Goal: Task Accomplishment & Management: Manage account settings

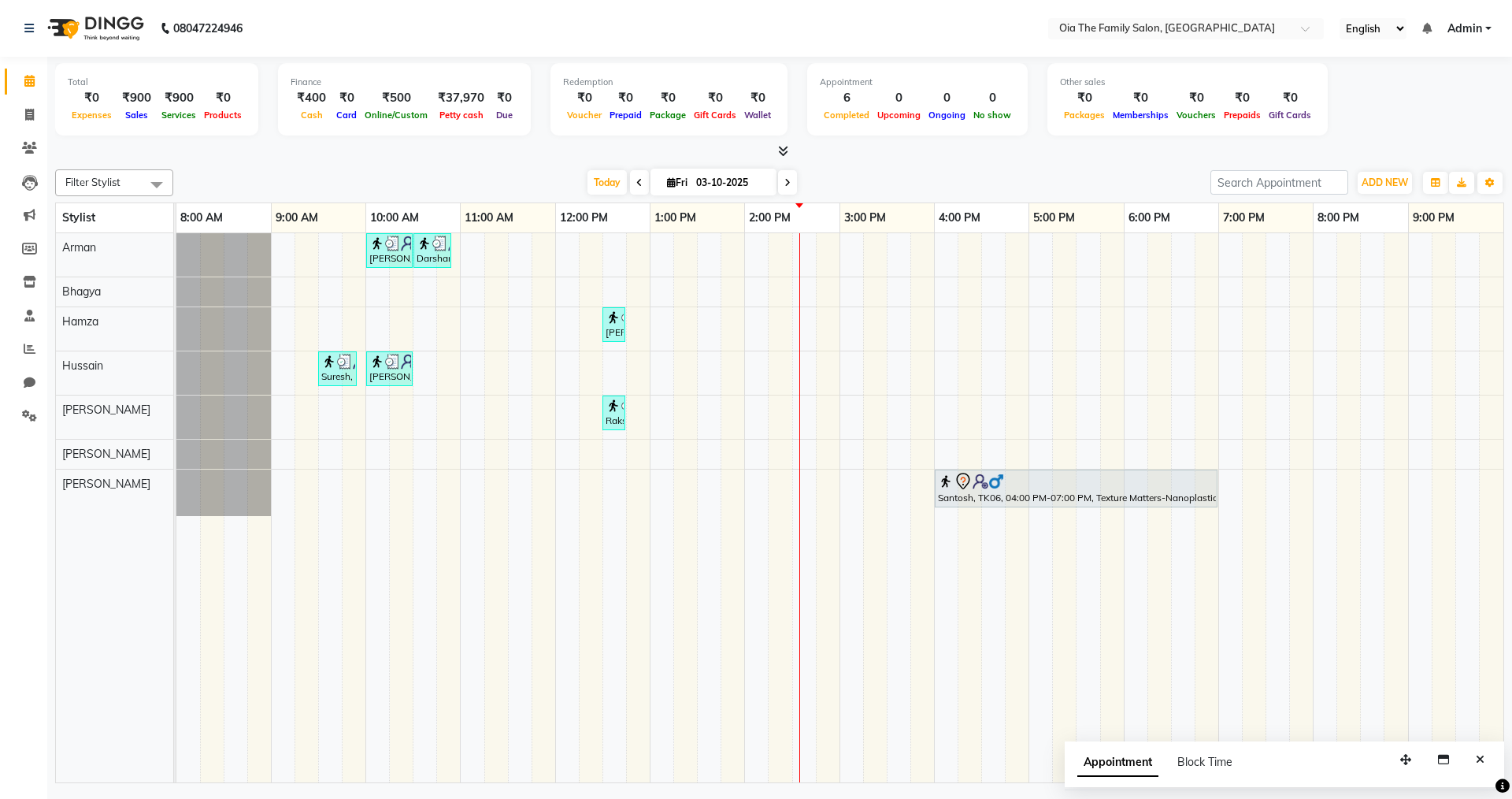
click at [679, 462] on div "[PERSON_NAME], TK02, 10:00 AM-10:30 AM, Hair Styling-Hair Cut (Men) Darshan, TK…" at bounding box center [840, 508] width 1327 height 549
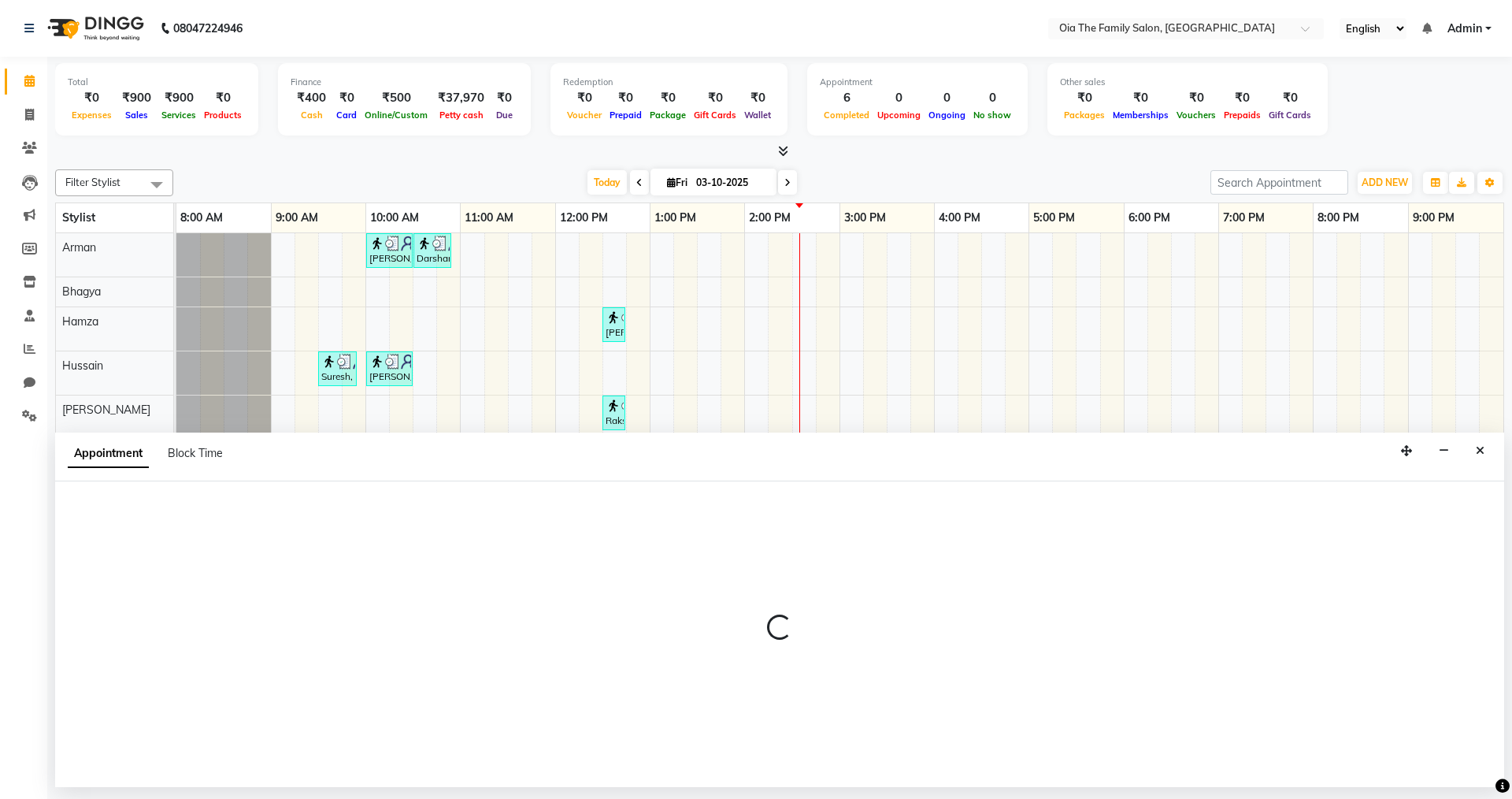
select select "93030"
select select "tentative"
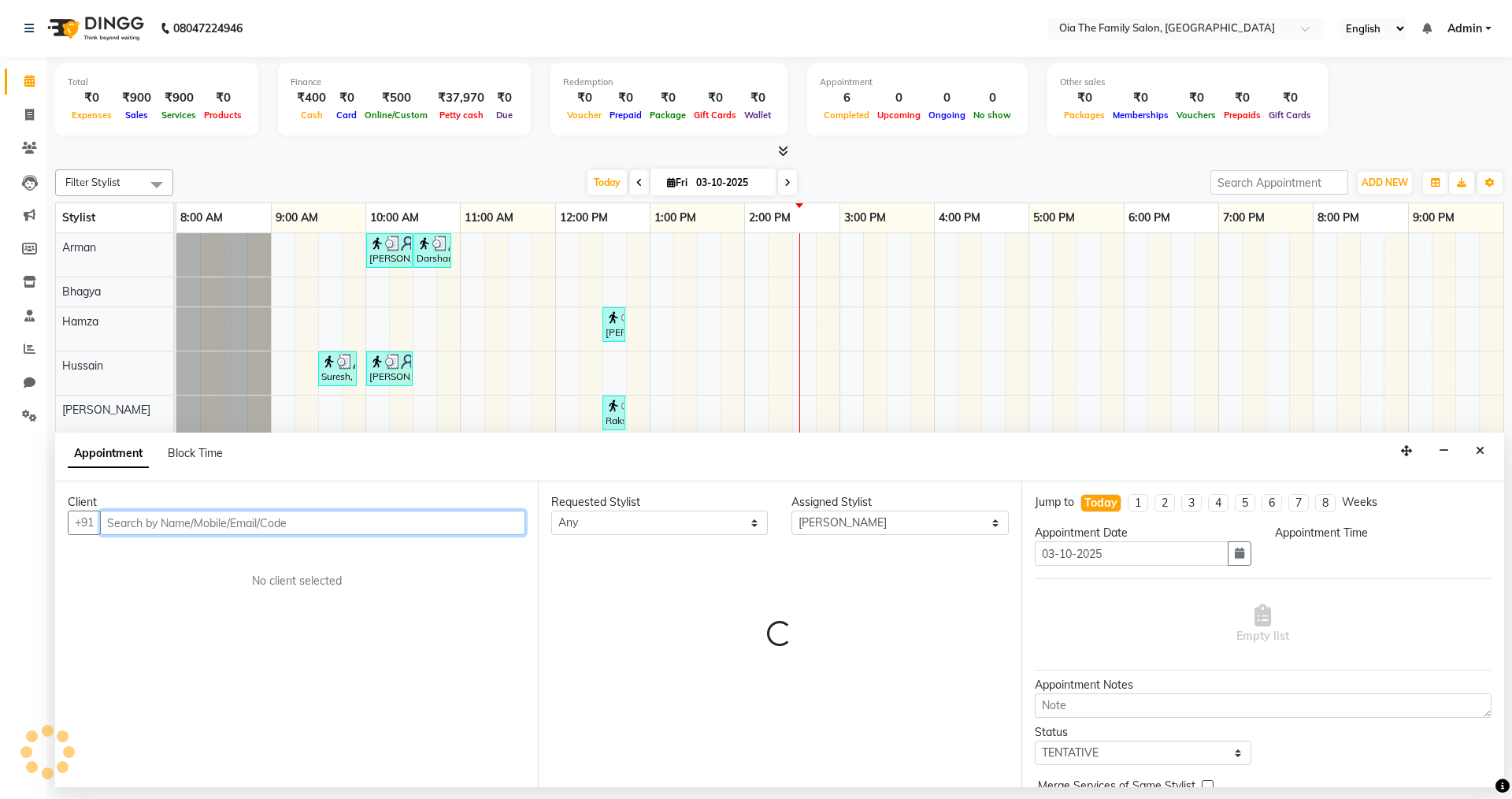
select select "795"
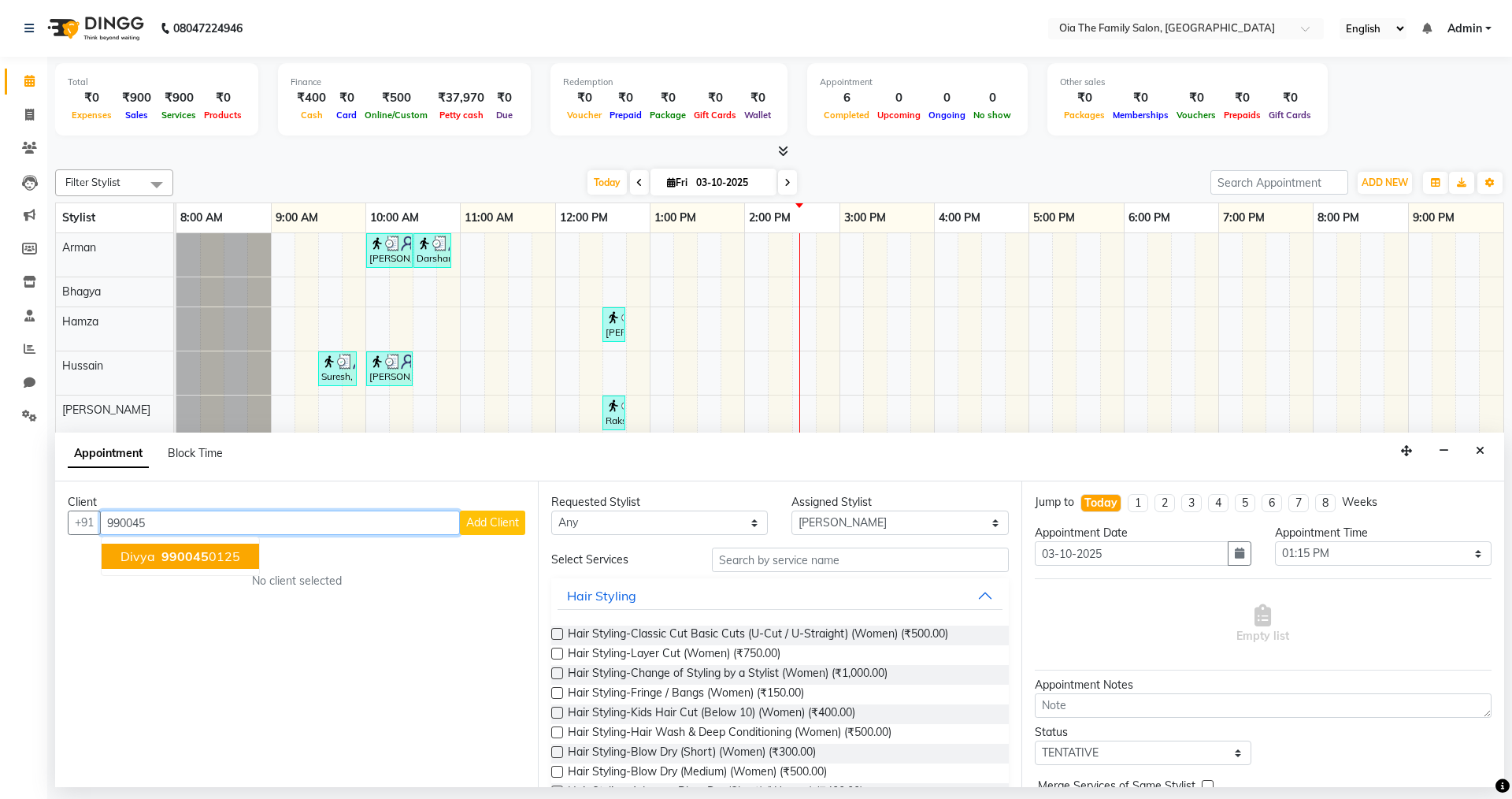
click at [211, 537] on ngb-typeahead-window "Divya 990045 0125" at bounding box center [180, 556] width 159 height 39
click at [213, 554] on ngb-highlight "990045 0125" at bounding box center [199, 556] width 82 height 16
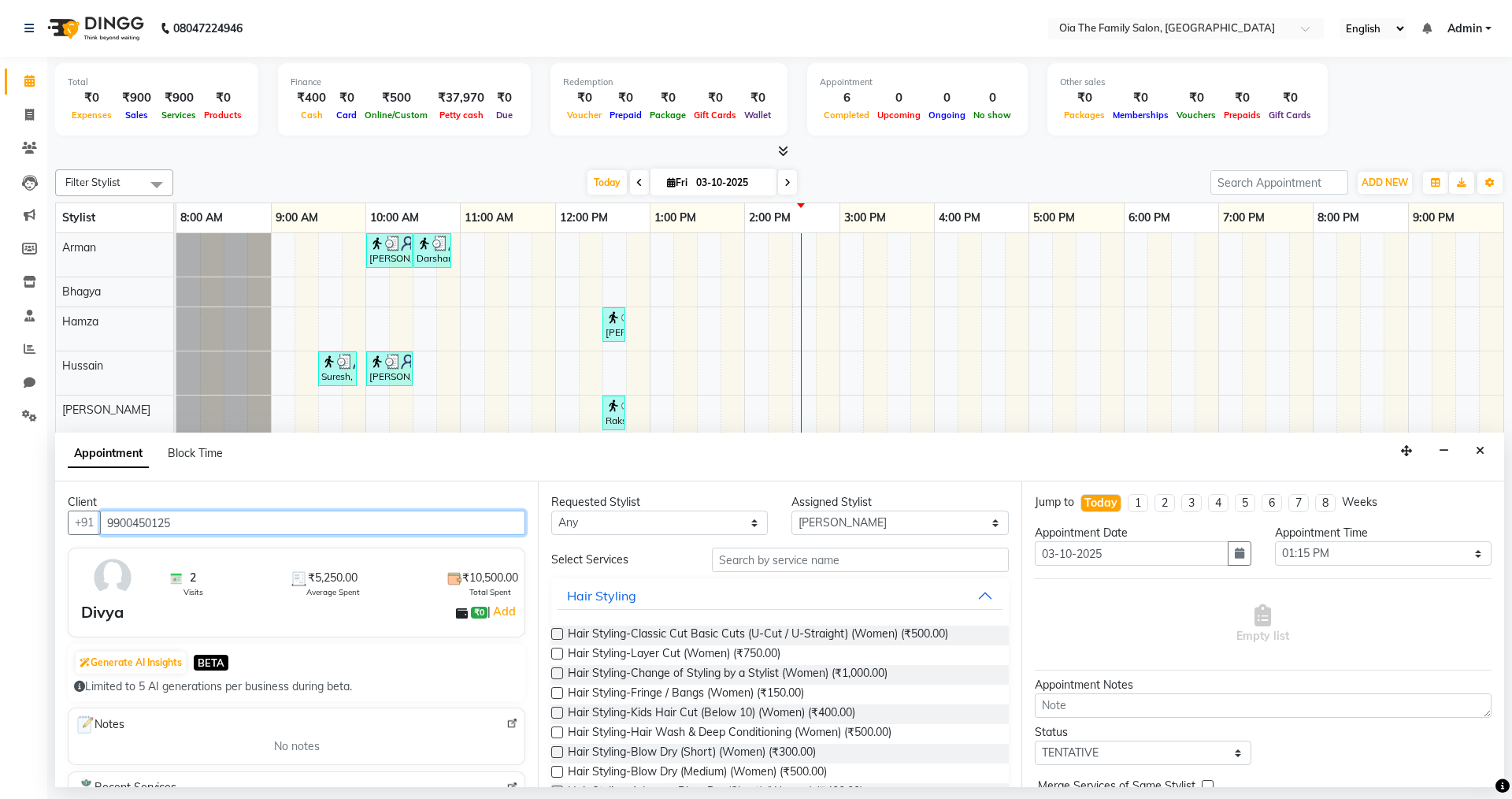
type input "9900450125"
click at [620, 562] on div "Select Services" at bounding box center [619, 560] width 160 height 16
click at [637, 562] on div "Select Services" at bounding box center [619, 560] width 160 height 16
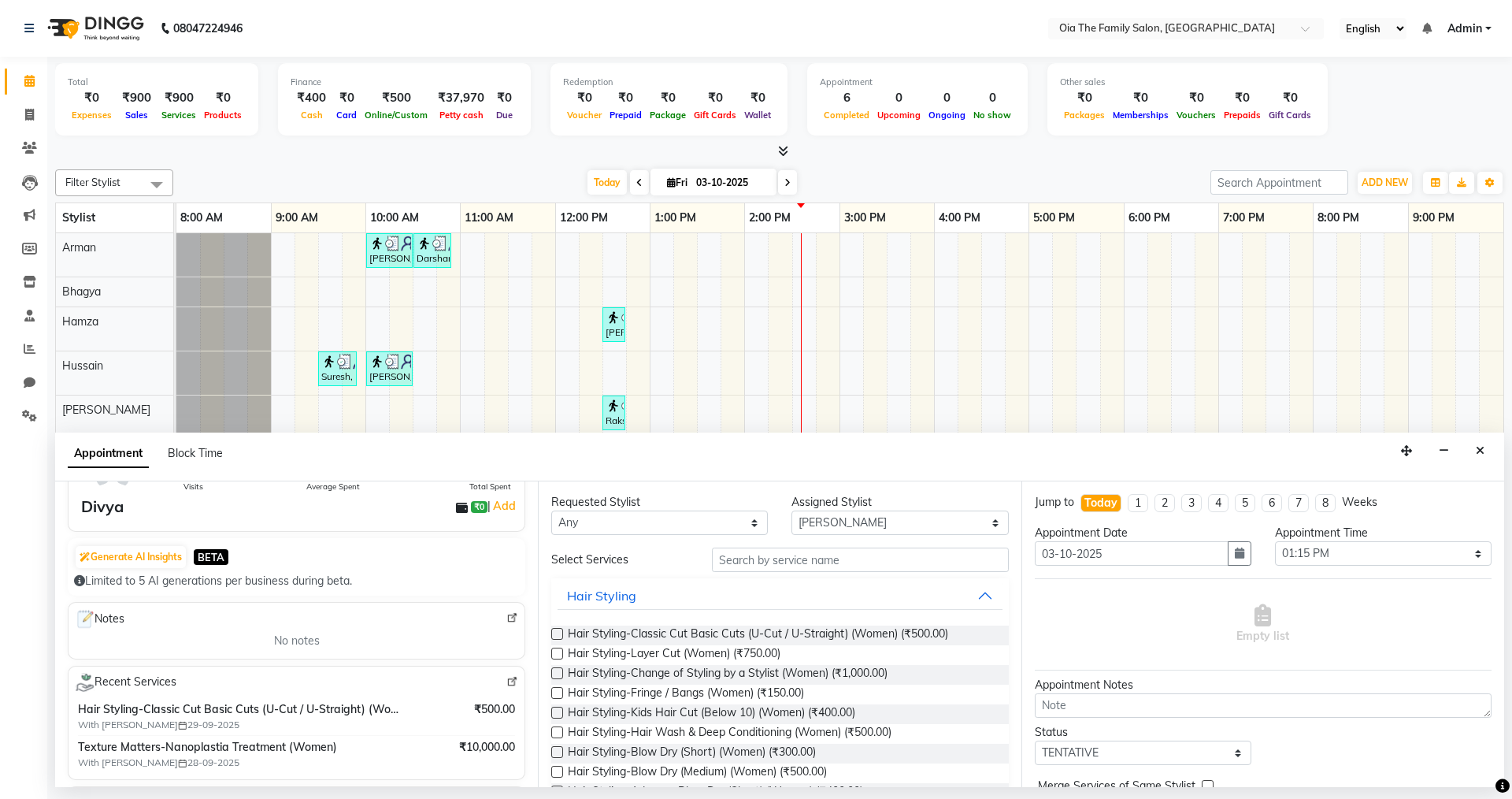
scroll to position [27, 0]
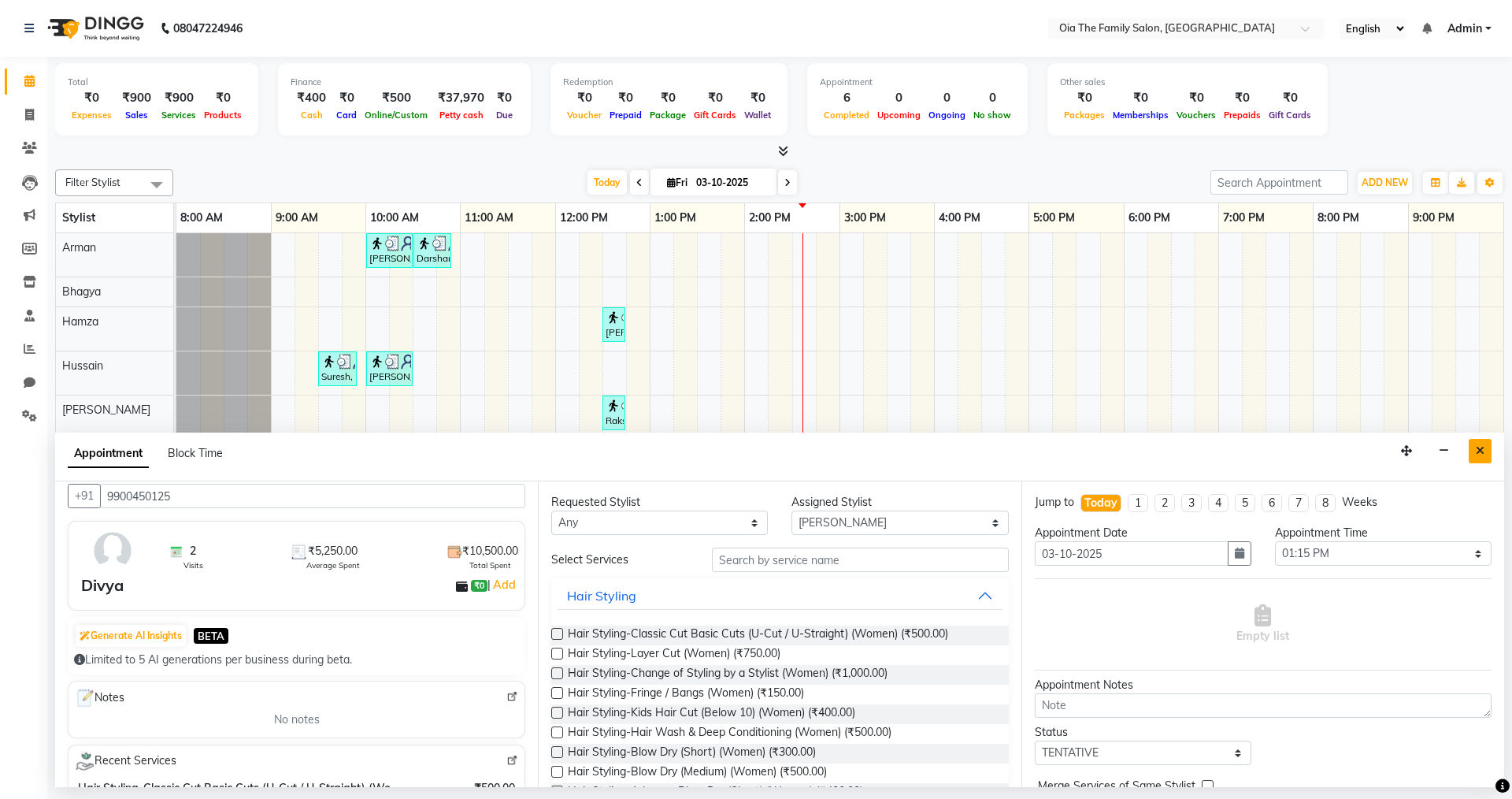
click at [1485, 457] on button "Close" at bounding box center [1480, 451] width 23 height 25
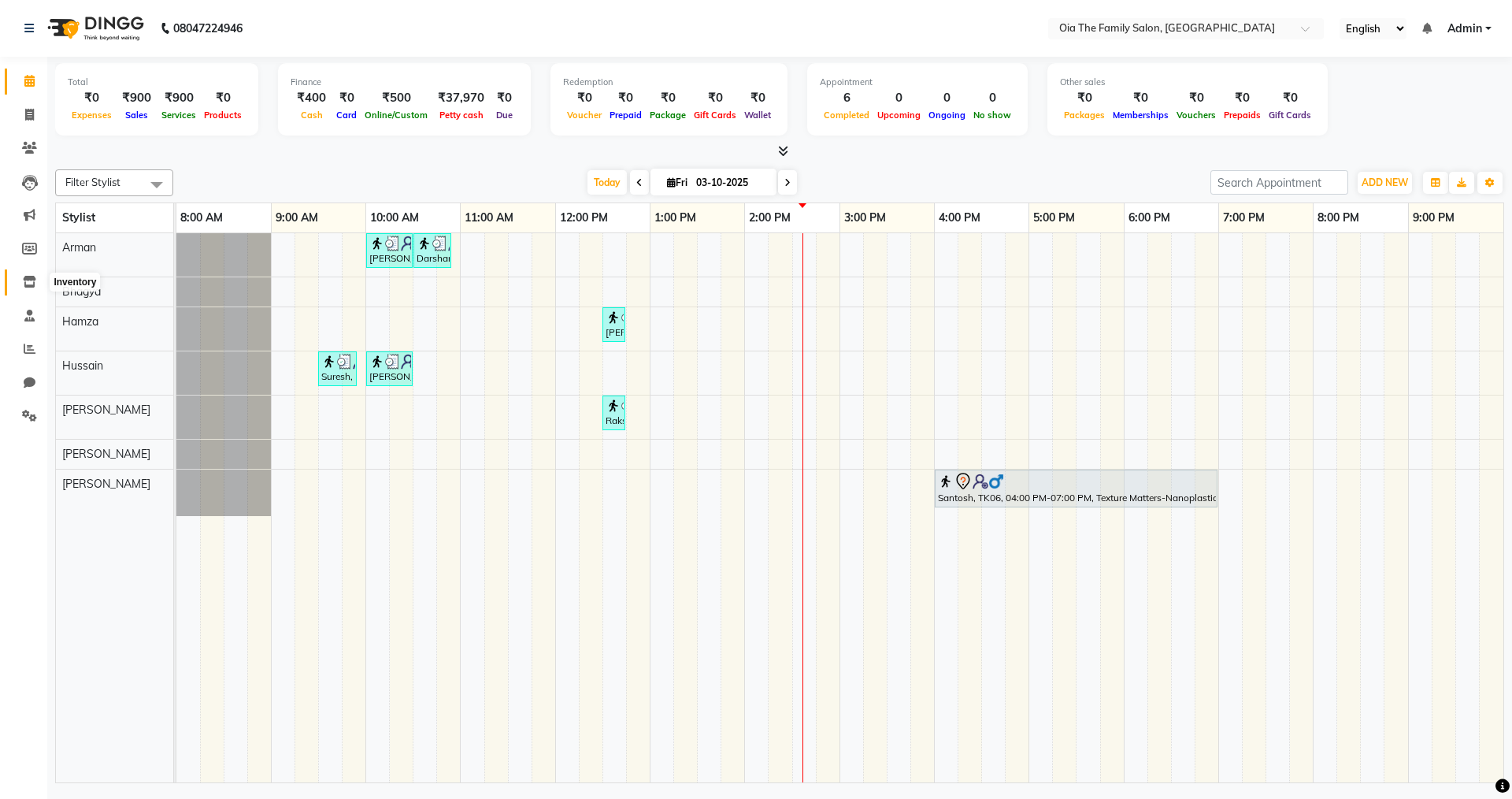
click at [27, 275] on icon at bounding box center [29, 281] width 14 height 12
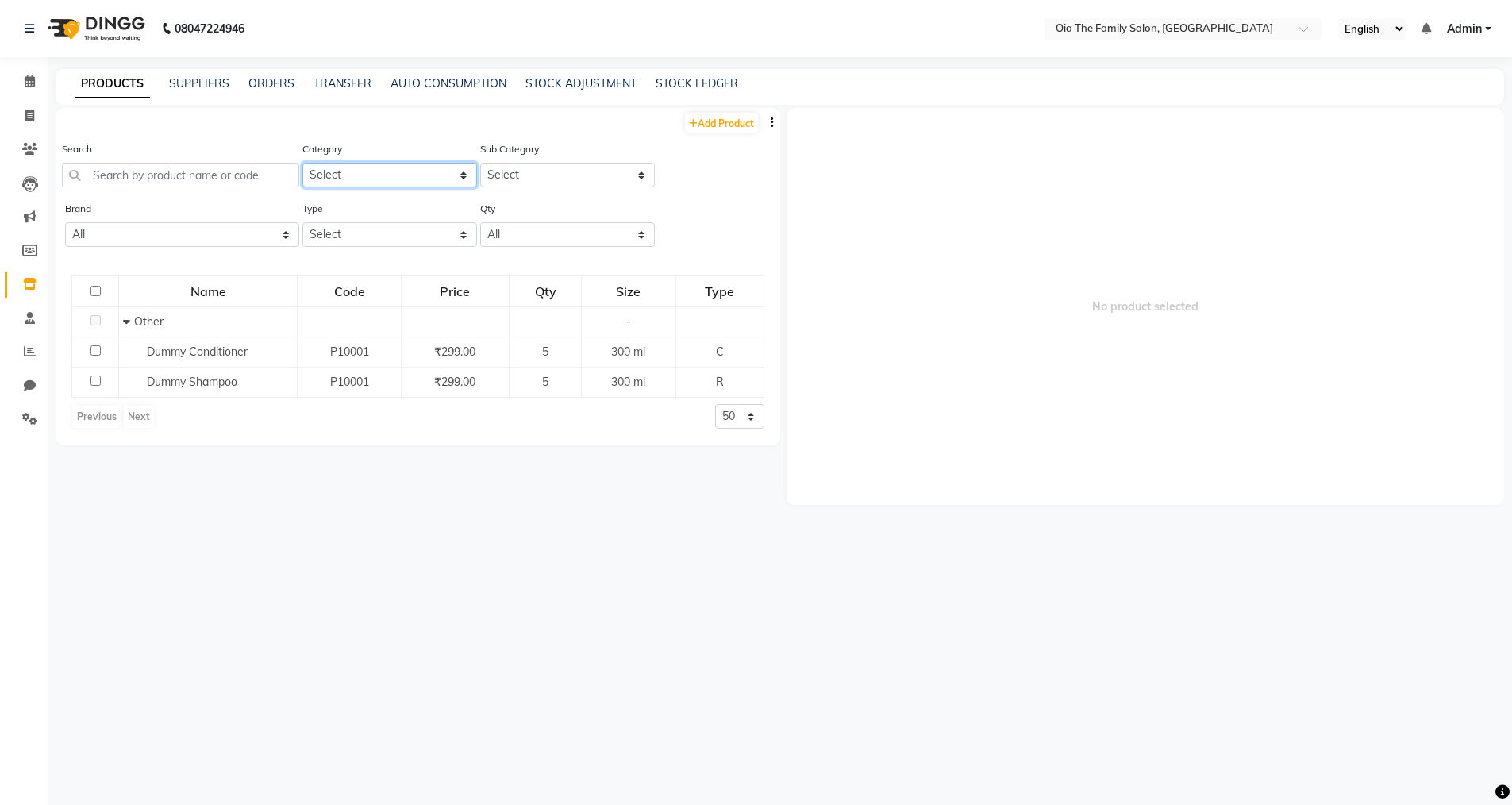
click at [452, 176] on select "Select Hair Skin Makeup Personal Care Appliances [PERSON_NAME] Waxing Disposabl…" at bounding box center [389, 175] width 174 height 25
select select "1846201100"
click at [302, 163] on select "Select Hair Skin Makeup Personal Care Appliances [PERSON_NAME] Waxing Disposabl…" at bounding box center [389, 175] width 174 height 25
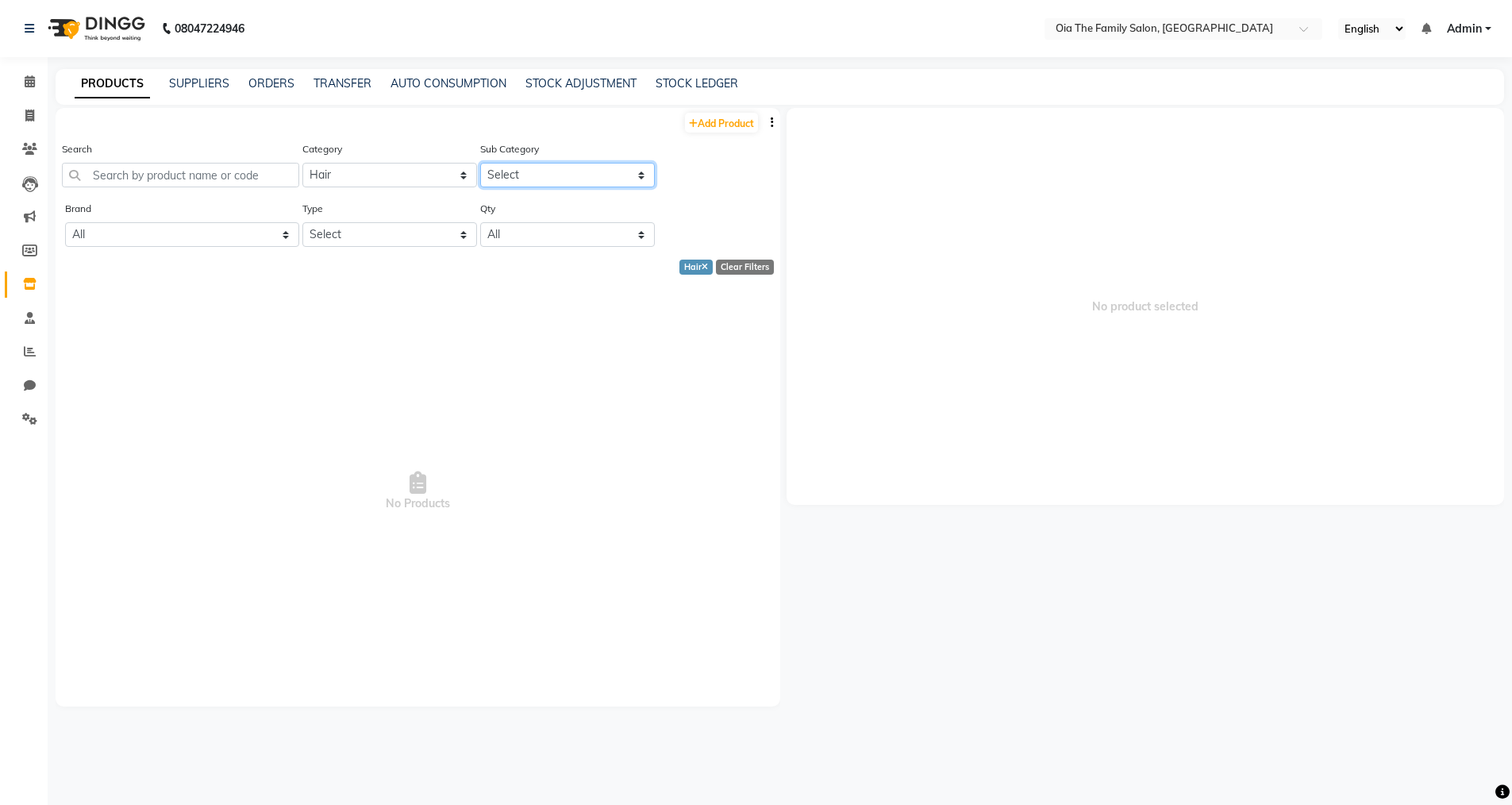
click at [573, 174] on select "Select Shampoo Conditioner Cream Mask Oil Serum Color Appliances Treatment Styl…" at bounding box center [567, 175] width 174 height 25
select select "1846201101"
click at [480, 163] on select "Select Shampoo Conditioner Cream Mask Oil Serum Color Appliances Treatment Styl…" at bounding box center [567, 175] width 174 height 25
click at [266, 180] on input "text" at bounding box center [180, 175] width 237 height 25
type input "X"
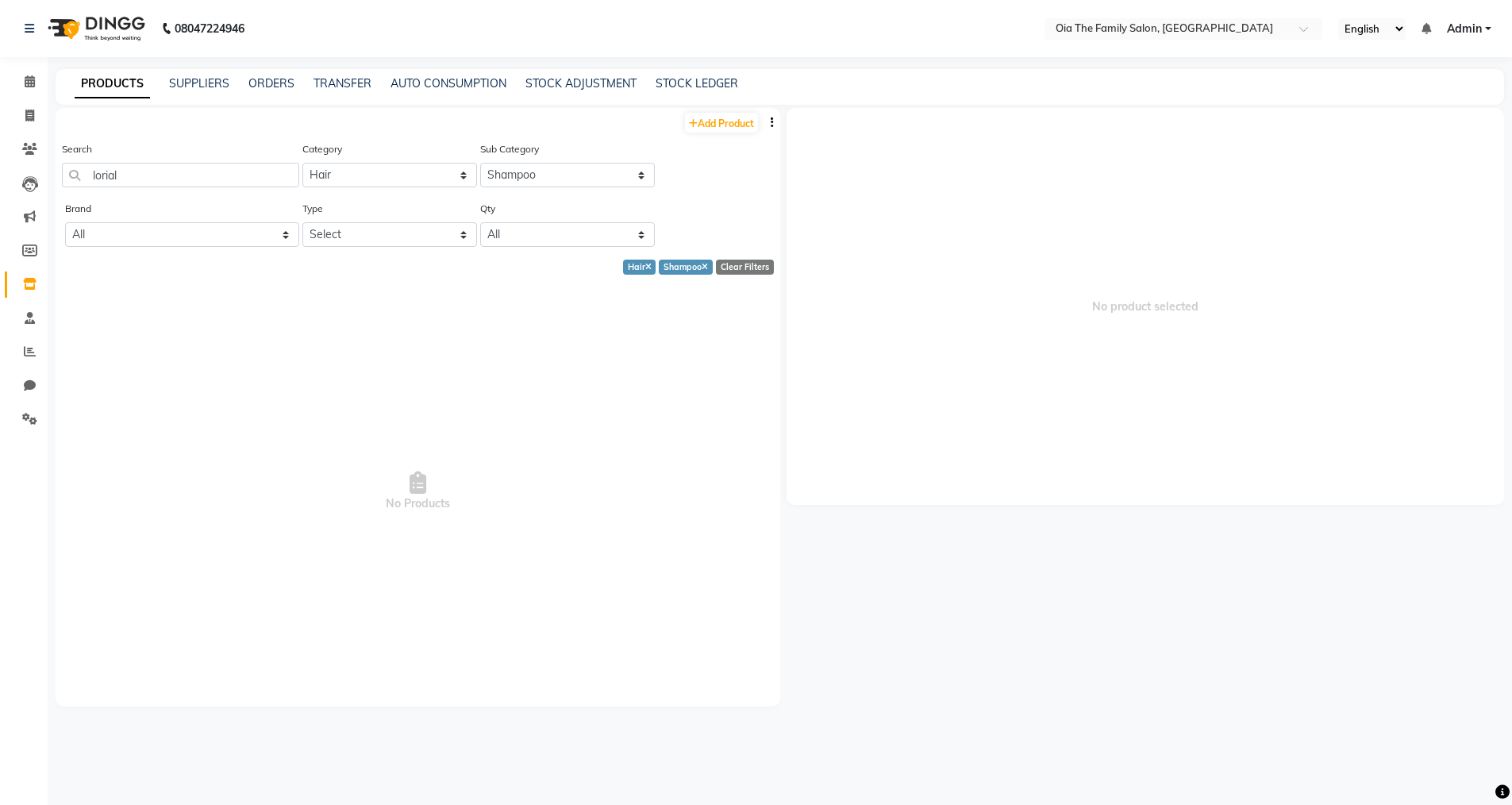
click at [686, 266] on div "Shampoo" at bounding box center [686, 267] width 54 height 15
click at [254, 166] on input "lorial" at bounding box center [180, 175] width 237 height 25
type input "l"
click at [248, 175] on input "text" at bounding box center [180, 175] width 237 height 25
click at [240, 237] on select "All Wow" at bounding box center [183, 234] width 234 height 25
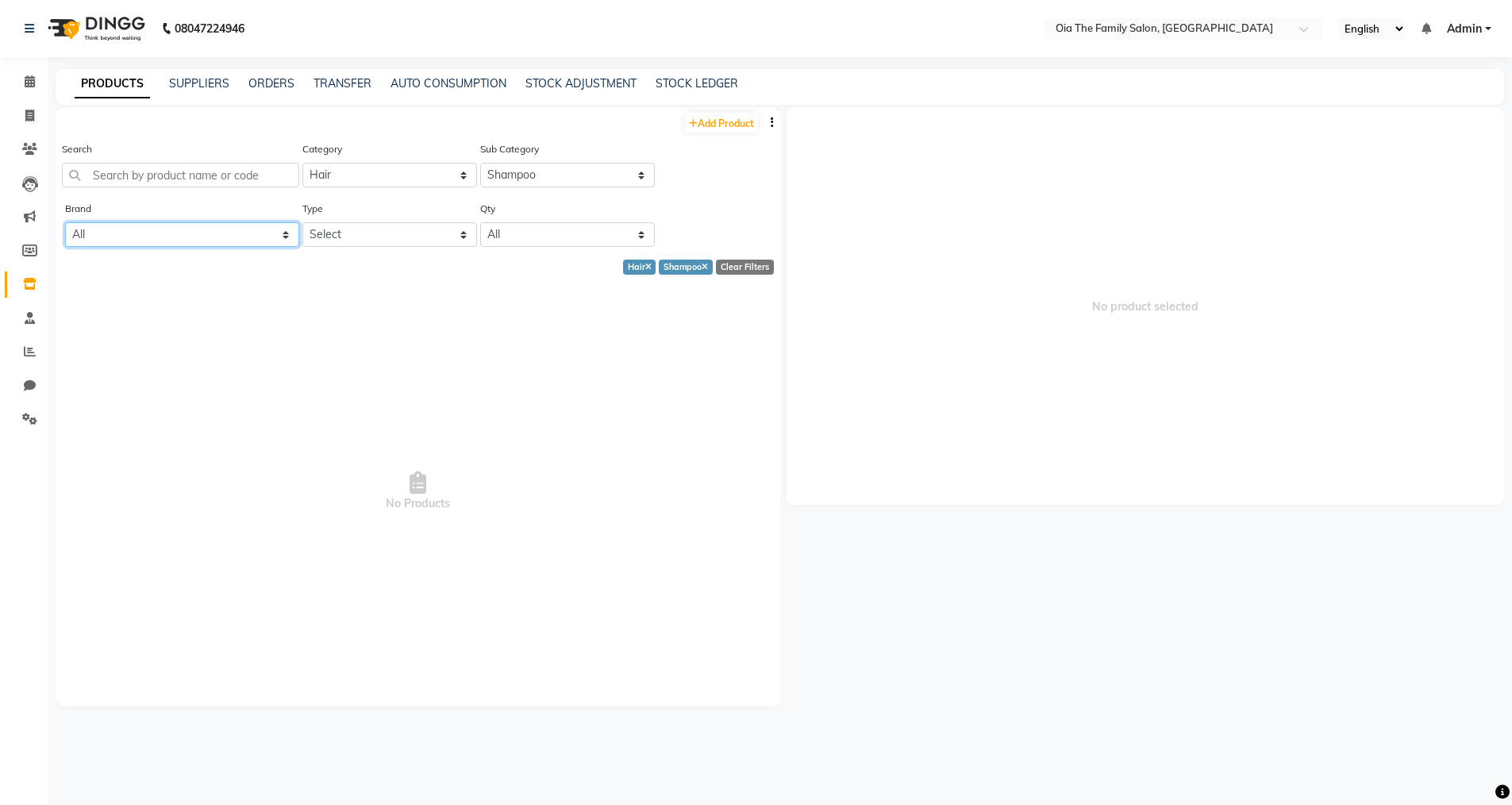
click at [240, 237] on select "All Wow" at bounding box center [183, 234] width 234 height 25
click at [256, 183] on input "text" at bounding box center [180, 175] width 237 height 25
click at [210, 230] on select "All Wow" at bounding box center [183, 234] width 234 height 25
click at [289, 230] on select "All Wow" at bounding box center [183, 234] width 234 height 25
click at [443, 236] on select "Select Both Retail Consumable" at bounding box center [389, 234] width 174 height 25
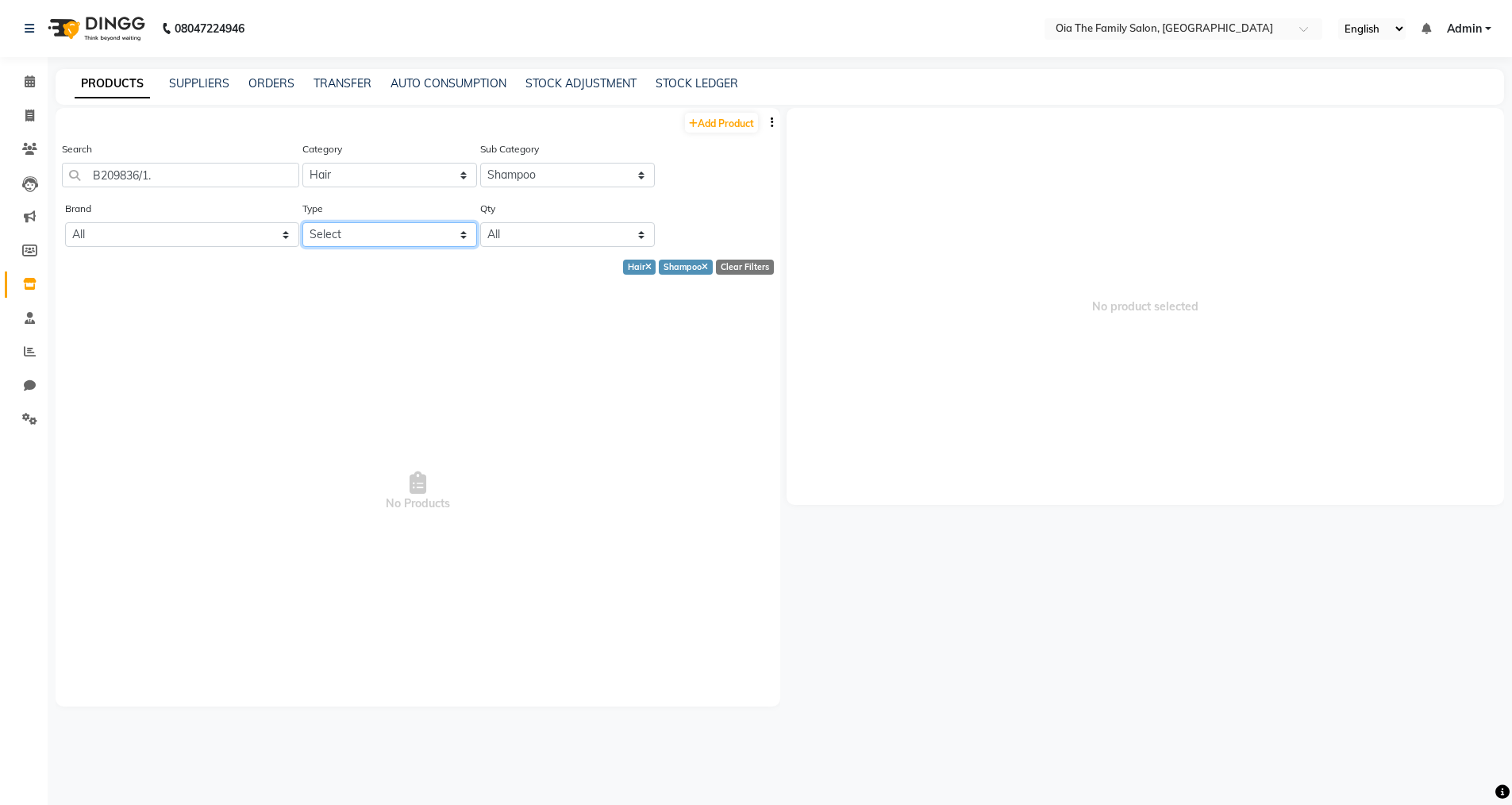
click at [441, 226] on select "Select Both Retail Consumable" at bounding box center [389, 234] width 174 height 25
click at [632, 230] on select "All Low Out Of Stock" at bounding box center [567, 234] width 174 height 25
click at [542, 226] on select "All Low Out Of Stock" at bounding box center [567, 234] width 174 height 25
click at [226, 233] on select "All Wow" at bounding box center [183, 234] width 234 height 25
click at [240, 169] on input "B209836/1." at bounding box center [180, 175] width 237 height 25
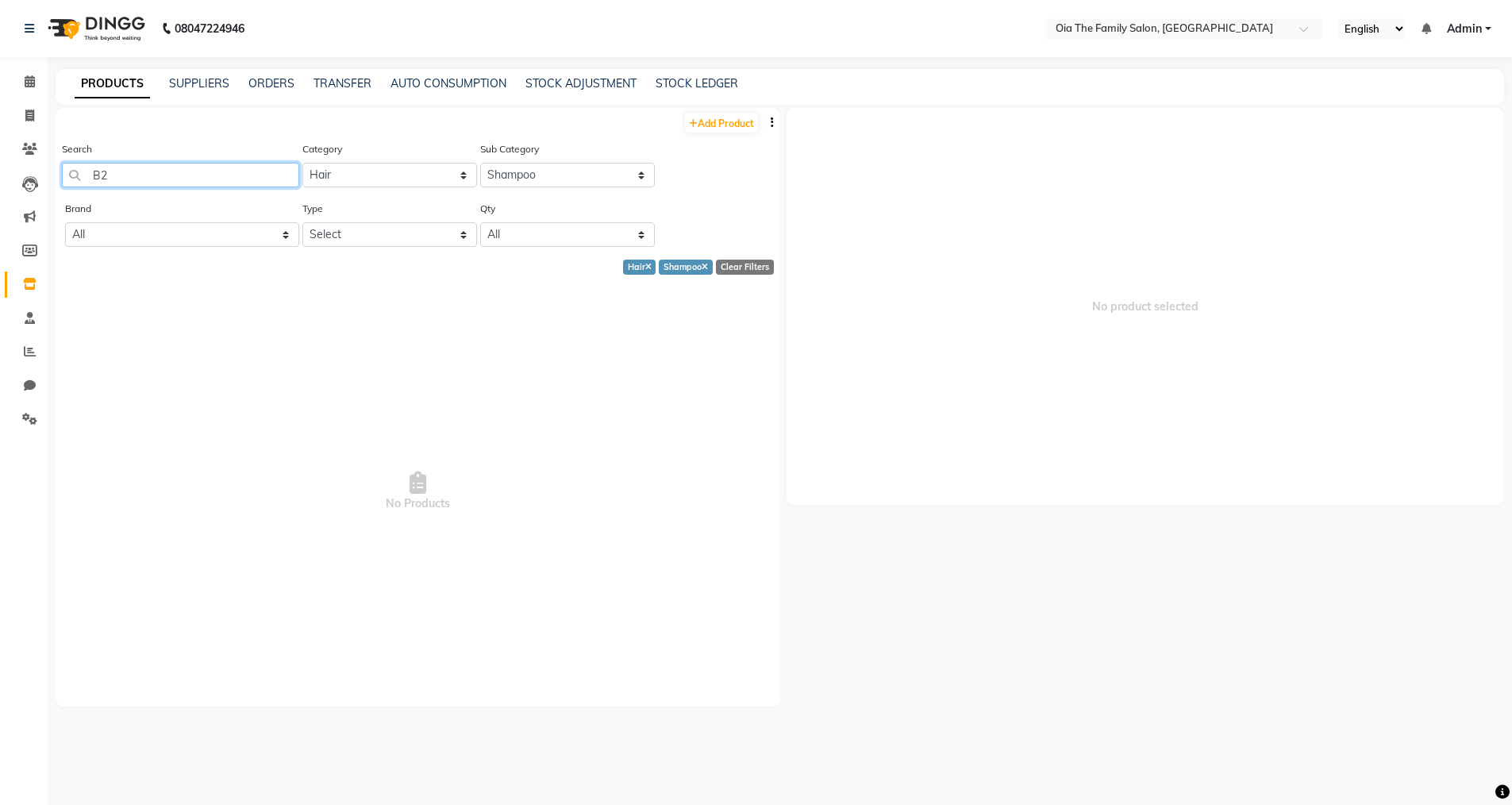
type input "B"
type input "L"
type input "T"
type input "Xtenso care"
click at [254, 232] on select "All Wow" at bounding box center [183, 234] width 234 height 25
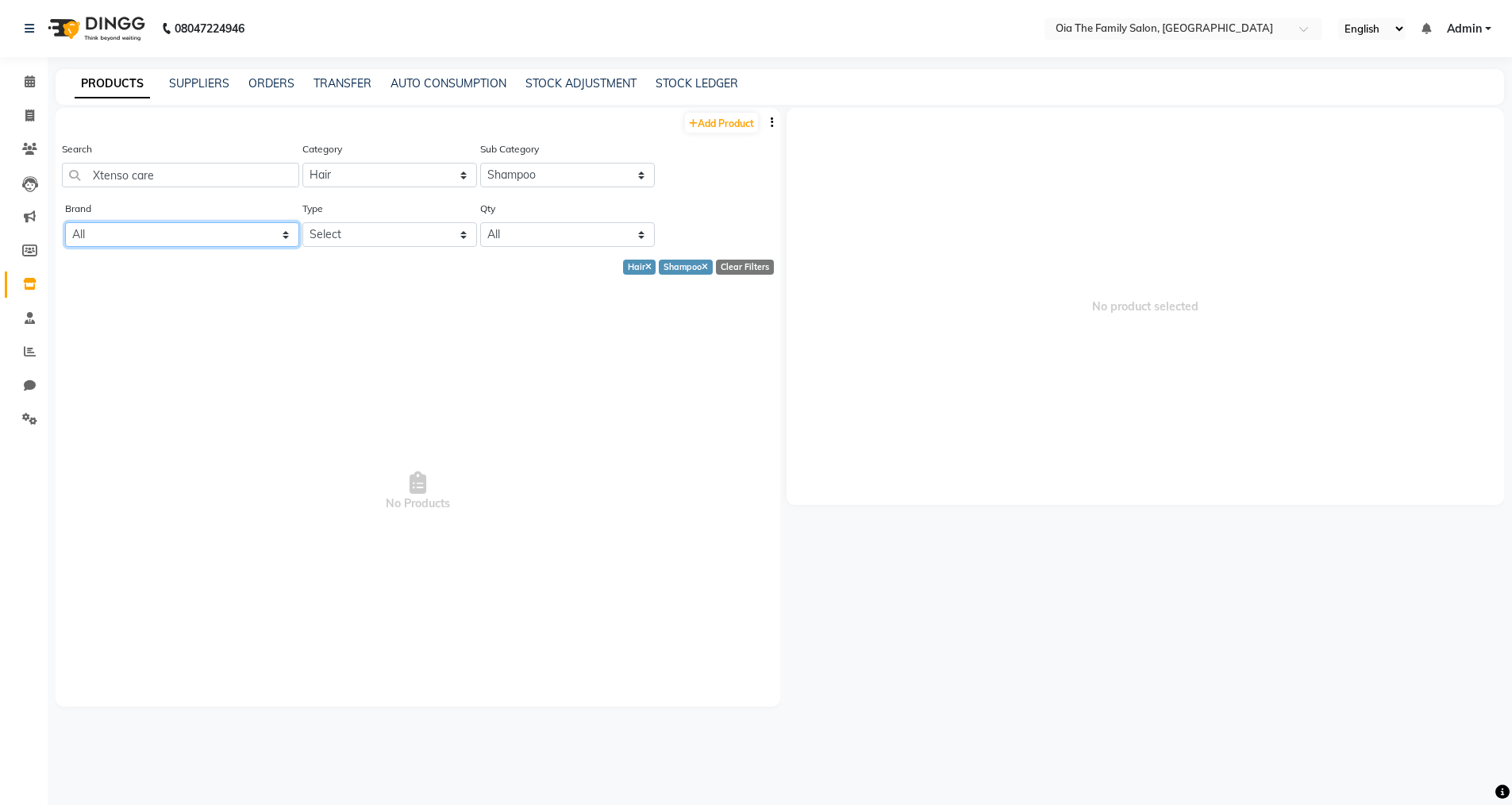
click at [254, 232] on select "All Wow" at bounding box center [183, 234] width 234 height 25
select select "wow"
click at [65, 222] on select "All Wow" at bounding box center [183, 234] width 234 height 25
click at [359, 234] on select "Select Both Retail Consumable" at bounding box center [389, 234] width 174 height 25
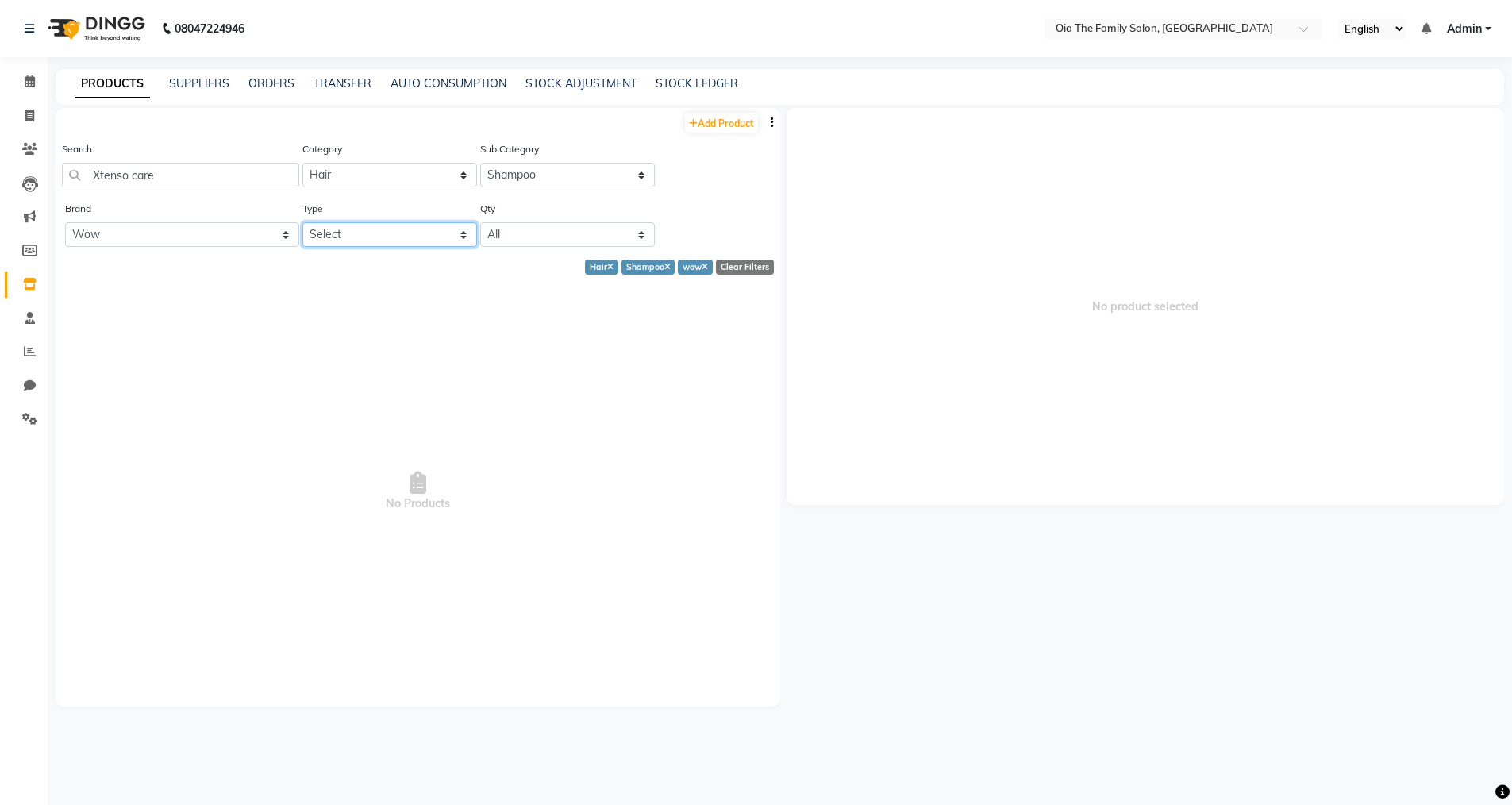
select select "B"
click at [302, 222] on select "Select Both Retail Consumable" at bounding box center [389, 234] width 174 height 25
click at [549, 233] on select "All Low Out Of Stock" at bounding box center [567, 234] width 174 height 25
click at [480, 222] on select "All Low Out Of Stock" at bounding box center [567, 234] width 174 height 25
click at [749, 270] on div "Clear Filters" at bounding box center [745, 267] width 58 height 15
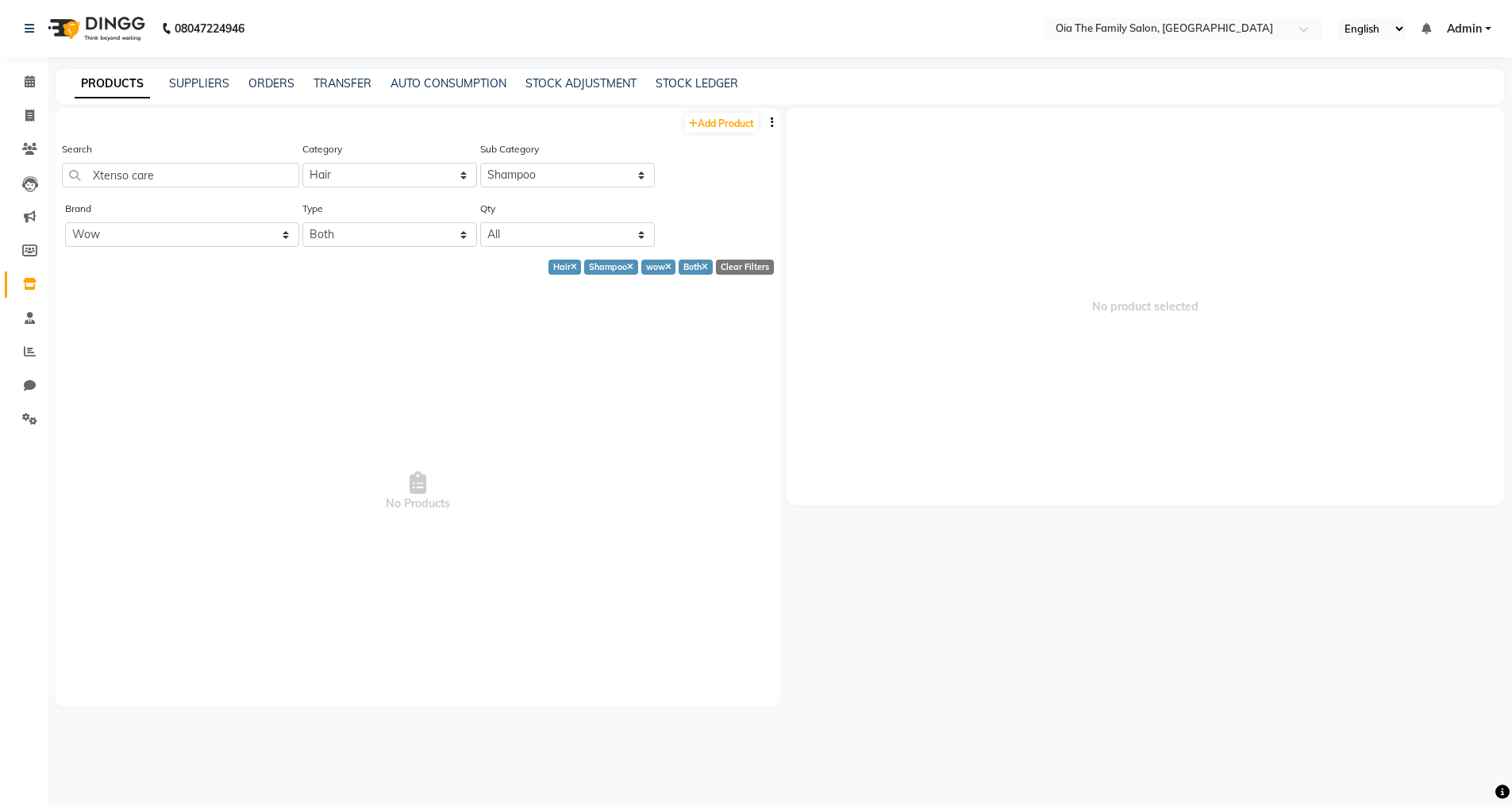
select select
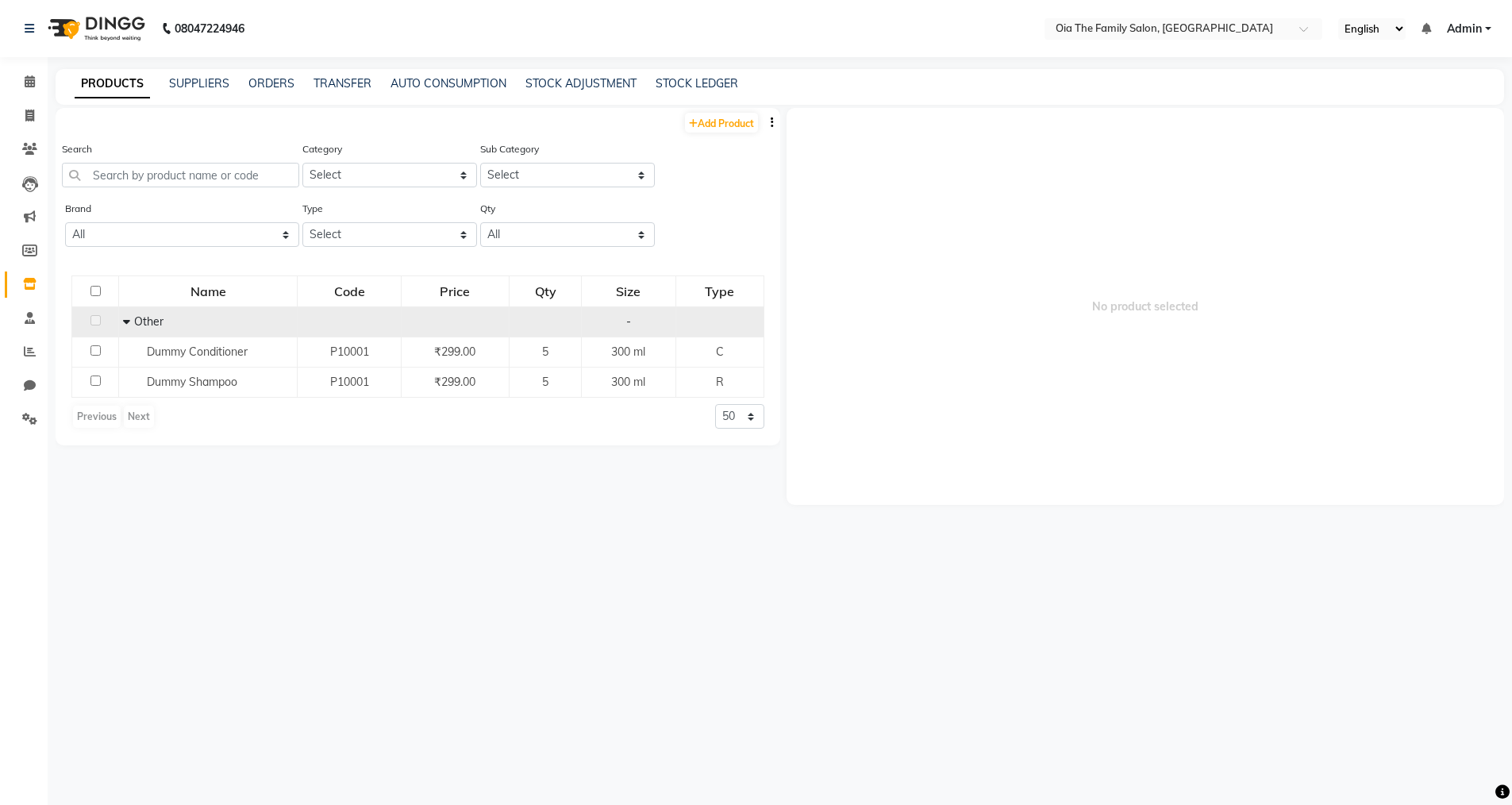
click at [151, 316] on span "Other" at bounding box center [149, 321] width 30 height 14
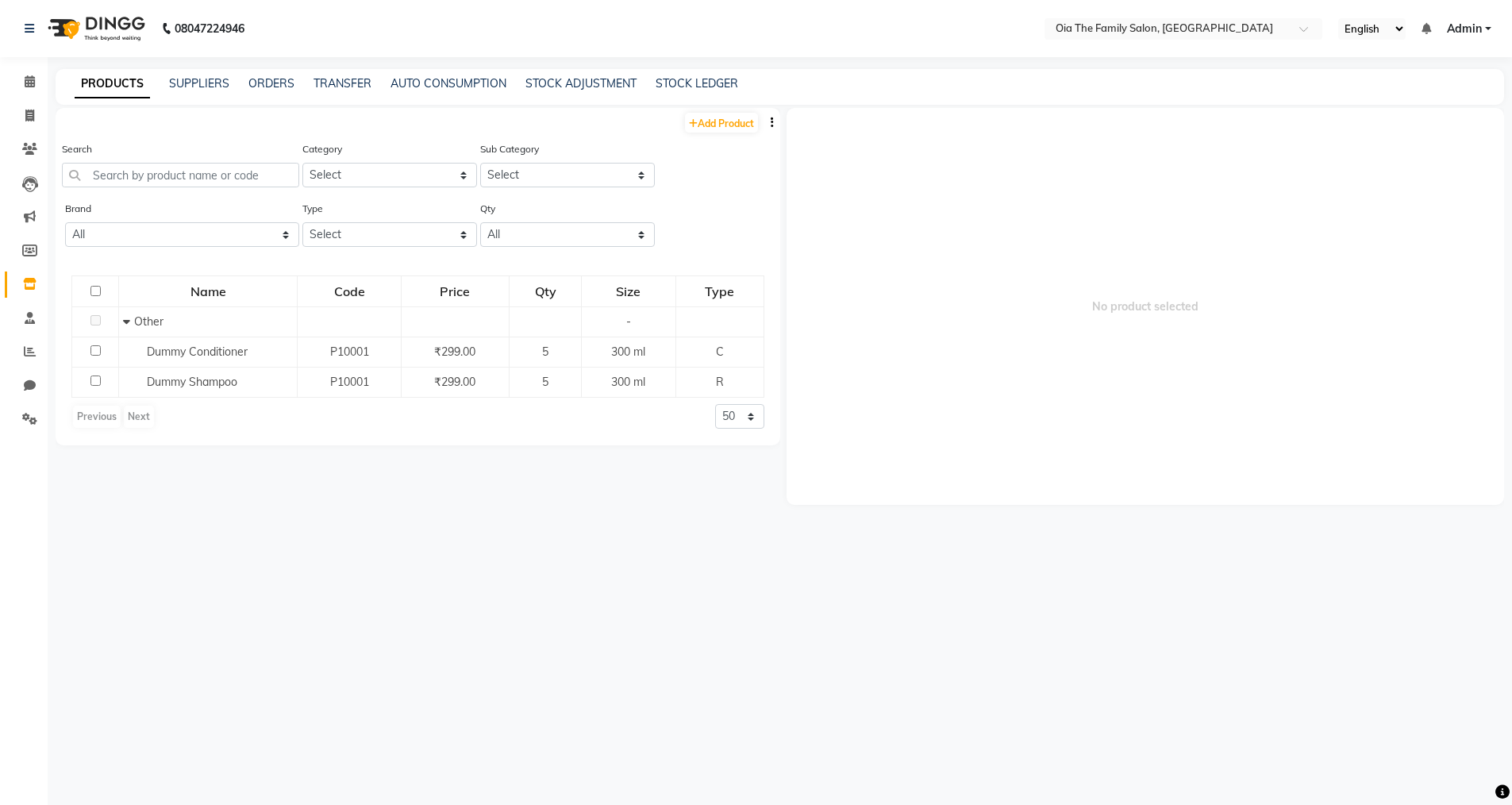
click at [90, 413] on div "Previous Next" at bounding box center [112, 417] width 84 height 26
click at [136, 420] on div "Previous Next" at bounding box center [112, 417] width 84 height 26
click at [746, 419] on select "50 100 500" at bounding box center [739, 416] width 49 height 25
click at [614, 425] on div "Previous Next 50 100 500" at bounding box center [418, 417] width 693 height 26
click at [129, 413] on div "Previous Next" at bounding box center [112, 417] width 84 height 26
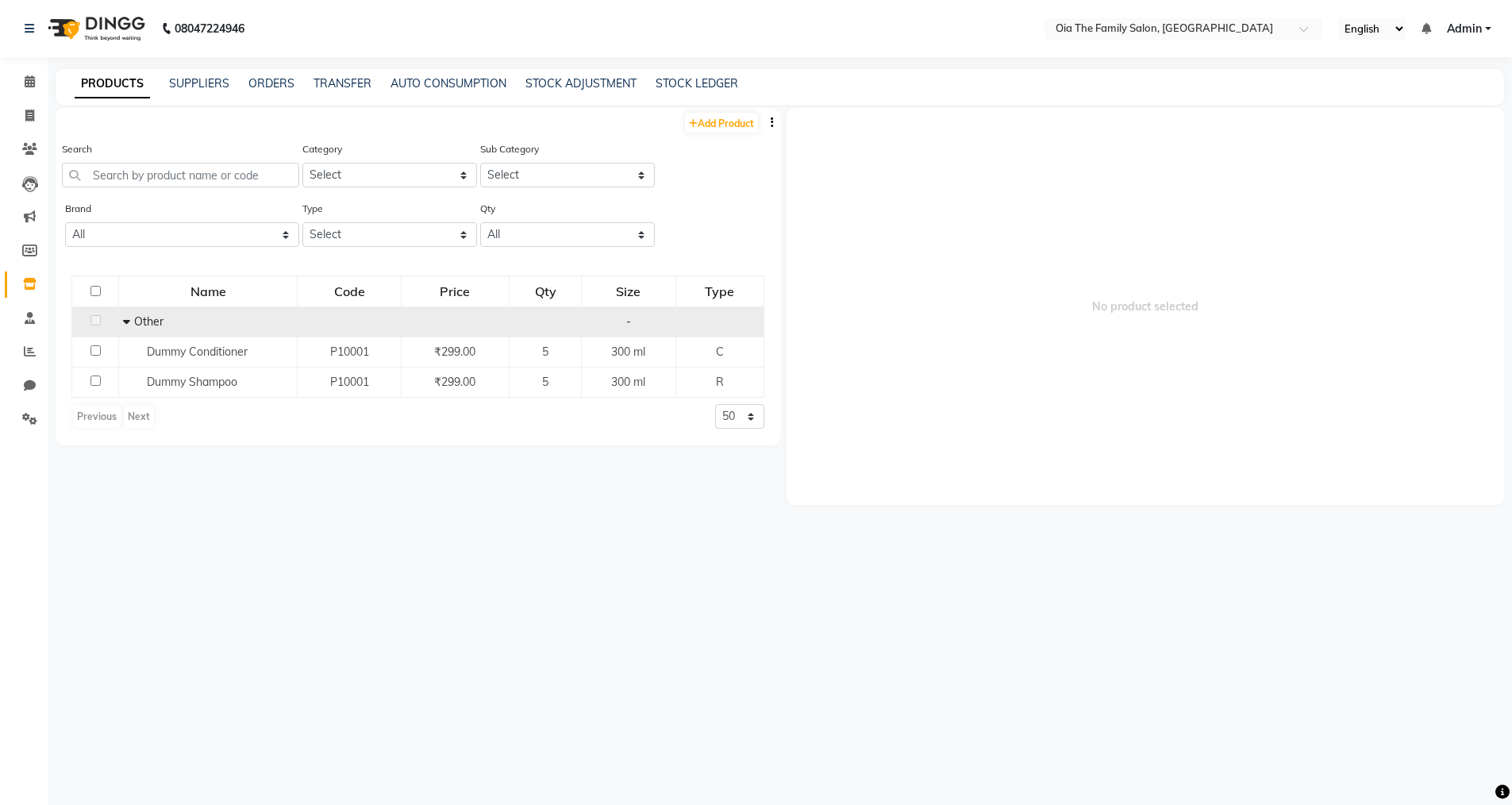
click at [89, 317] on td at bounding box center [95, 322] width 47 height 30
click at [135, 321] on span "Other" at bounding box center [149, 321] width 30 height 14
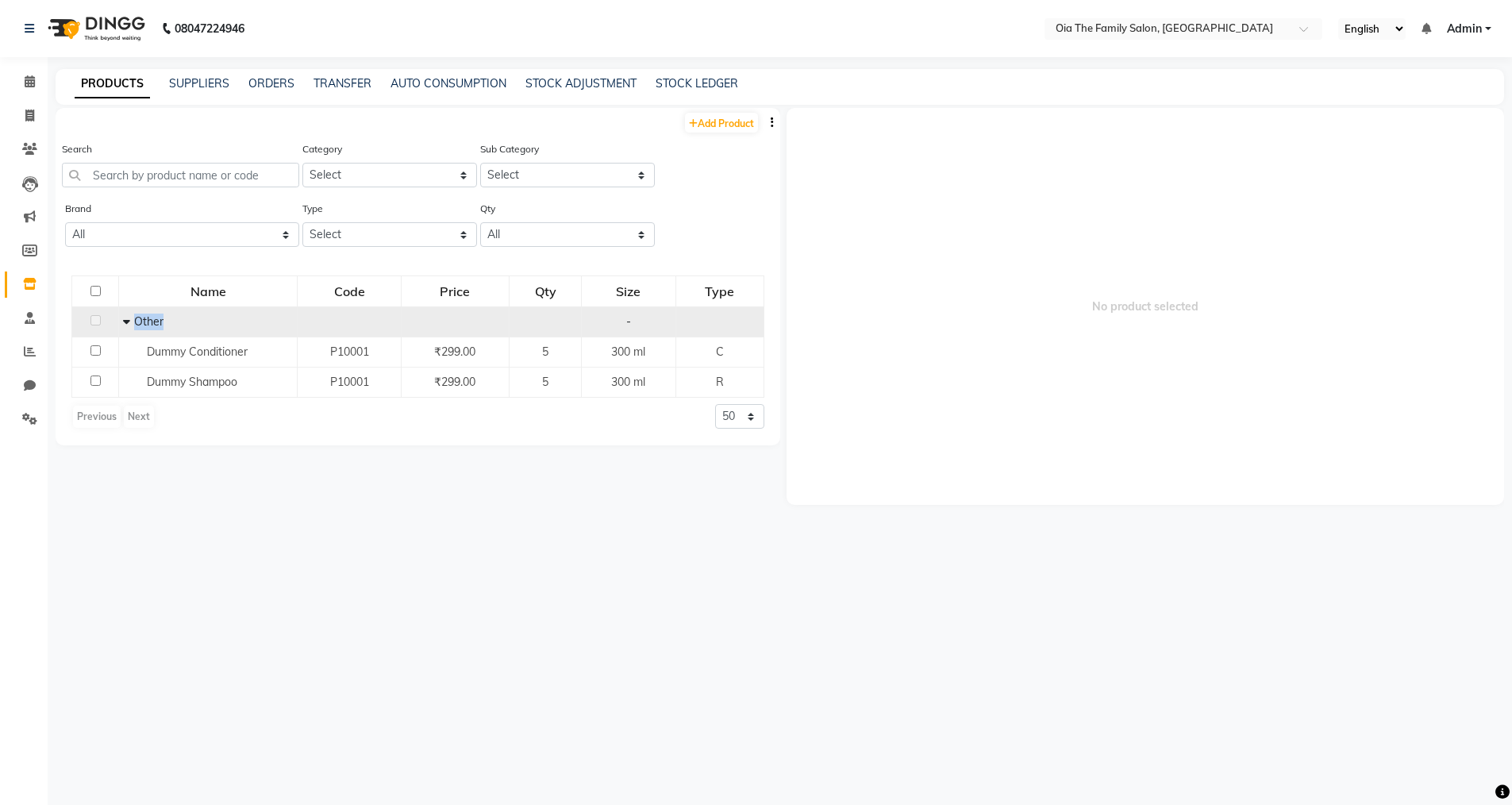
click at [135, 321] on span "Other" at bounding box center [149, 321] width 30 height 14
click at [178, 322] on div "Other" at bounding box center [207, 322] width 170 height 17
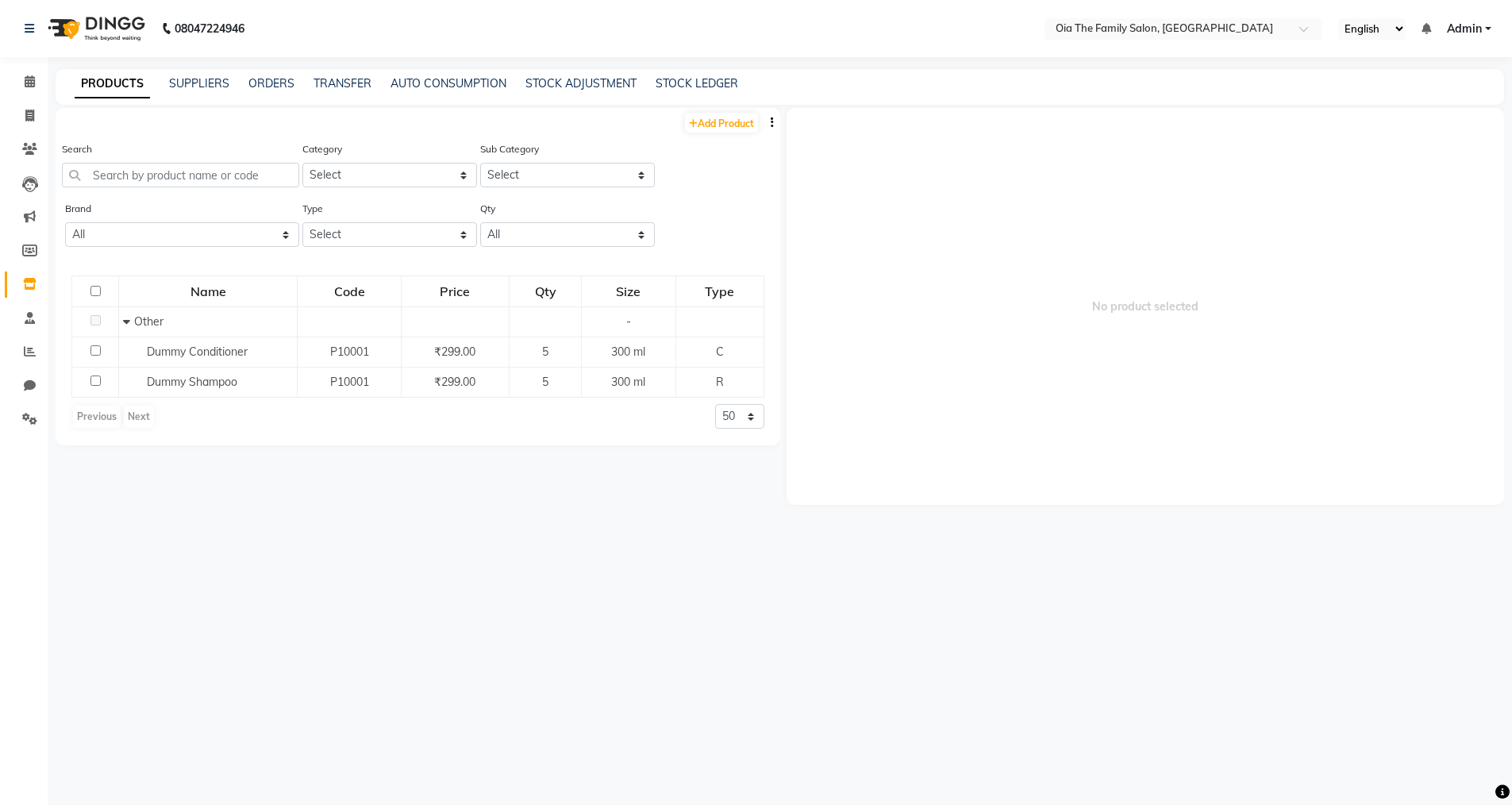
click at [219, 294] on div "Name" at bounding box center [207, 290] width 176 height 29
click at [245, 293] on div "Name" at bounding box center [207, 290] width 176 height 29
click at [549, 164] on select "Select" at bounding box center [567, 175] width 174 height 25
click at [615, 166] on select "Select" at bounding box center [567, 175] width 174 height 25
click at [420, 175] on select "Select Hair Skin Makeup Personal Care Appliances [PERSON_NAME] Waxing Disposabl…" at bounding box center [389, 175] width 174 height 25
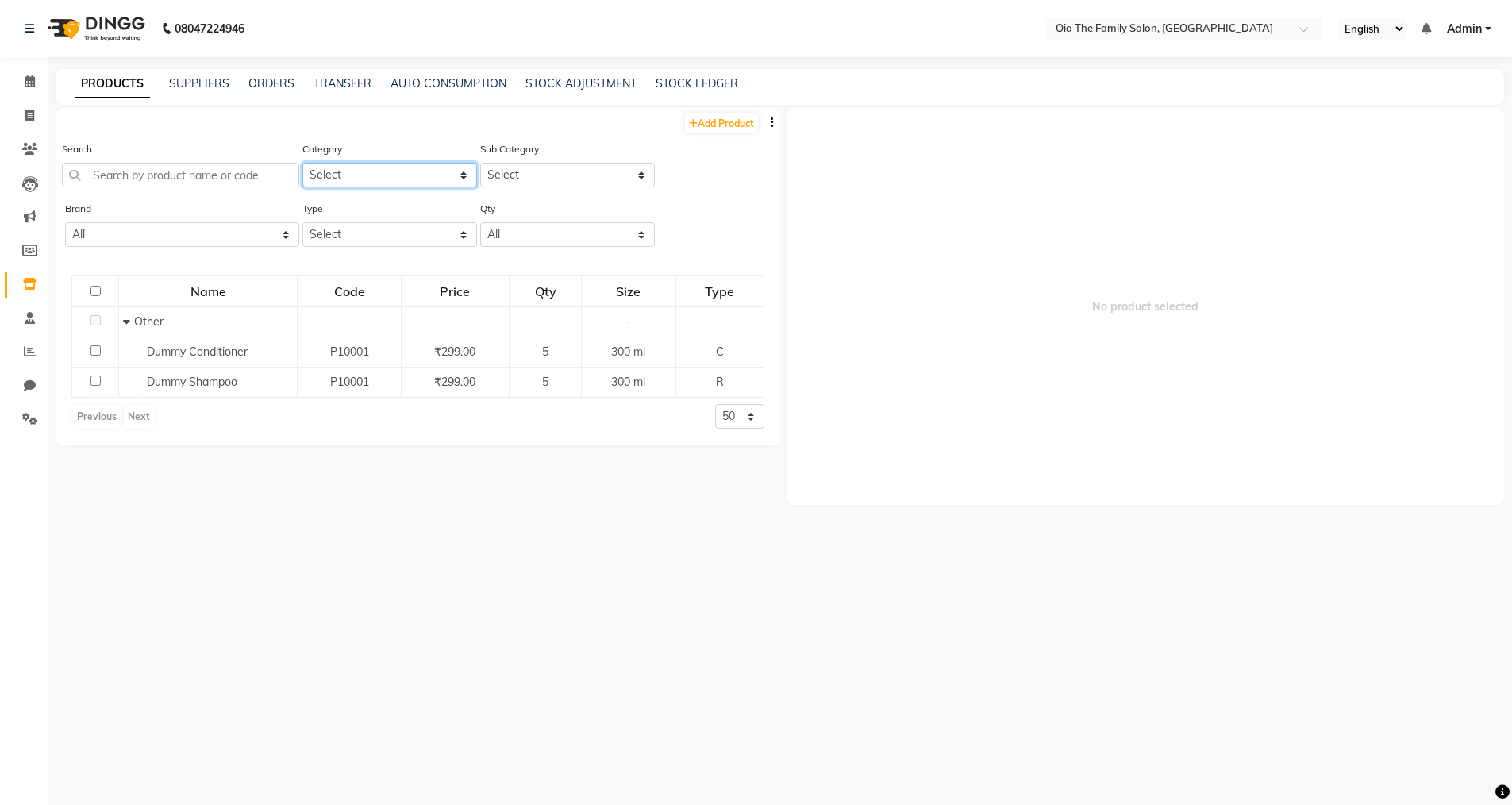
select select "1846201650"
click at [302, 163] on select "Select Hair Skin Makeup Personal Care Appliances [PERSON_NAME] Waxing Disposabl…" at bounding box center [389, 175] width 174 height 25
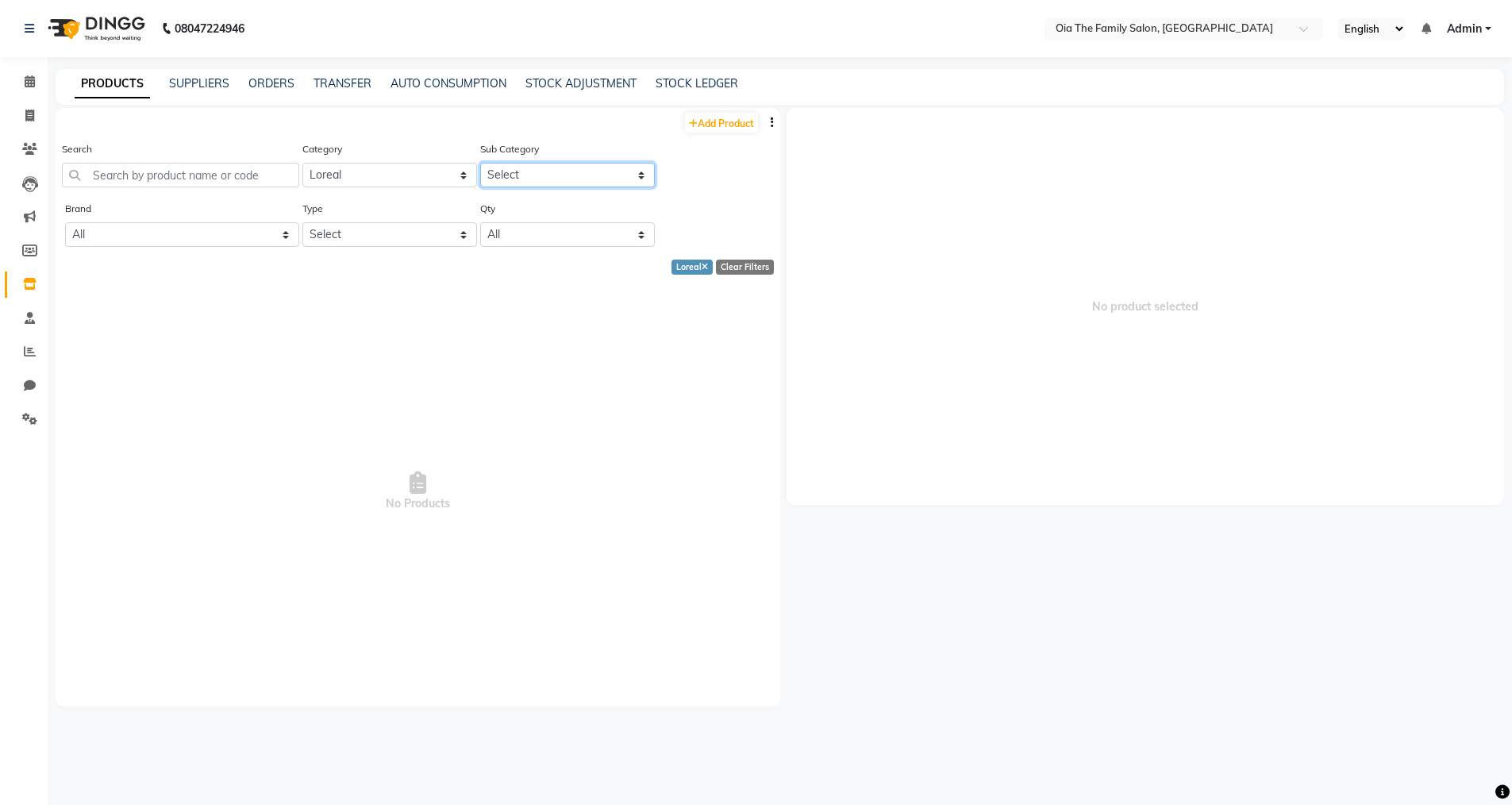
click at [582, 169] on select "Select Loreal Retail Loreal Salon Use Hair Colour Salon Use Matrix Salon Use Ma…" at bounding box center [567, 175] width 174 height 25
select select "1846201651"
click at [480, 163] on select "Select Loreal Retail Loreal Salon Use Hair Colour Salon Use Matrix Salon Use Ma…" at bounding box center [567, 175] width 174 height 25
click at [223, 178] on input "text" at bounding box center [180, 175] width 237 height 25
type input "XTENSO care"
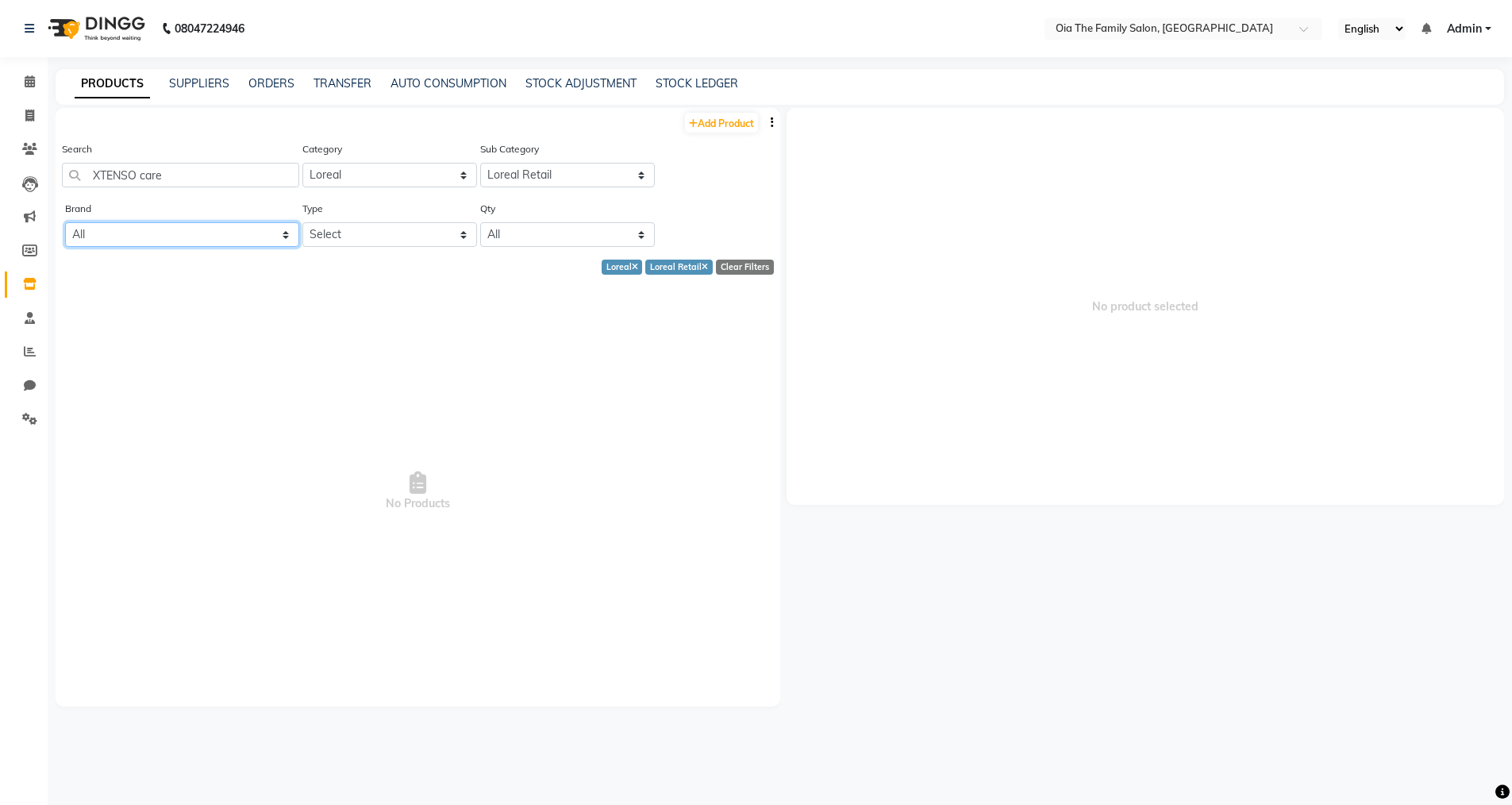
click at [281, 235] on select "All Wow" at bounding box center [183, 234] width 234 height 25
click at [357, 236] on select "Select Both Retail Consumable" at bounding box center [389, 234] width 174 height 25
select select "R"
click at [302, 222] on select "Select Both Retail Consumable" at bounding box center [389, 234] width 174 height 25
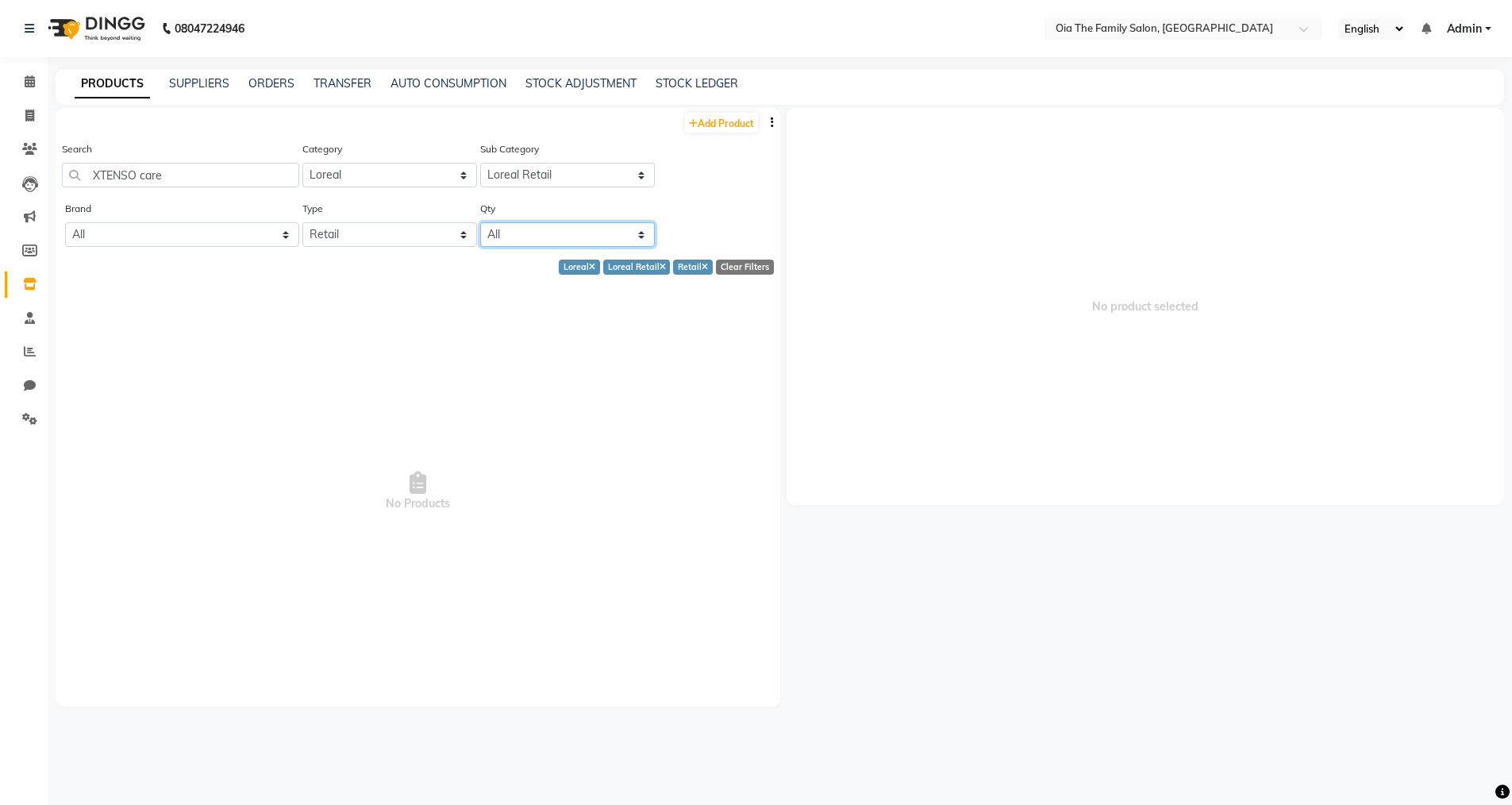
click at [506, 240] on select "All Low Out Of Stock" at bounding box center [567, 234] width 174 height 25
click at [480, 222] on select "All Low Out Of Stock" at bounding box center [567, 234] width 174 height 25
click at [248, 226] on select "All Wow" at bounding box center [183, 234] width 234 height 25
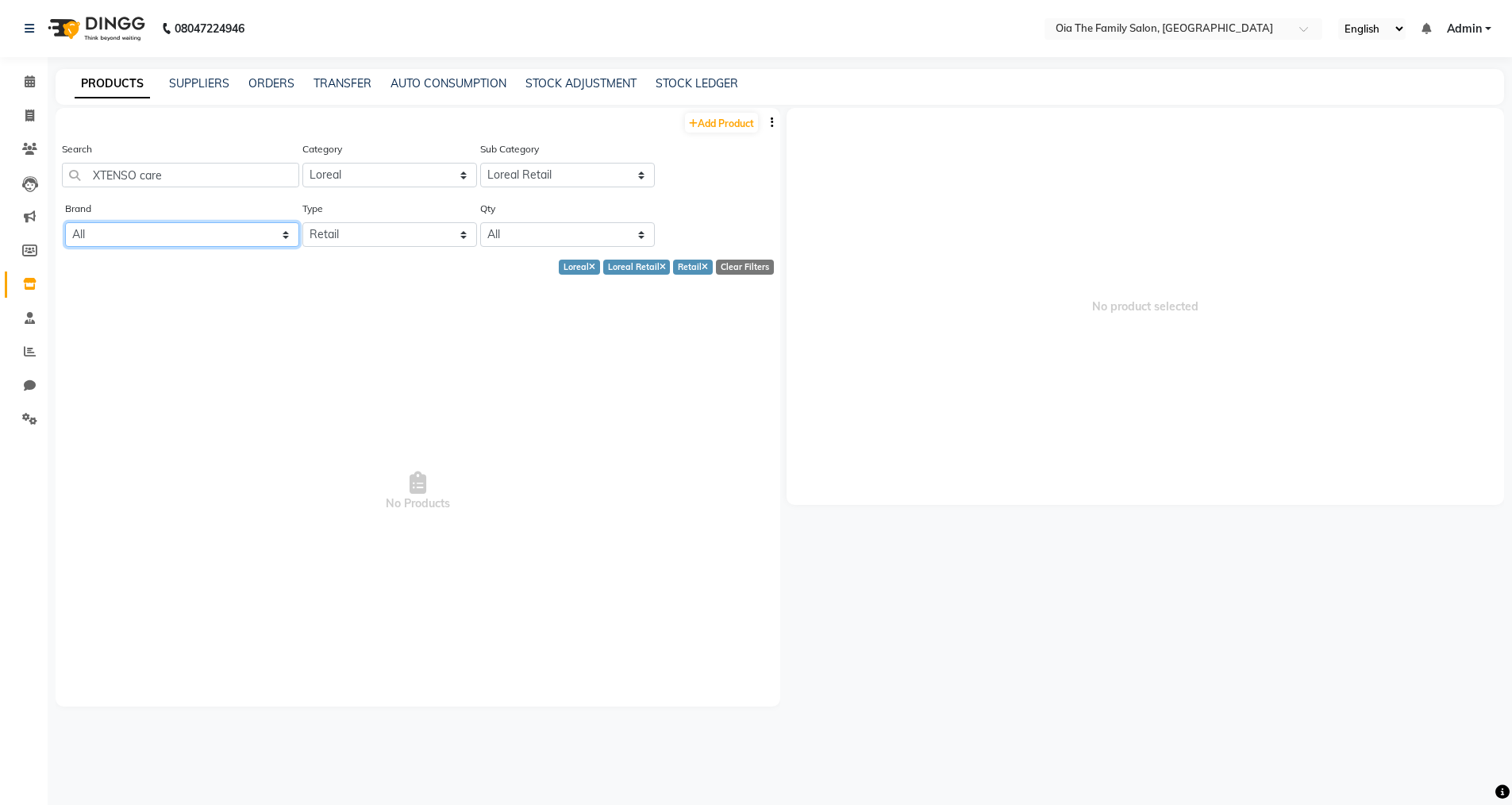
click at [286, 243] on select "All Wow" at bounding box center [183, 234] width 234 height 25
select select "wow"
click at [65, 222] on select "All Wow" at bounding box center [183, 234] width 234 height 25
click at [216, 284] on div "No Products" at bounding box center [418, 491] width 725 height 429
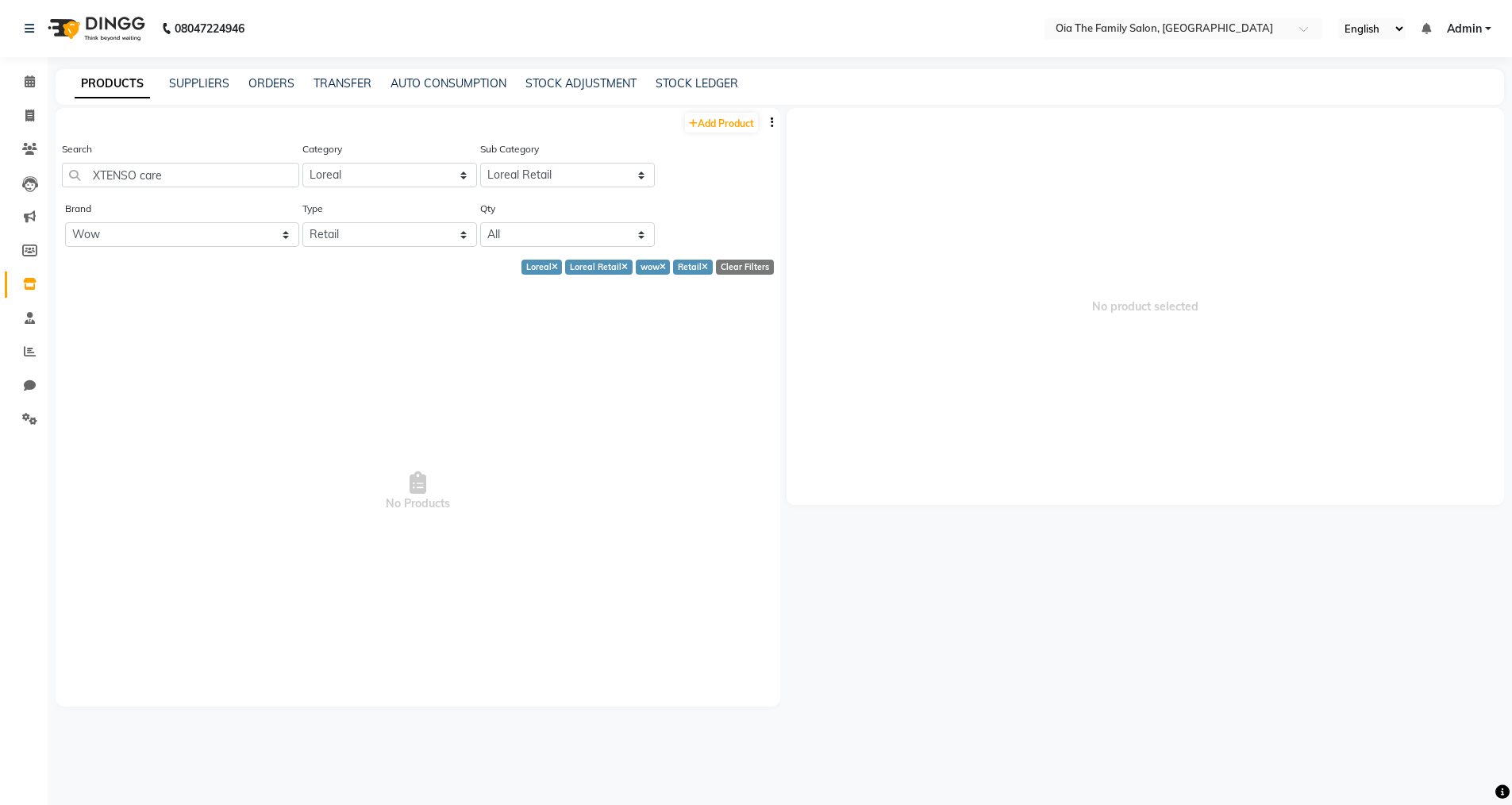
drag, startPoint x: 216, startPoint y: 284, endPoint x: 120, endPoint y: 286, distance: 96.0
click at [120, 286] on div "No Products" at bounding box center [418, 491] width 725 height 429
click at [615, 175] on select "Select Loreal Retail Loreal Salon Use Hair Colour Salon Use Matrix Salon Use Ma…" at bounding box center [567, 175] width 174 height 25
click at [452, 174] on select "Select Hair Skin Makeup Personal Care Appliances [PERSON_NAME] Waxing Disposabl…" at bounding box center [389, 175] width 174 height 25
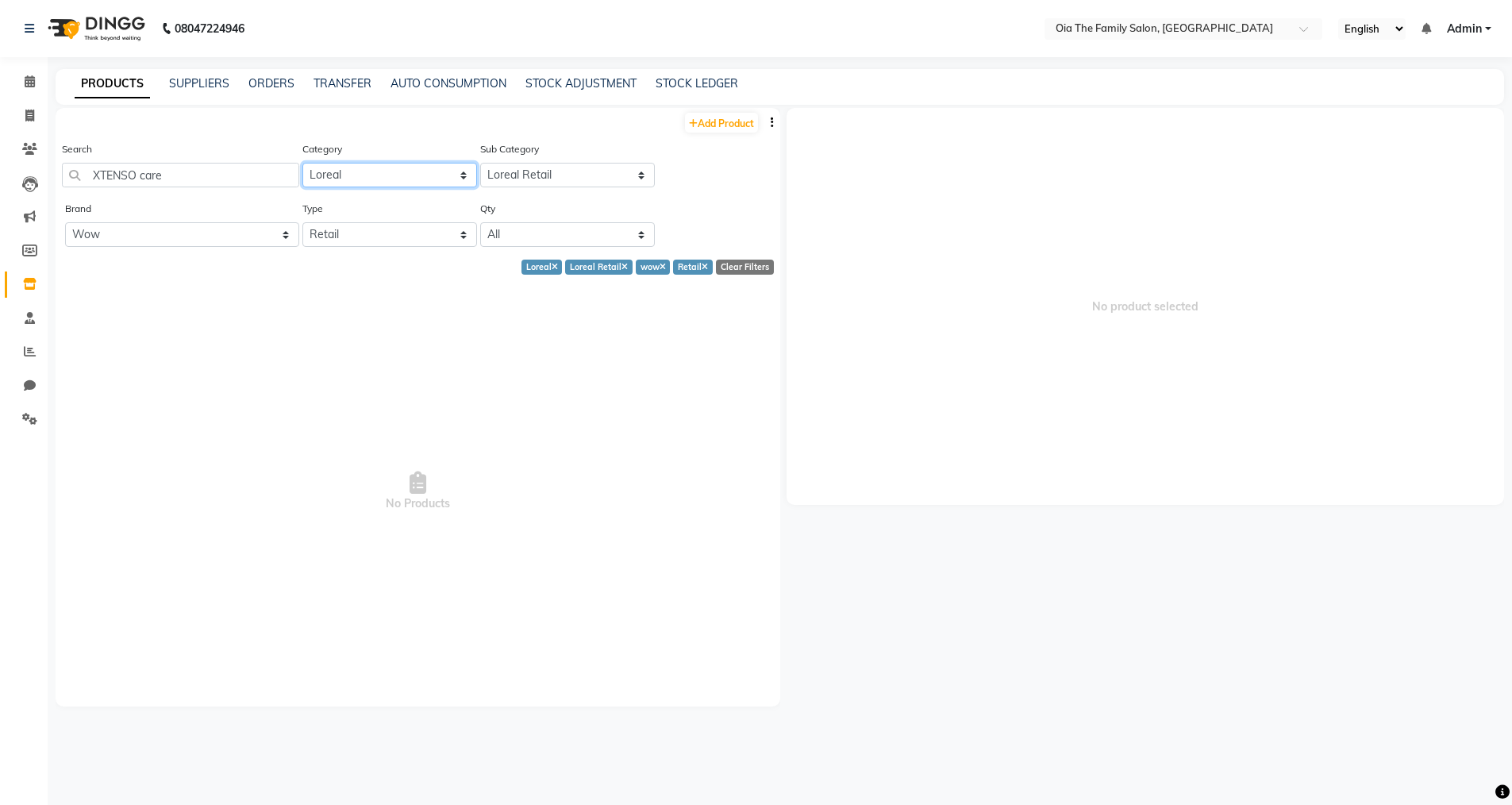
select select "1846201000"
click at [302, 163] on select "Select Hair Skin Makeup Personal Care Appliances [PERSON_NAME] Waxing Disposabl…" at bounding box center [389, 175] width 174 height 25
select select
click at [253, 174] on input "XTENSO care" at bounding box center [180, 175] width 237 height 25
click at [274, 235] on select "All Wow" at bounding box center [183, 234] width 234 height 25
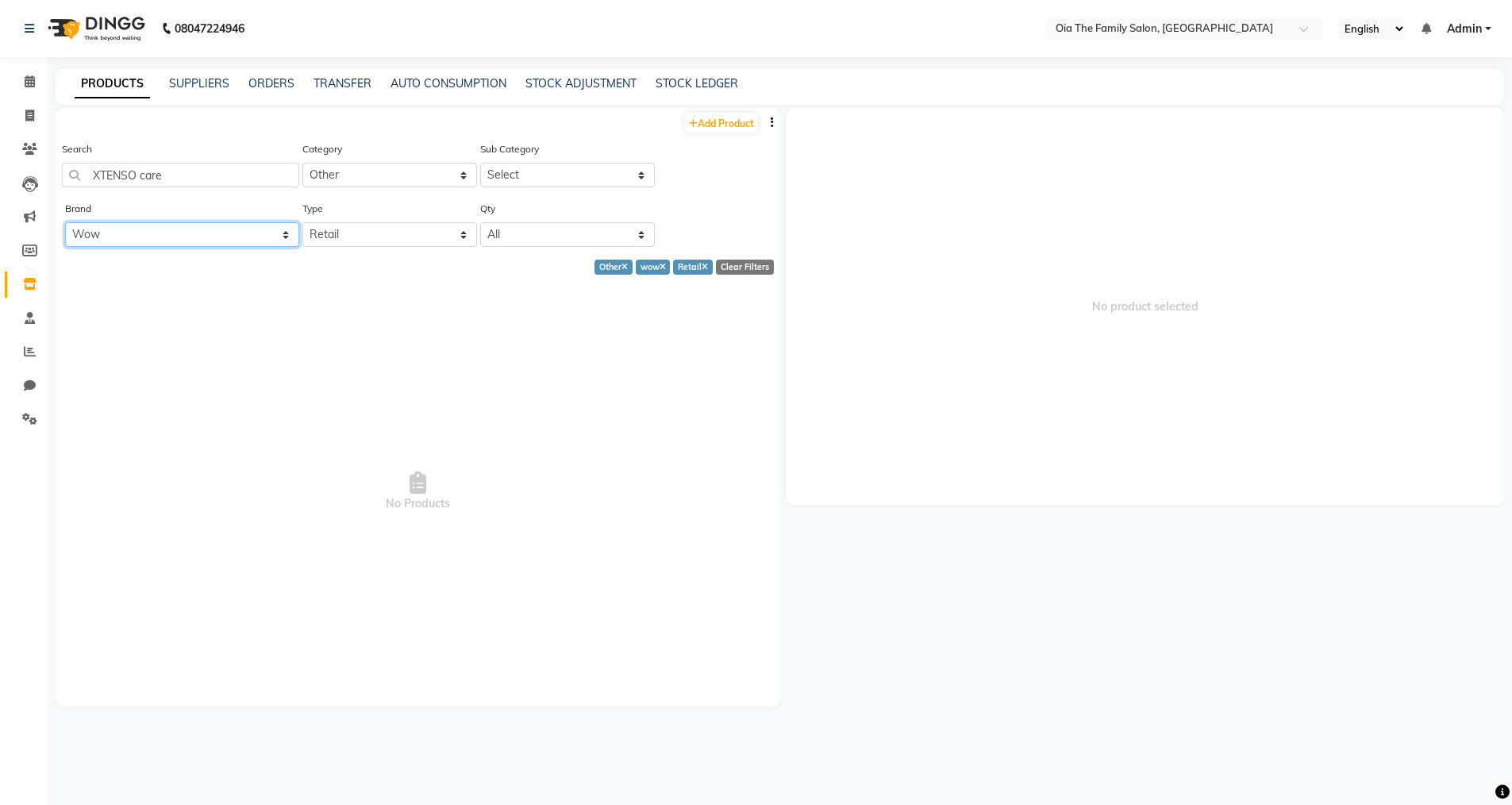
select select
click at [65, 222] on select "All Wow" at bounding box center [183, 234] width 234 height 25
click at [270, 248] on div "Brand All Wow" at bounding box center [180, 230] width 237 height 60
click at [284, 243] on select "All Wow" at bounding box center [183, 234] width 234 height 25
click at [751, 260] on div "Clear Filters" at bounding box center [745, 267] width 58 height 15
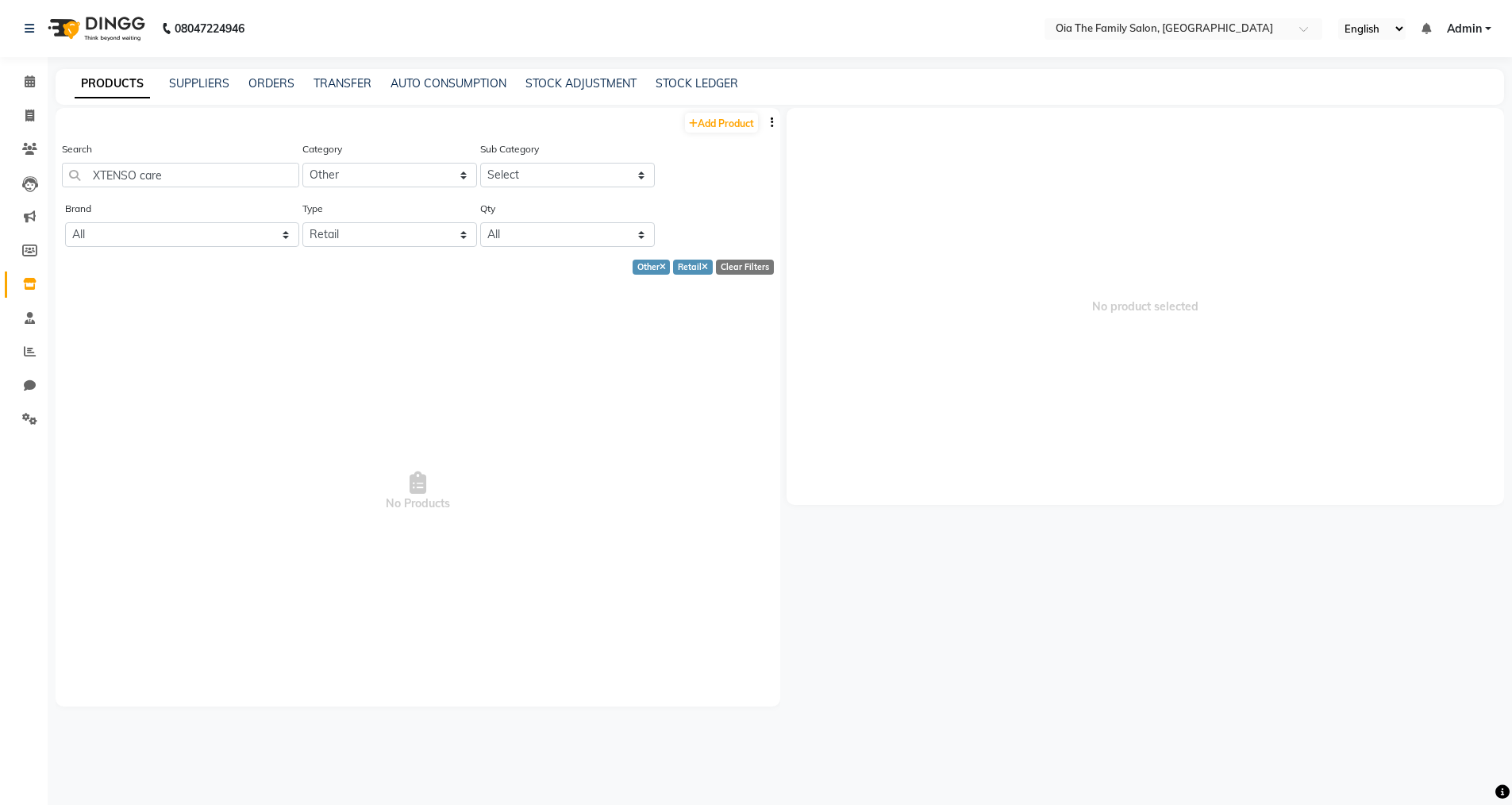
select select
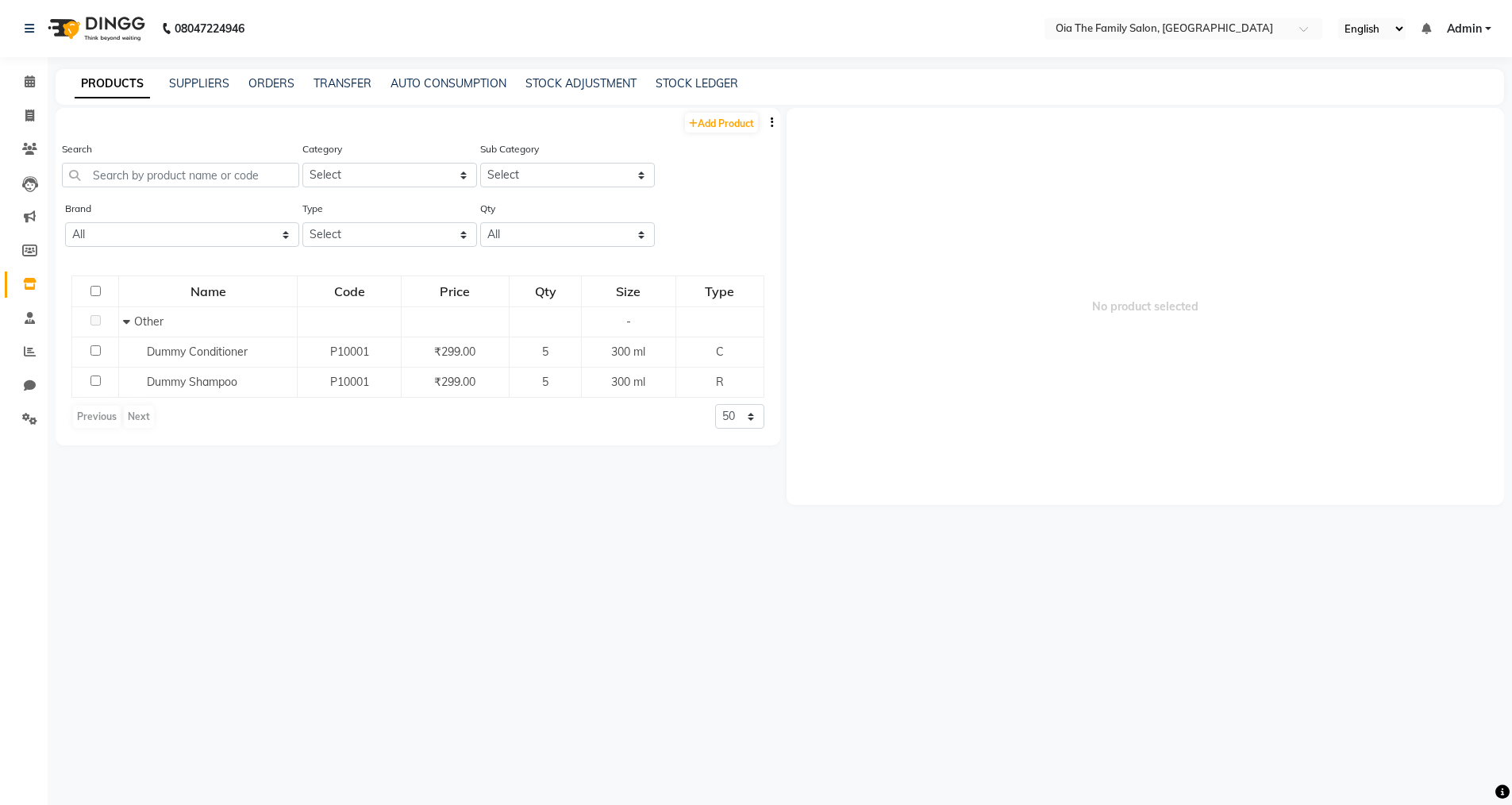
click at [100, 413] on div "Previous Next" at bounding box center [112, 417] width 84 height 26
click at [136, 420] on div "Previous Next" at bounding box center [112, 417] width 84 height 26
click at [136, 414] on div "Previous Next" at bounding box center [112, 417] width 84 height 26
click at [718, 125] on link "Add Product" at bounding box center [721, 123] width 73 height 20
select select "true"
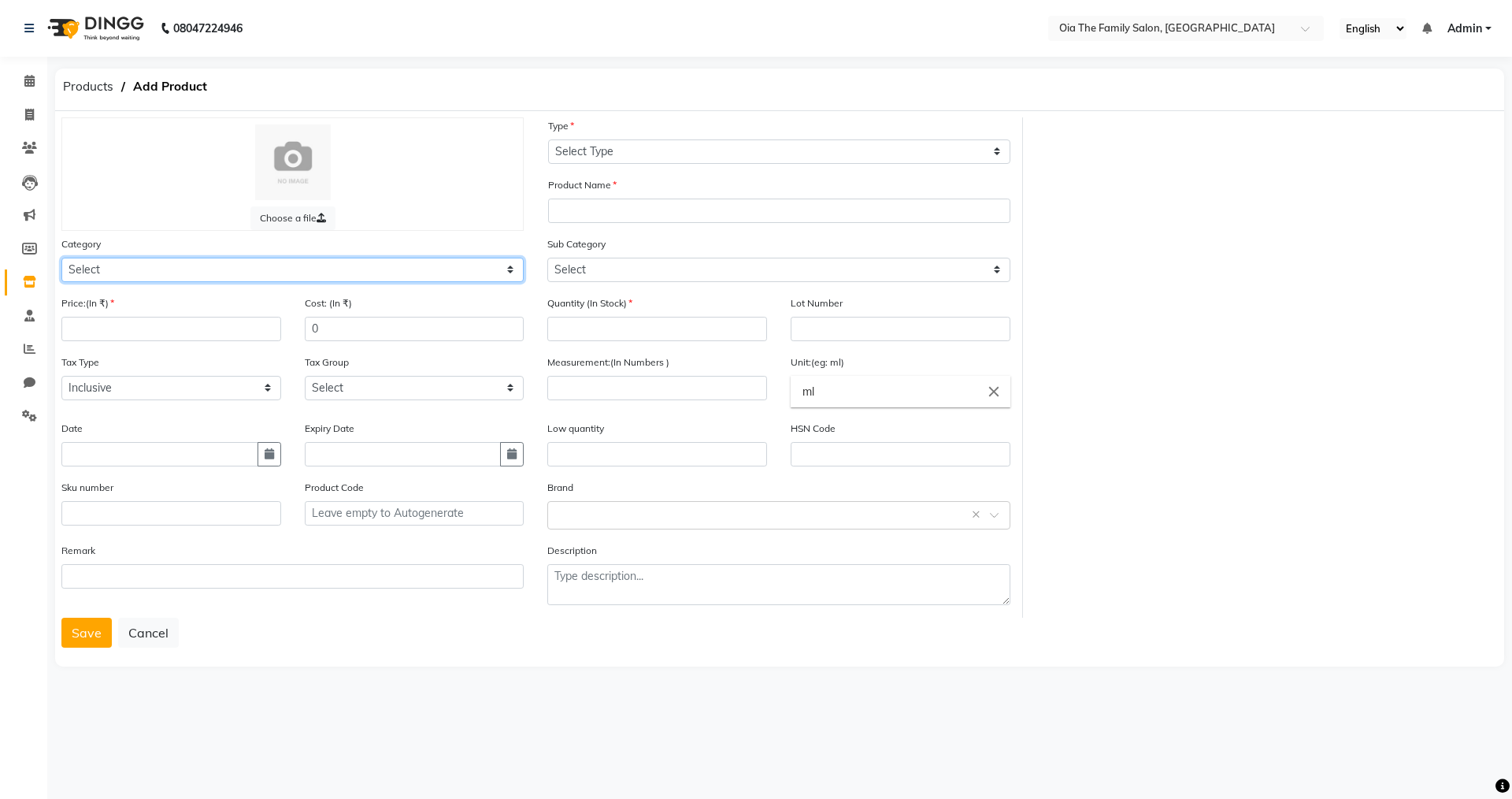
click at [117, 263] on select "Select Hair Skin Makeup Personal Care Appliances [PERSON_NAME] Waxing Disposabl…" at bounding box center [292, 270] width 462 height 25
select select "1846201650"
click at [61, 258] on select "Select Hair Skin Makeup Personal Care Appliances [PERSON_NAME] Waxing Disposabl…" at bounding box center [292, 270] width 462 height 25
click at [160, 326] on input "number" at bounding box center [171, 329] width 220 height 25
type input "690"
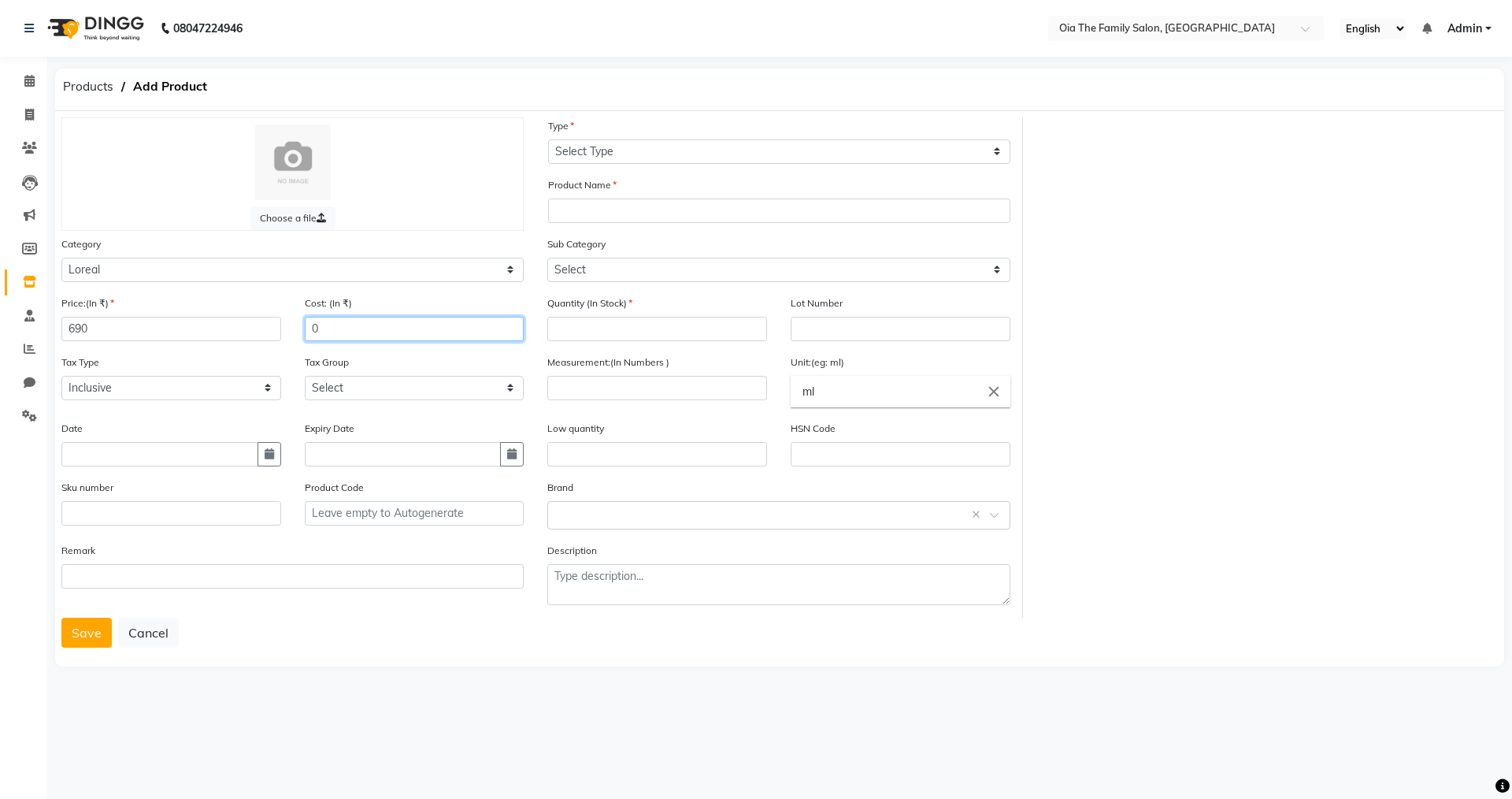
click at [363, 335] on input "0" at bounding box center [414, 329] width 220 height 25
type input "0"
type input "690"
click at [157, 393] on select "Select Inclusive Exclusive" at bounding box center [171, 388] width 220 height 25
select select "false"
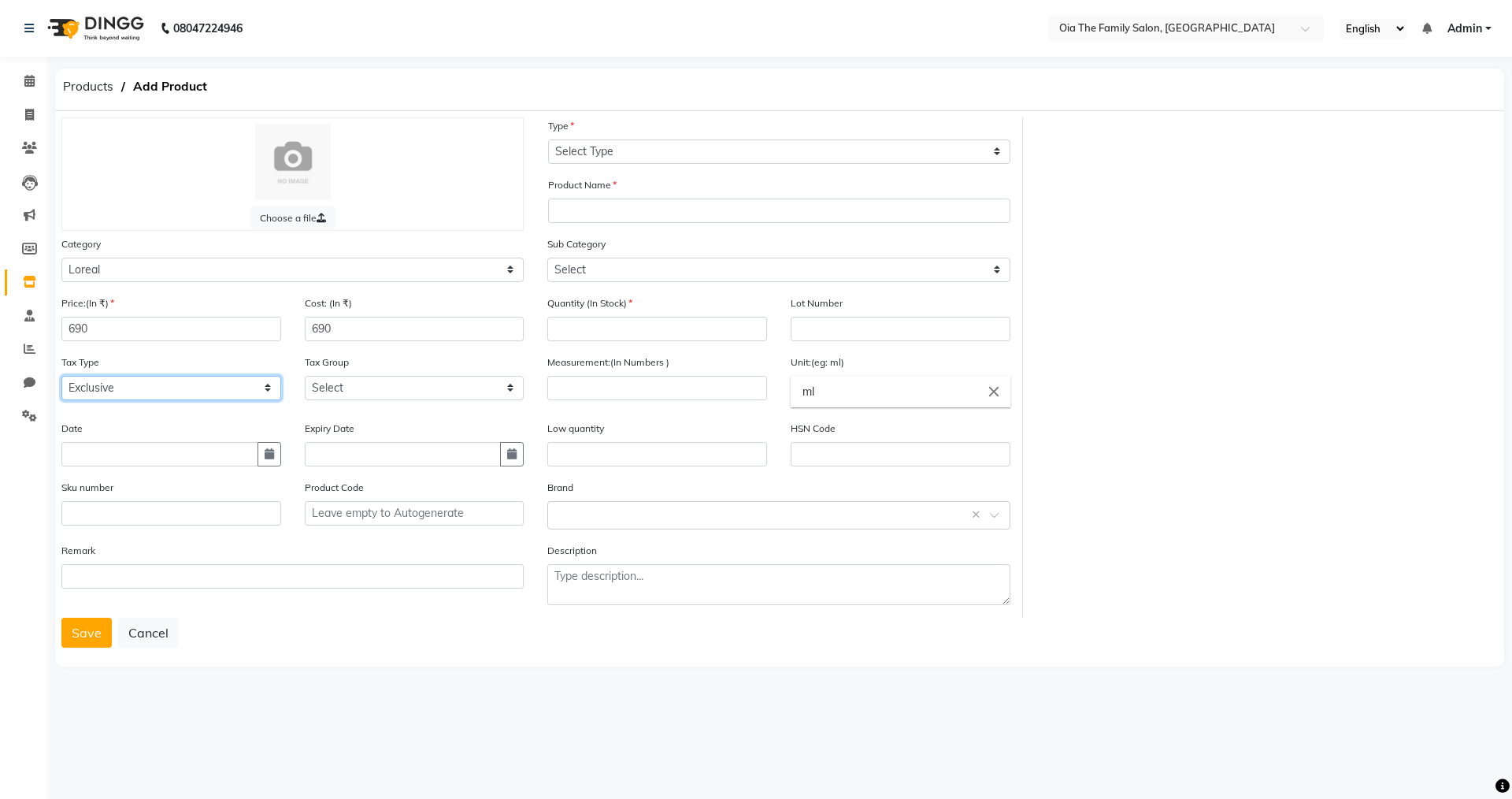
click at [61, 376] on select "Select Inclusive Exclusive" at bounding box center [171, 388] width 220 height 25
click at [166, 455] on input "text" at bounding box center [159, 454] width 197 height 25
select select "10"
select select "2025"
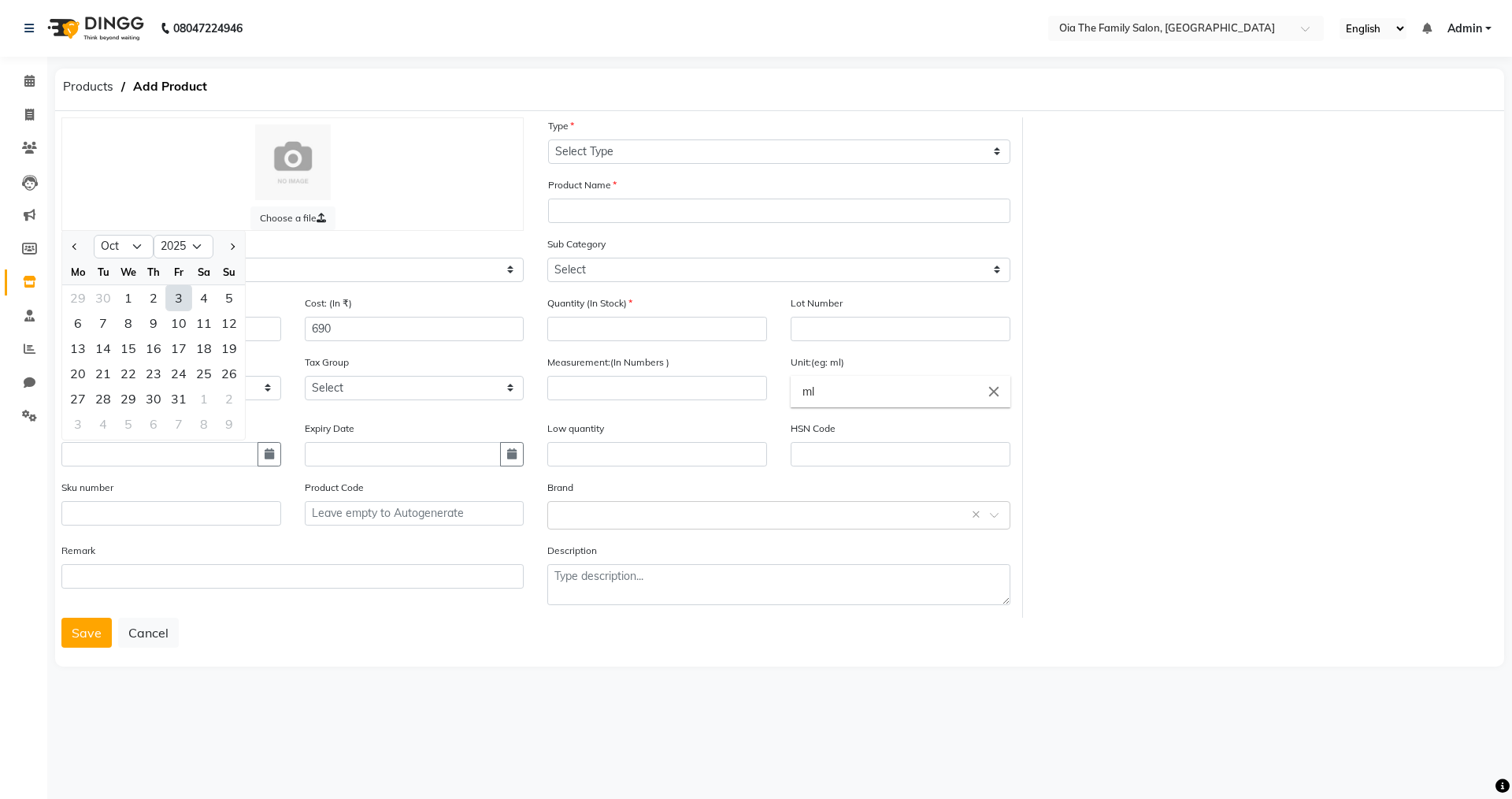
click at [169, 292] on div "3" at bounding box center [179, 298] width 26 height 26
type input "03-10-2025"
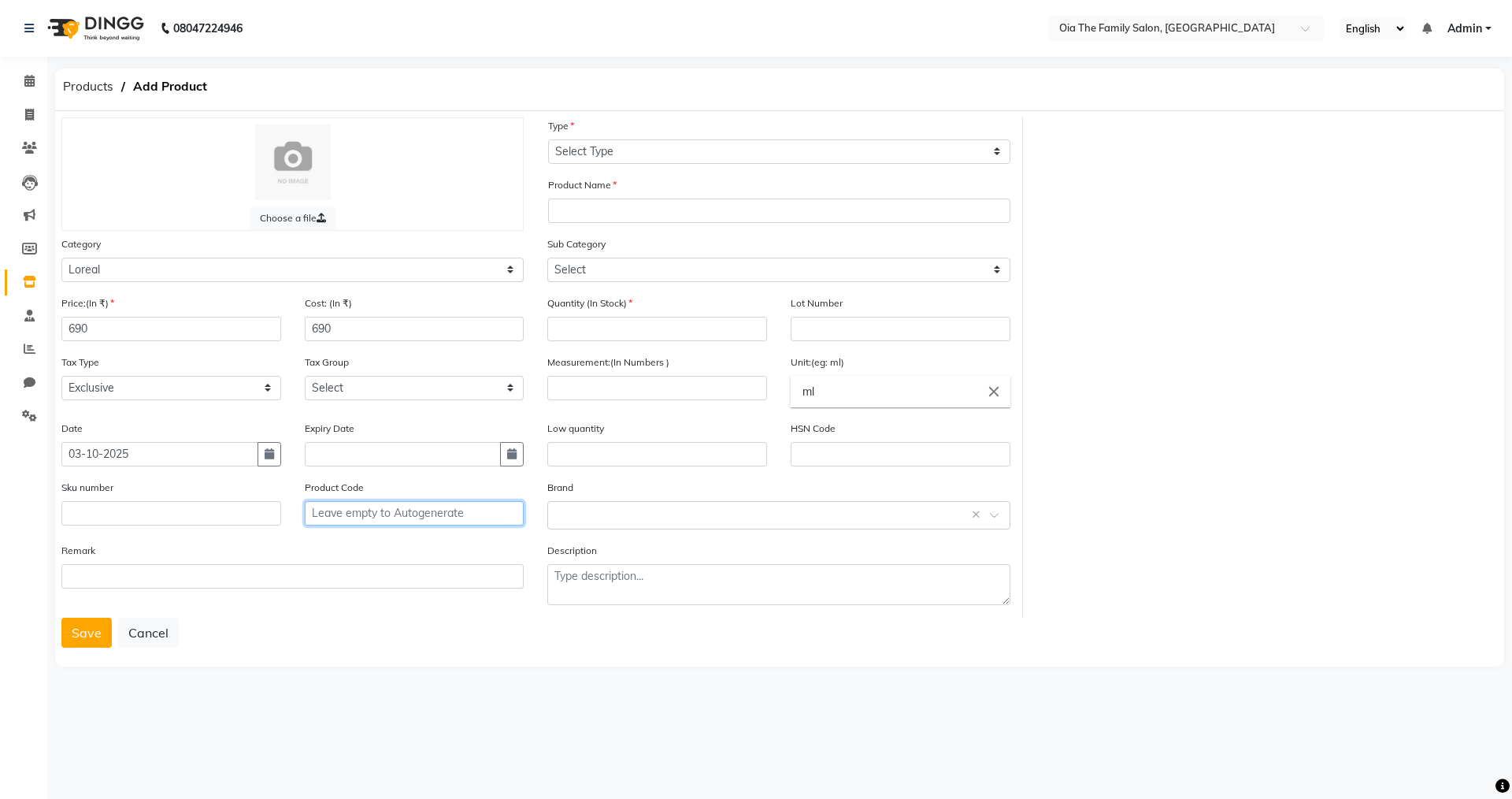
click at [352, 514] on input "text" at bounding box center [414, 513] width 220 height 25
click at [986, 516] on div at bounding box center [778, 514] width 461 height 16
click at [996, 519] on span at bounding box center [1000, 520] width 20 height 16
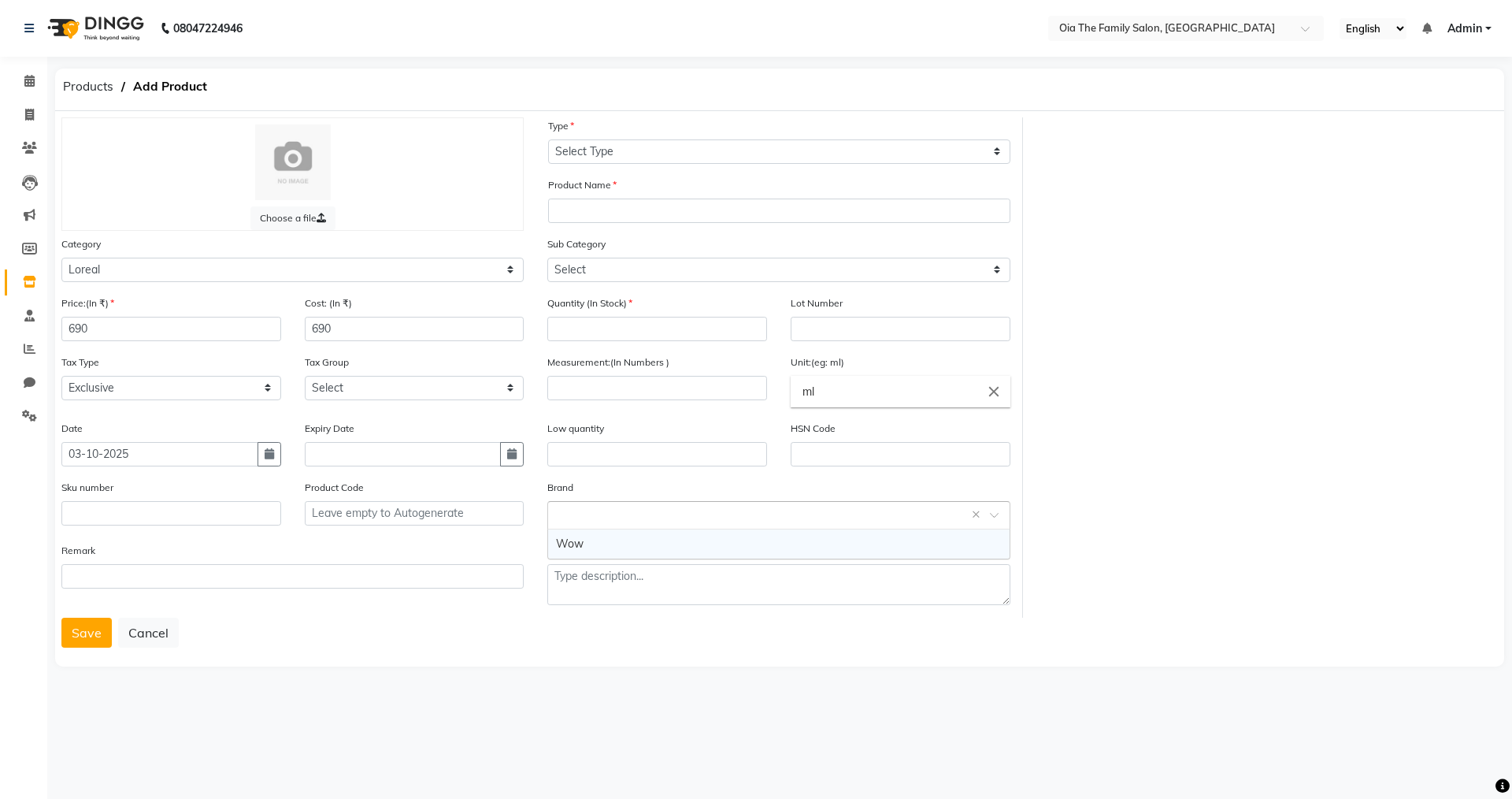
click at [1000, 513] on span at bounding box center [1000, 520] width 20 height 16
click at [836, 519] on input "text" at bounding box center [763, 514] width 413 height 16
click at [796, 507] on input "text" at bounding box center [763, 514] width 413 height 16
click at [640, 336] on input "number" at bounding box center [657, 329] width 220 height 25
type input "2"
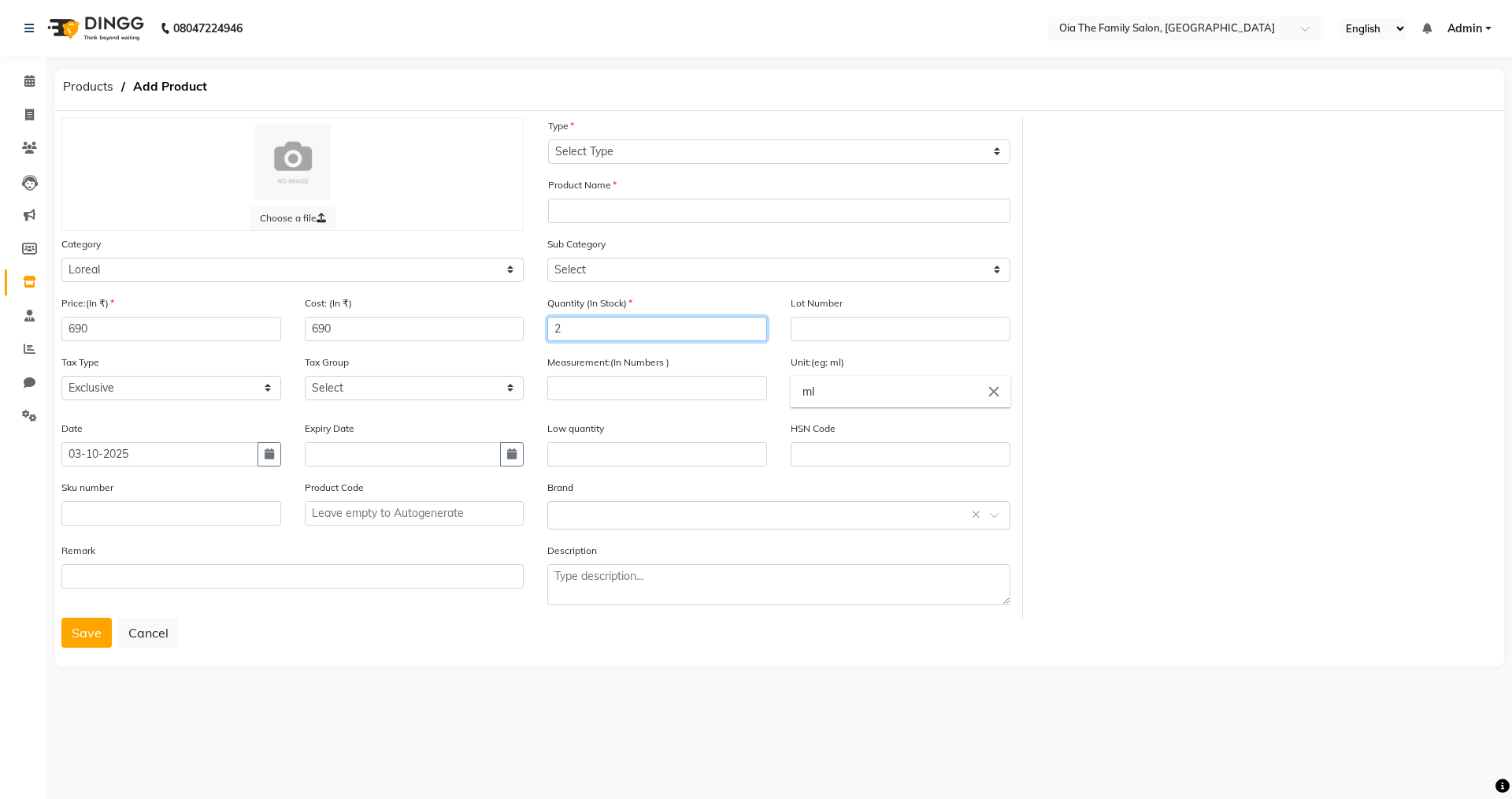
click at [640, 336] on input "2" at bounding box center [657, 329] width 220 height 25
type input "2"
click at [671, 272] on select "Select Loreal Retail Loreal Salon Use Hair Colour Salon Use Matrix Salon Use Ma…" at bounding box center [777, 270] width 462 height 25
select select "1846201651"
click at [547, 258] on select "Select Loreal Retail Loreal Salon Use Hair Colour Salon Use Matrix Salon Use Ma…" at bounding box center [777, 270] width 462 height 25
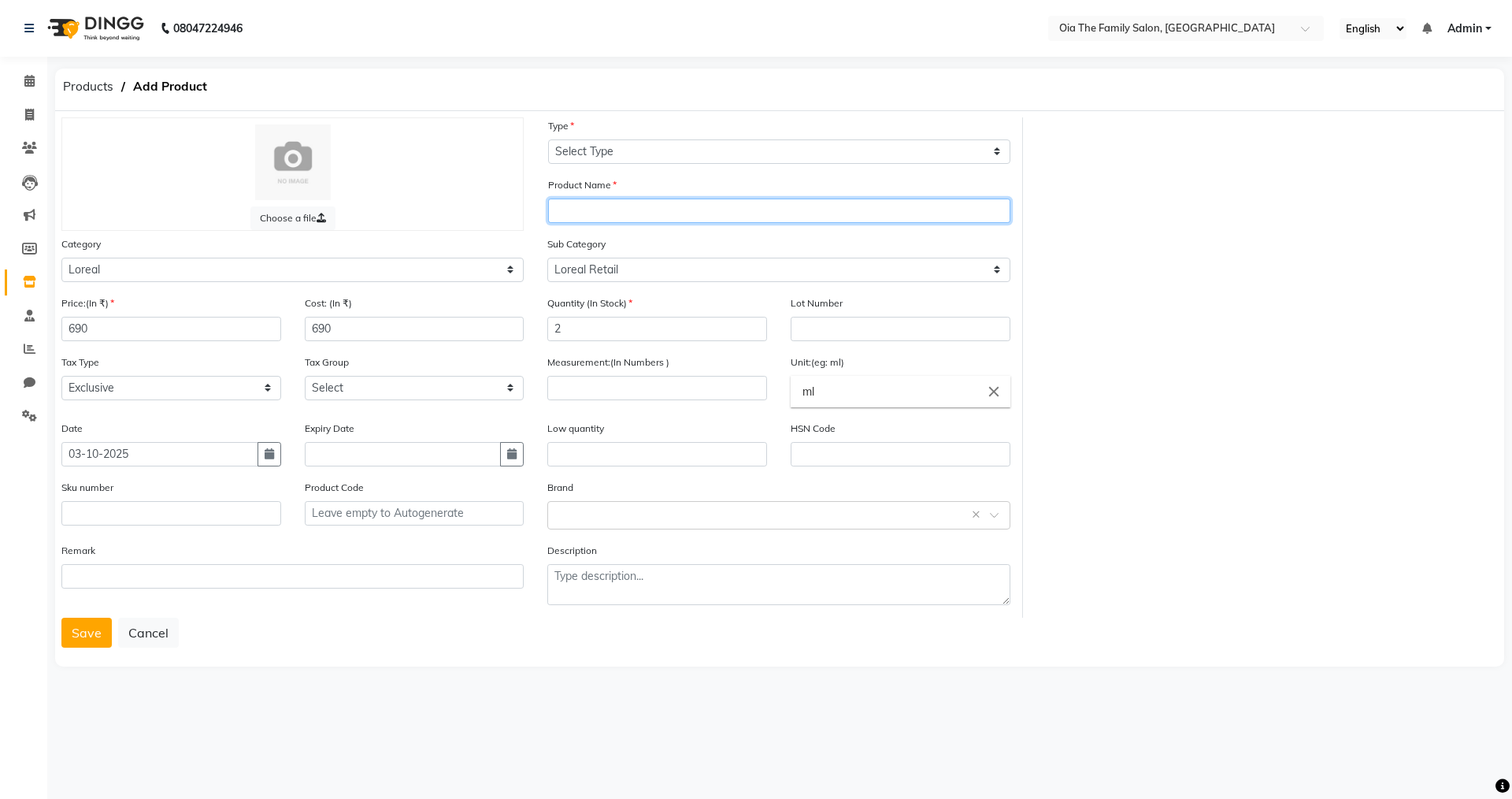
click at [620, 207] on input "text" at bounding box center [778, 211] width 462 height 25
type input "Xtenso care shampoo"
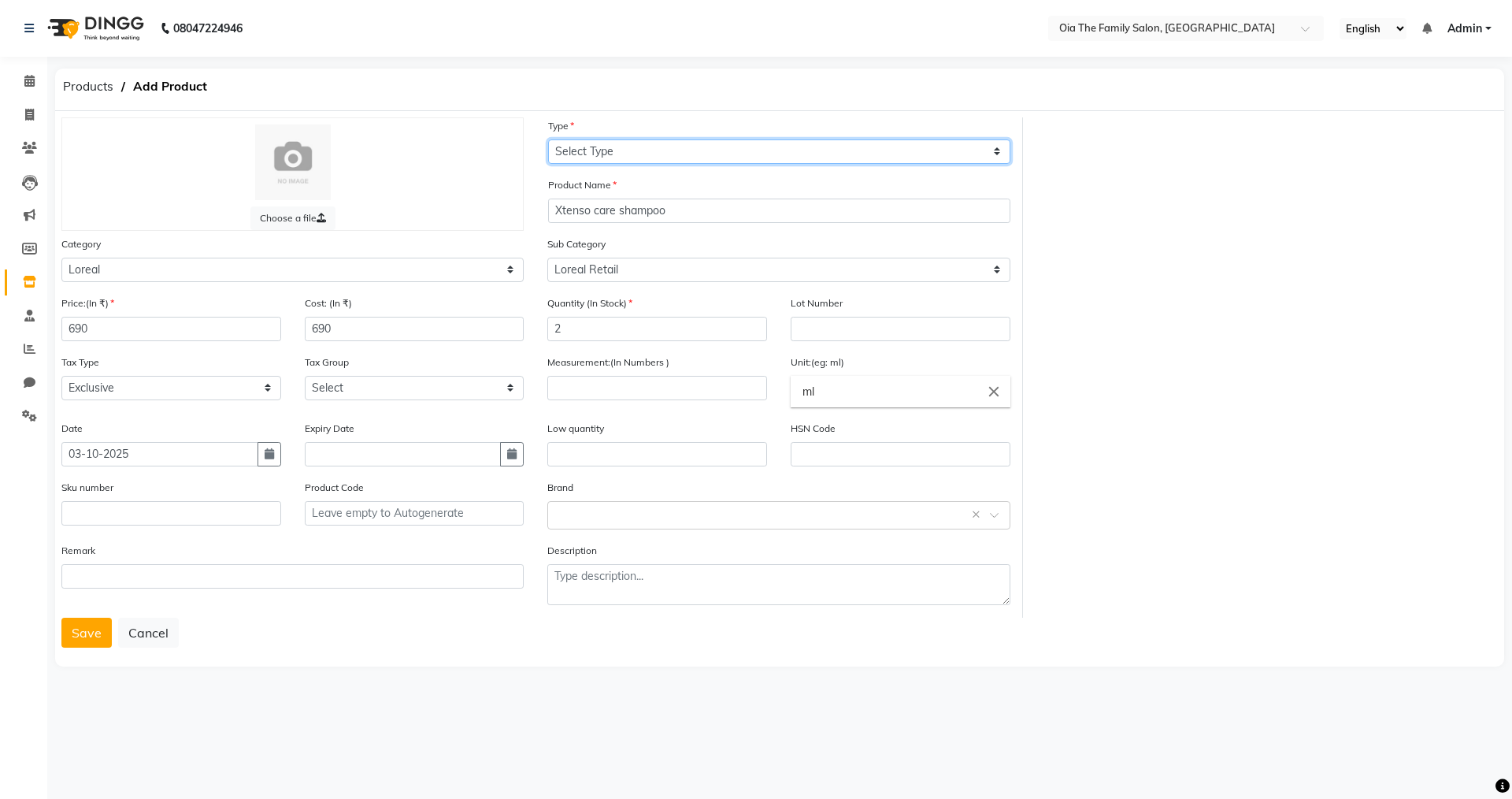
click at [620, 156] on select "Select Type Both Retail Consumable" at bounding box center [778, 151] width 462 height 25
select select "R"
click at [548, 139] on select "Select Type Both Retail Consumable" at bounding box center [778, 151] width 462 height 25
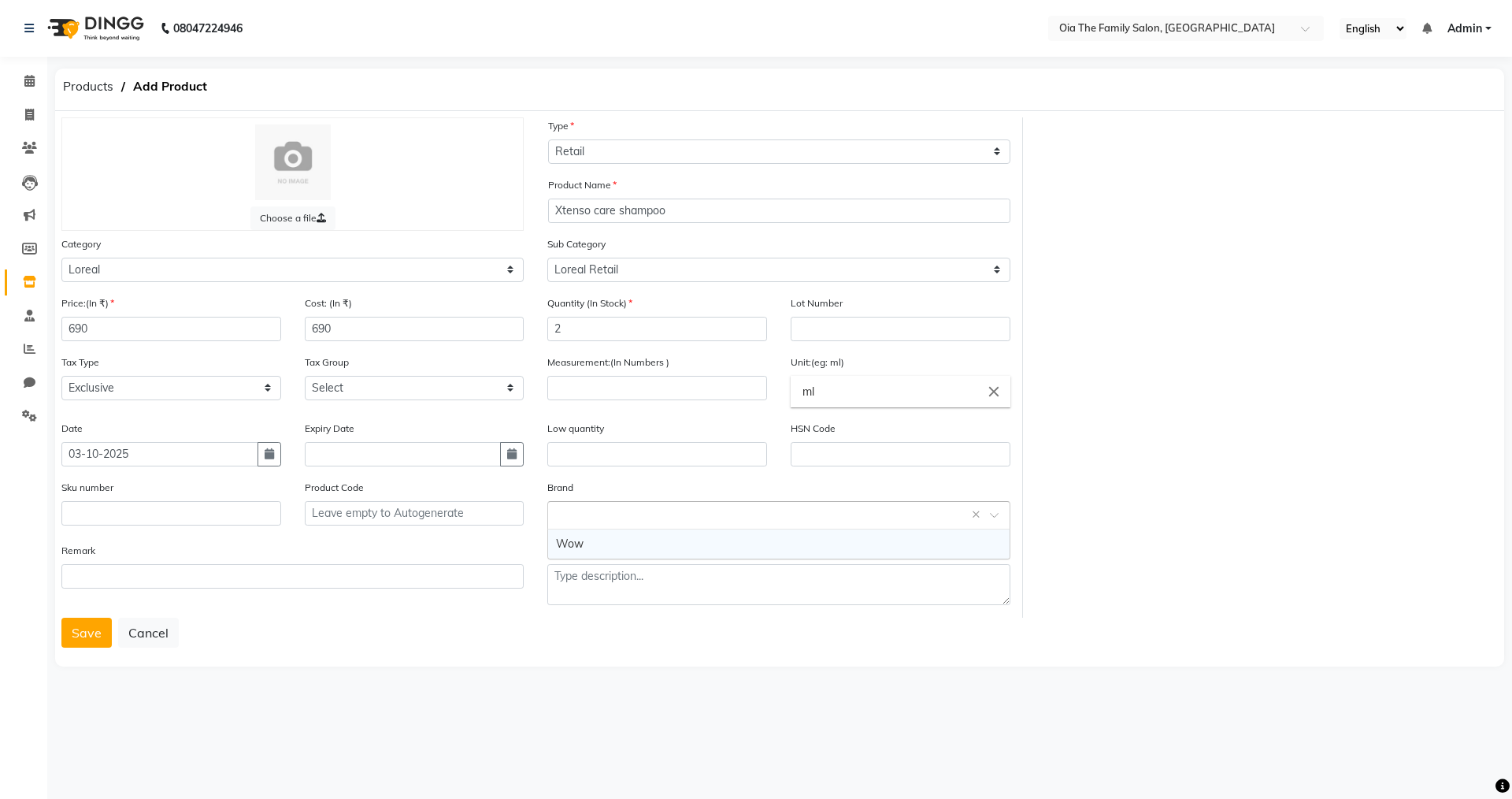
click at [553, 511] on div at bounding box center [778, 514] width 461 height 16
click at [575, 538] on div "Wow" at bounding box center [778, 545] width 461 height 29
click at [83, 632] on button "Save" at bounding box center [86, 632] width 50 height 30
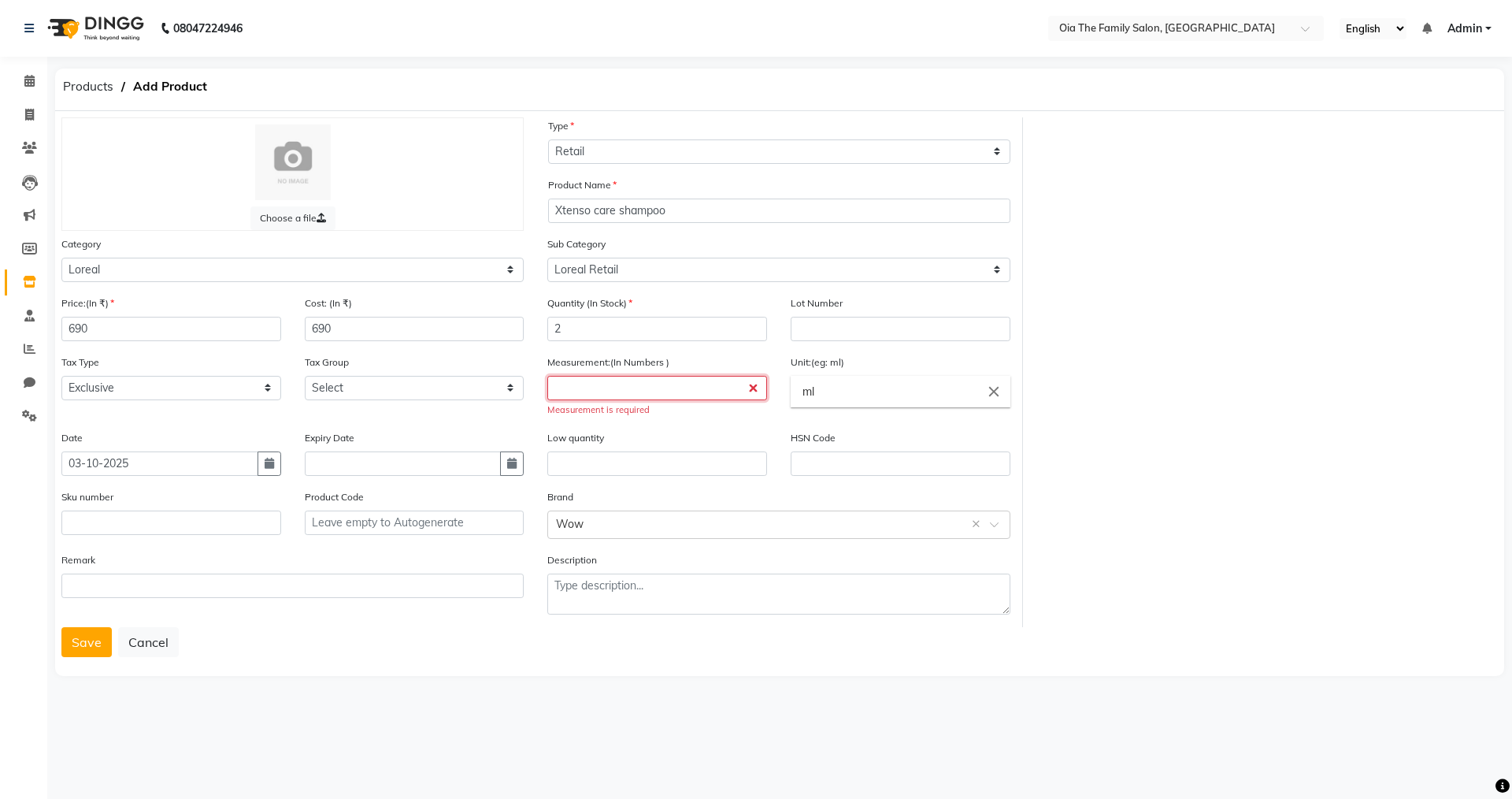
click at [616, 395] on input "number" at bounding box center [657, 388] width 220 height 25
click at [756, 393] on input "number" at bounding box center [657, 388] width 220 height 25
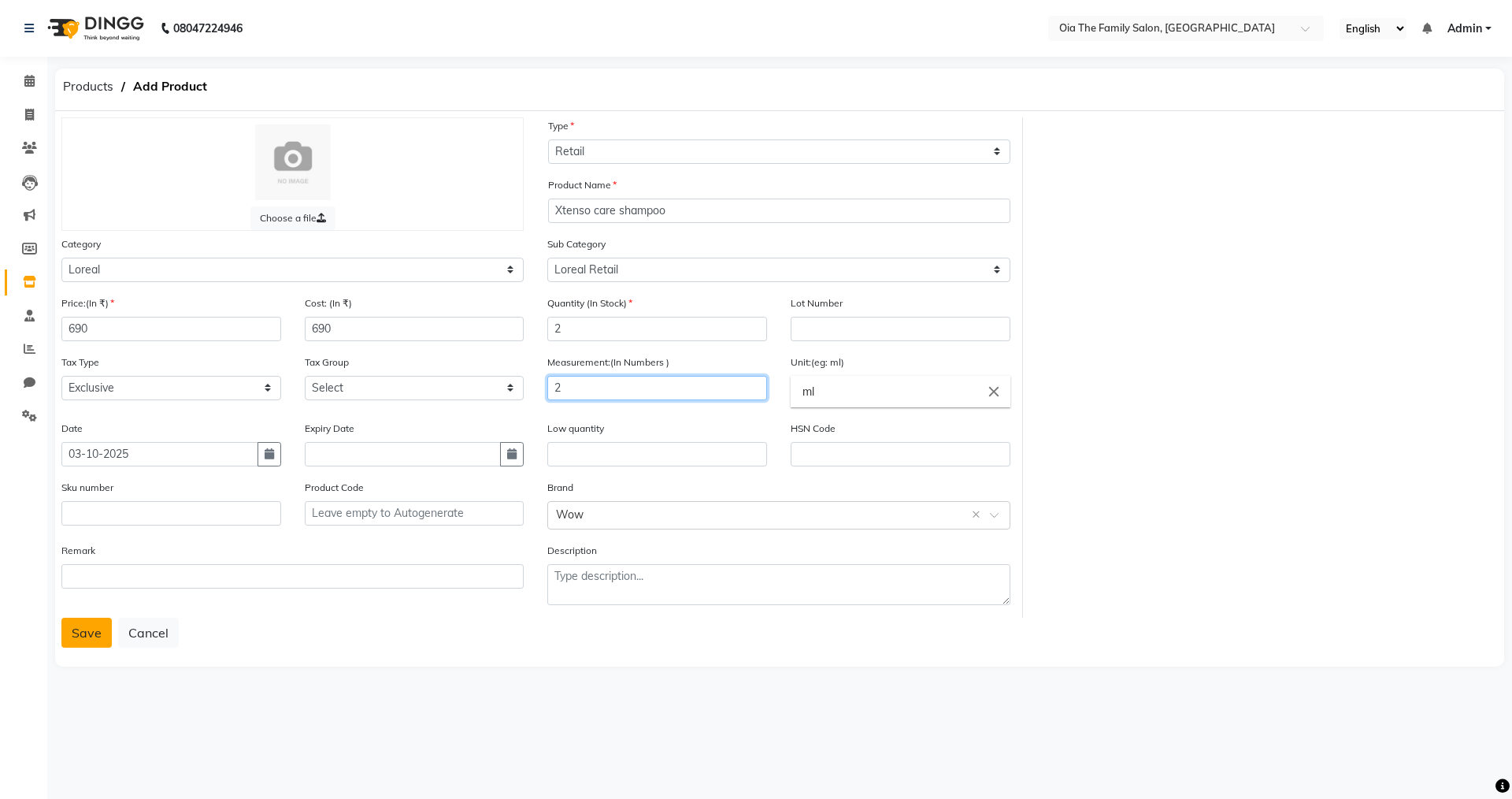
type input "2"
click at [85, 637] on button "Save" at bounding box center [86, 632] width 50 height 30
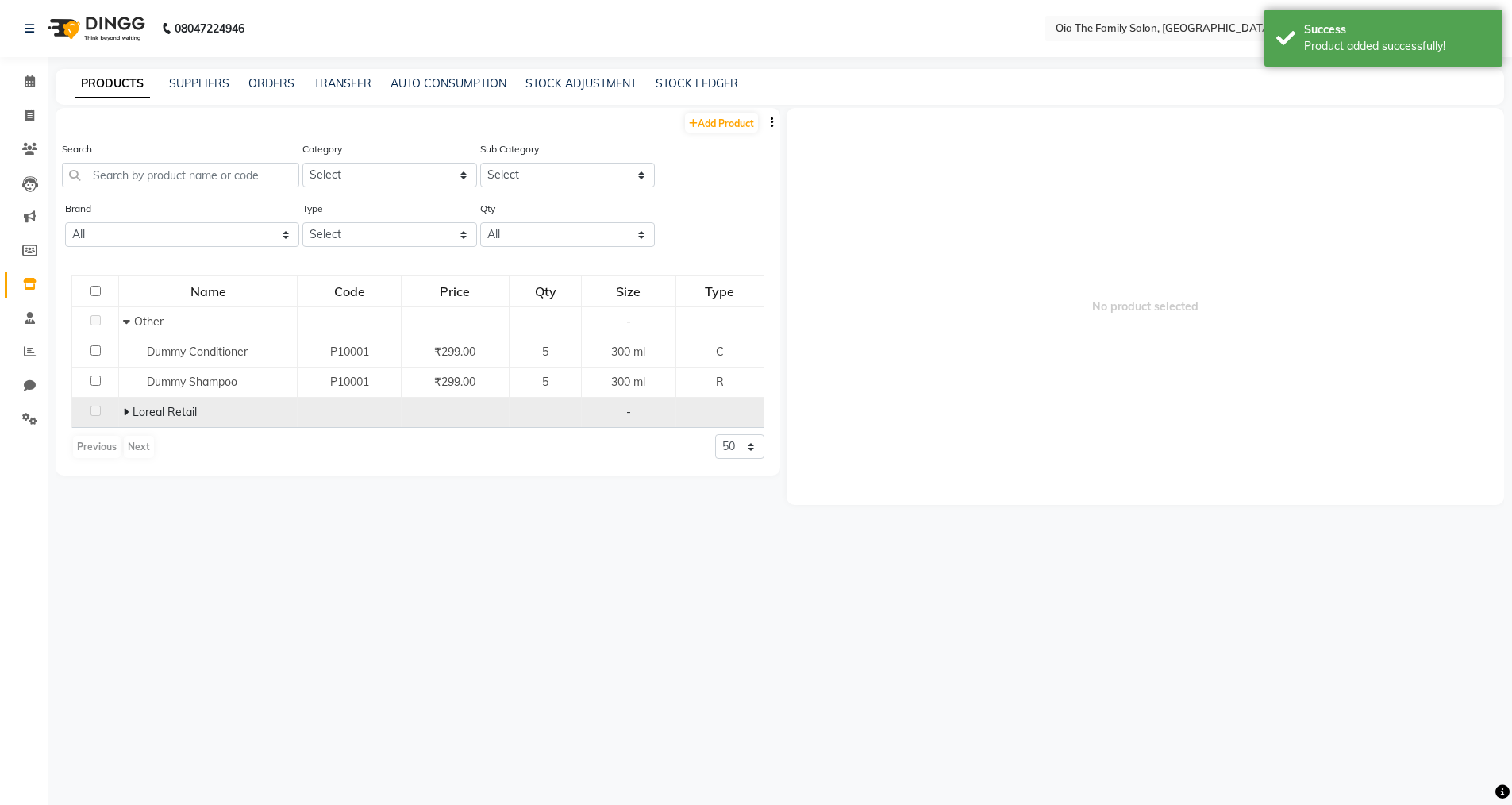
click at [636, 408] on div "-" at bounding box center [629, 412] width 81 height 17
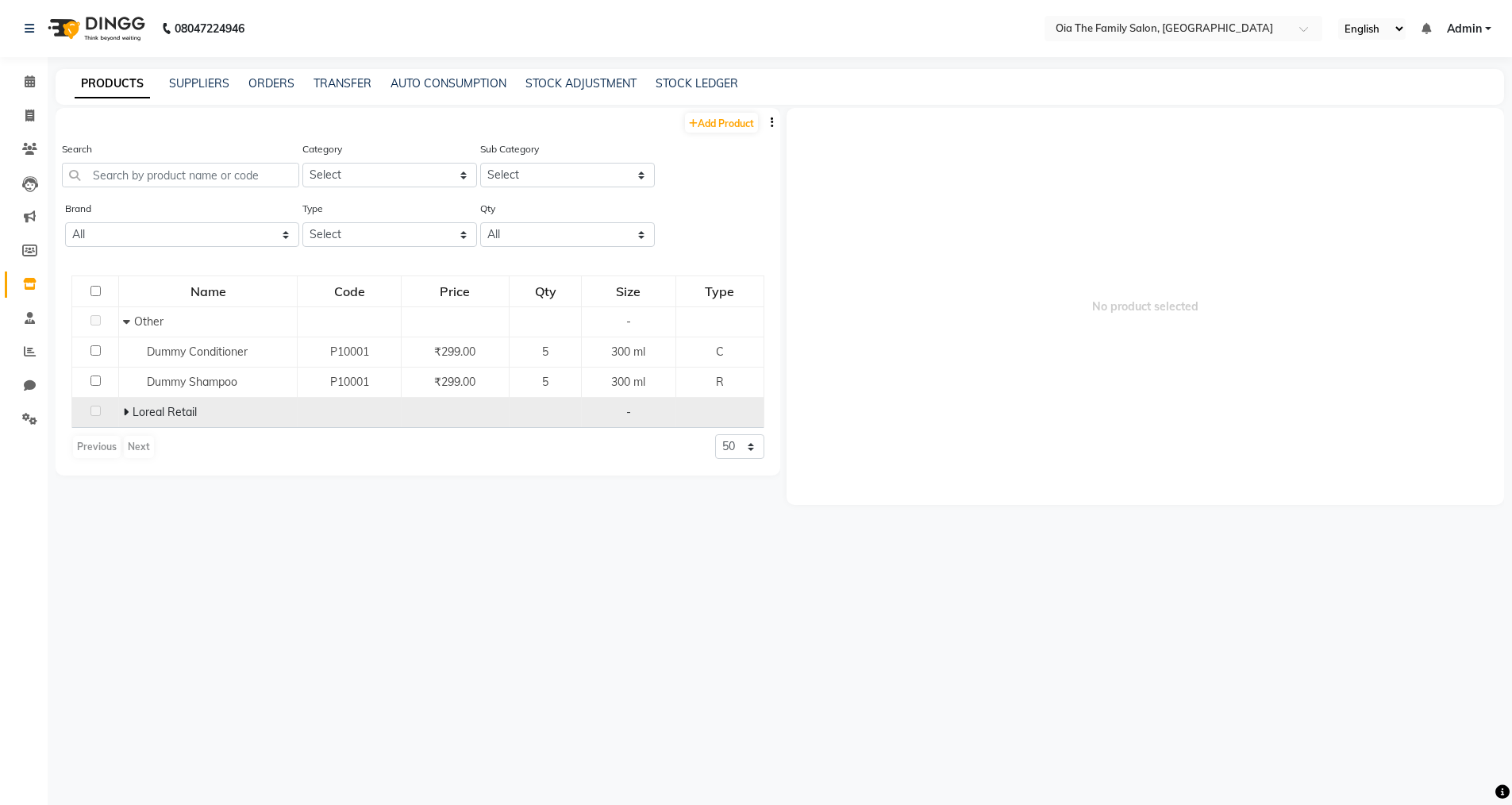
click at [161, 419] on span "Loreal Retail" at bounding box center [165, 411] width 65 height 14
click at [100, 404] on td at bounding box center [95, 412] width 47 height 30
click at [127, 408] on icon at bounding box center [125, 412] width 6 height 11
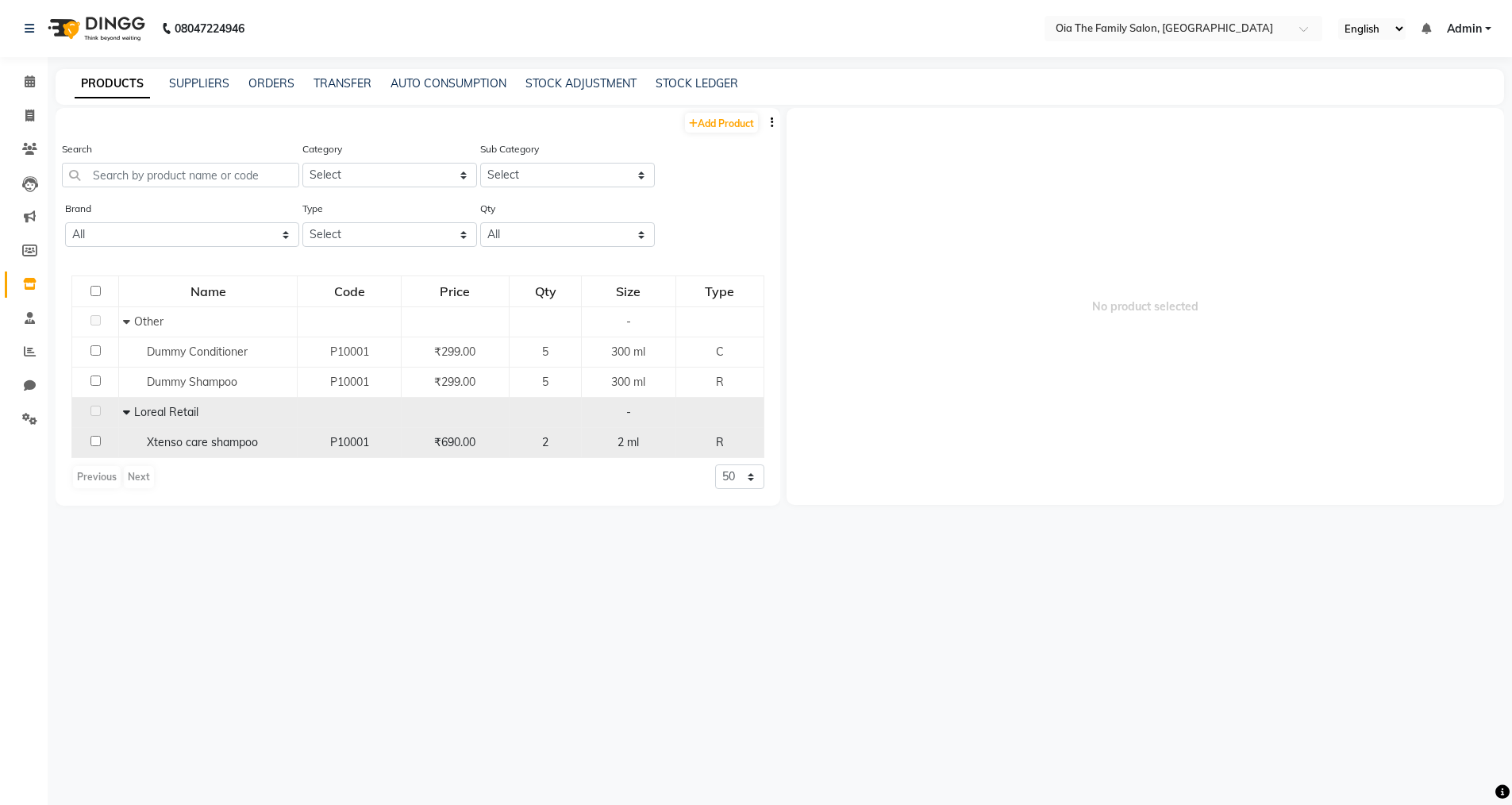
click at [620, 442] on span "2 ml" at bounding box center [628, 442] width 21 height 14
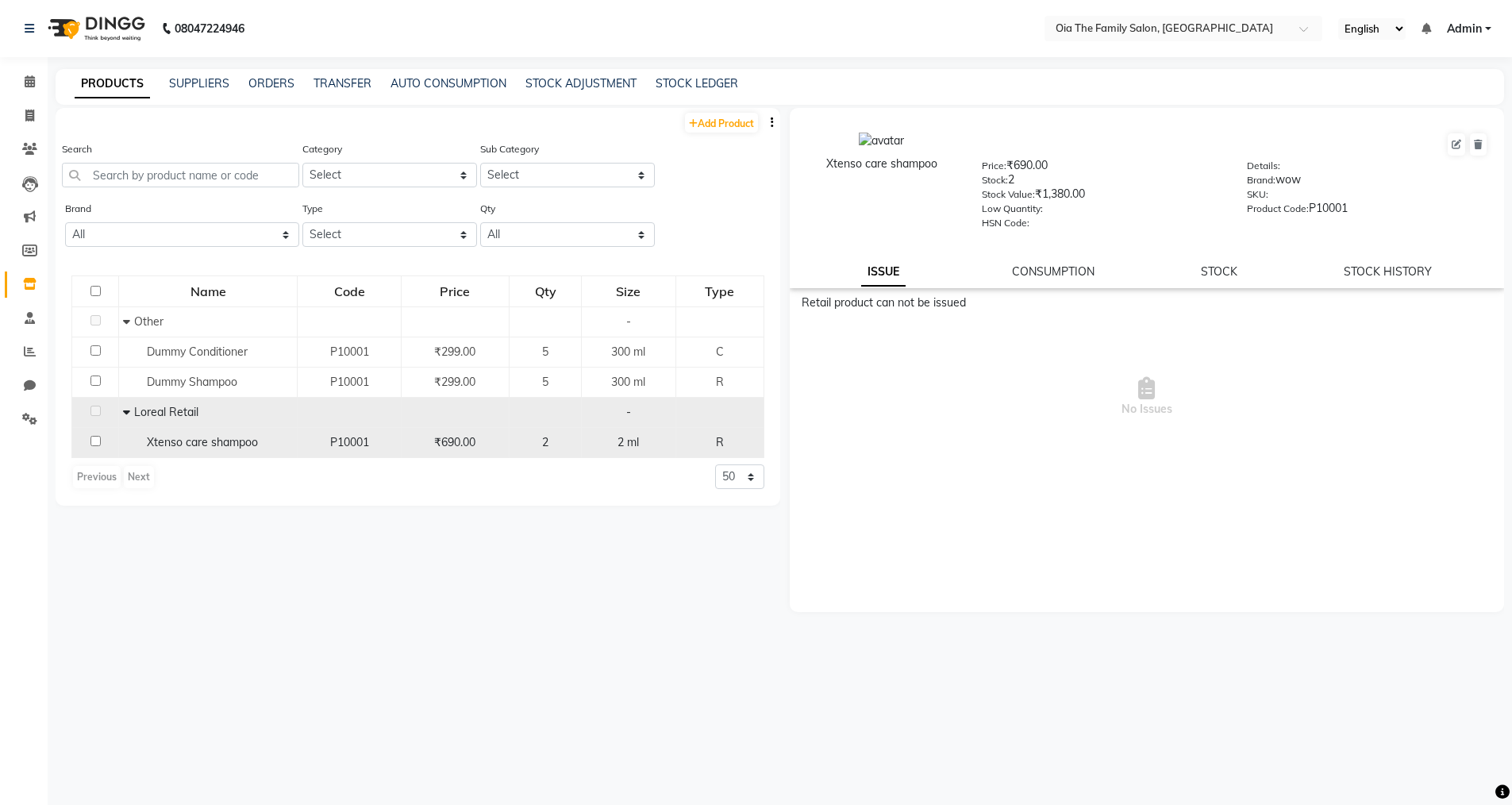
click at [627, 442] on span "2 ml" at bounding box center [628, 442] width 21 height 14
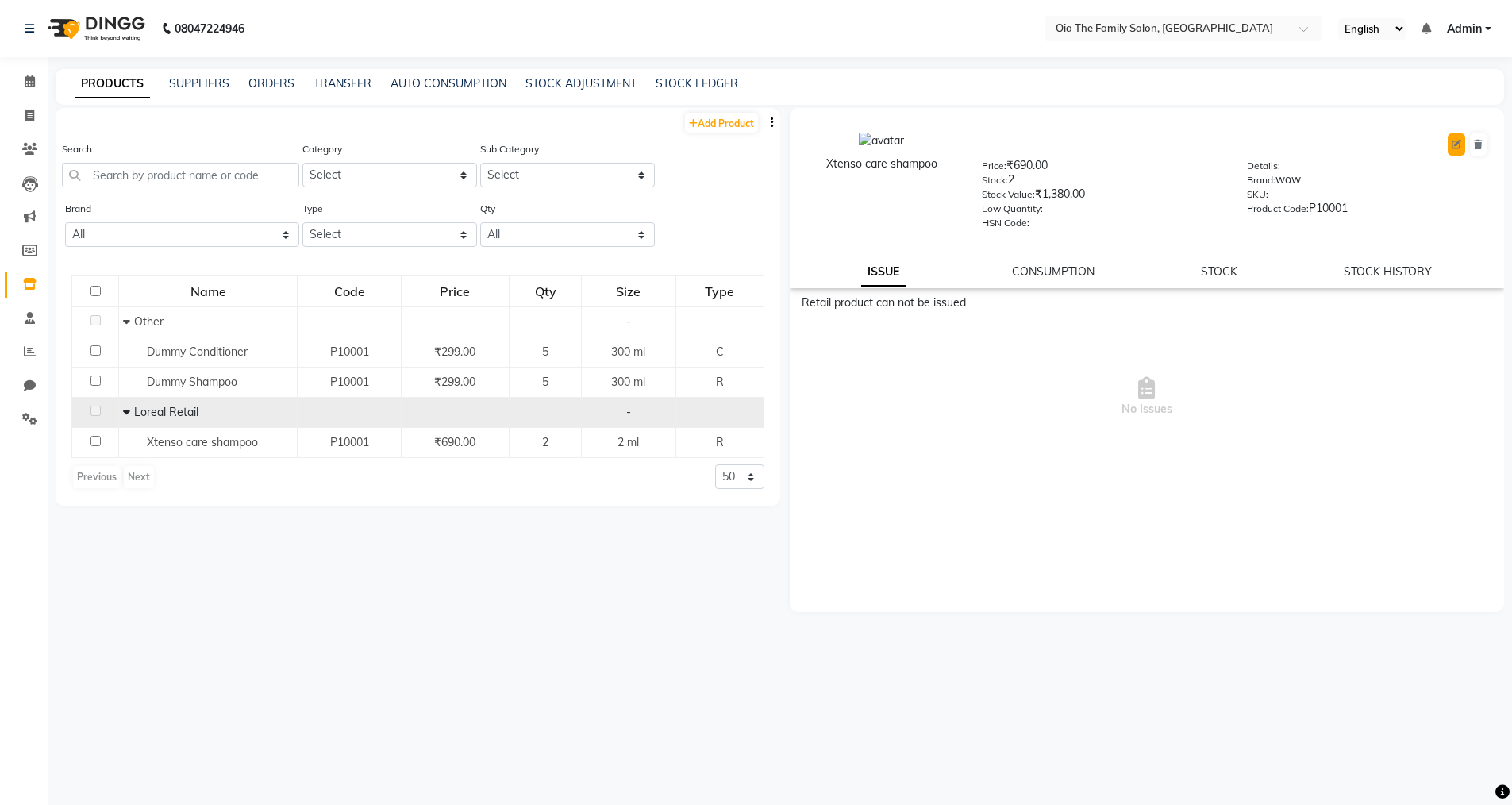
click at [1461, 140] on icon at bounding box center [1457, 145] width 9 height 9
select select "true"
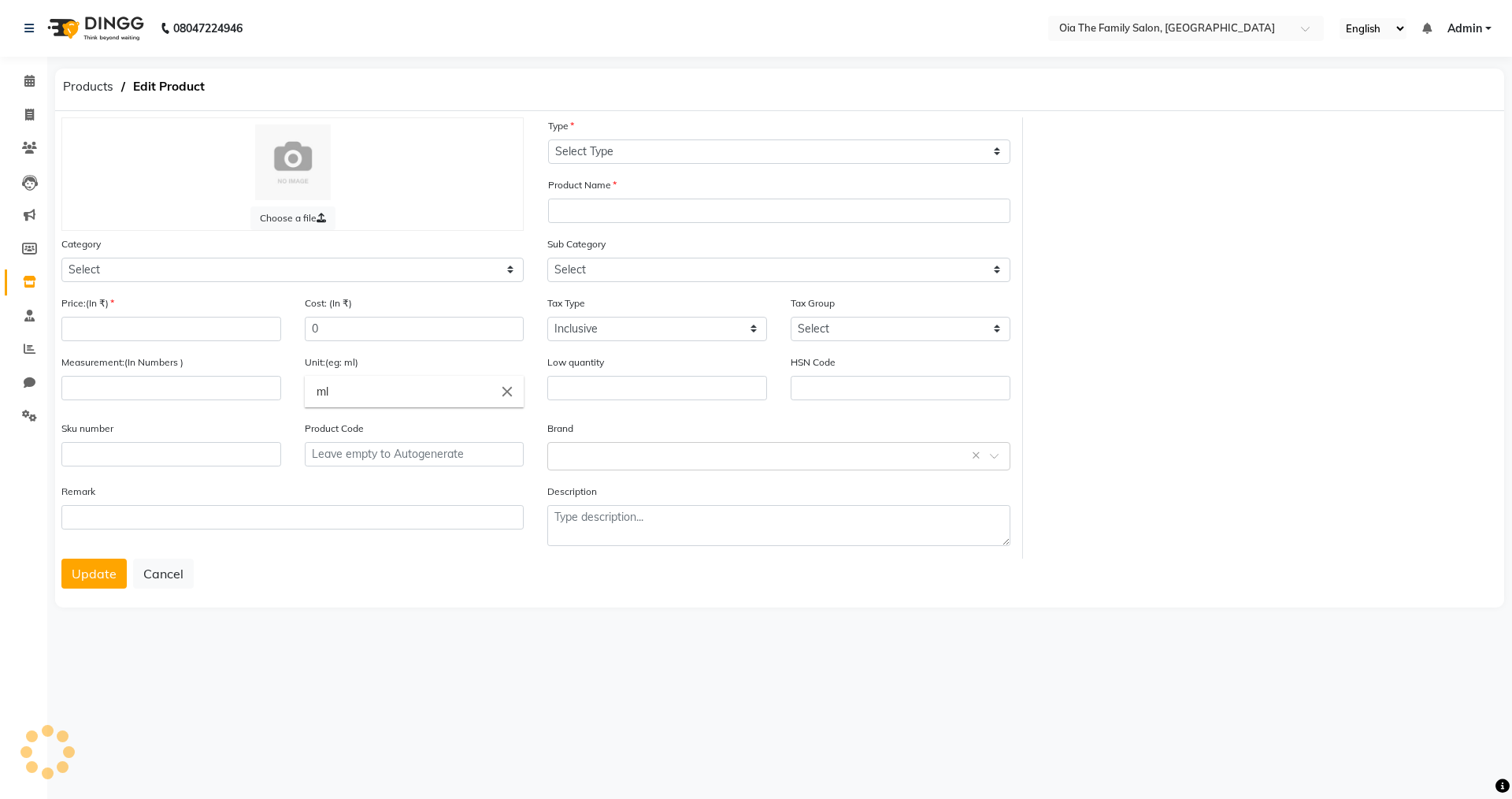
select select "R"
type input "Xtenso care shampoo"
select select
type input "690"
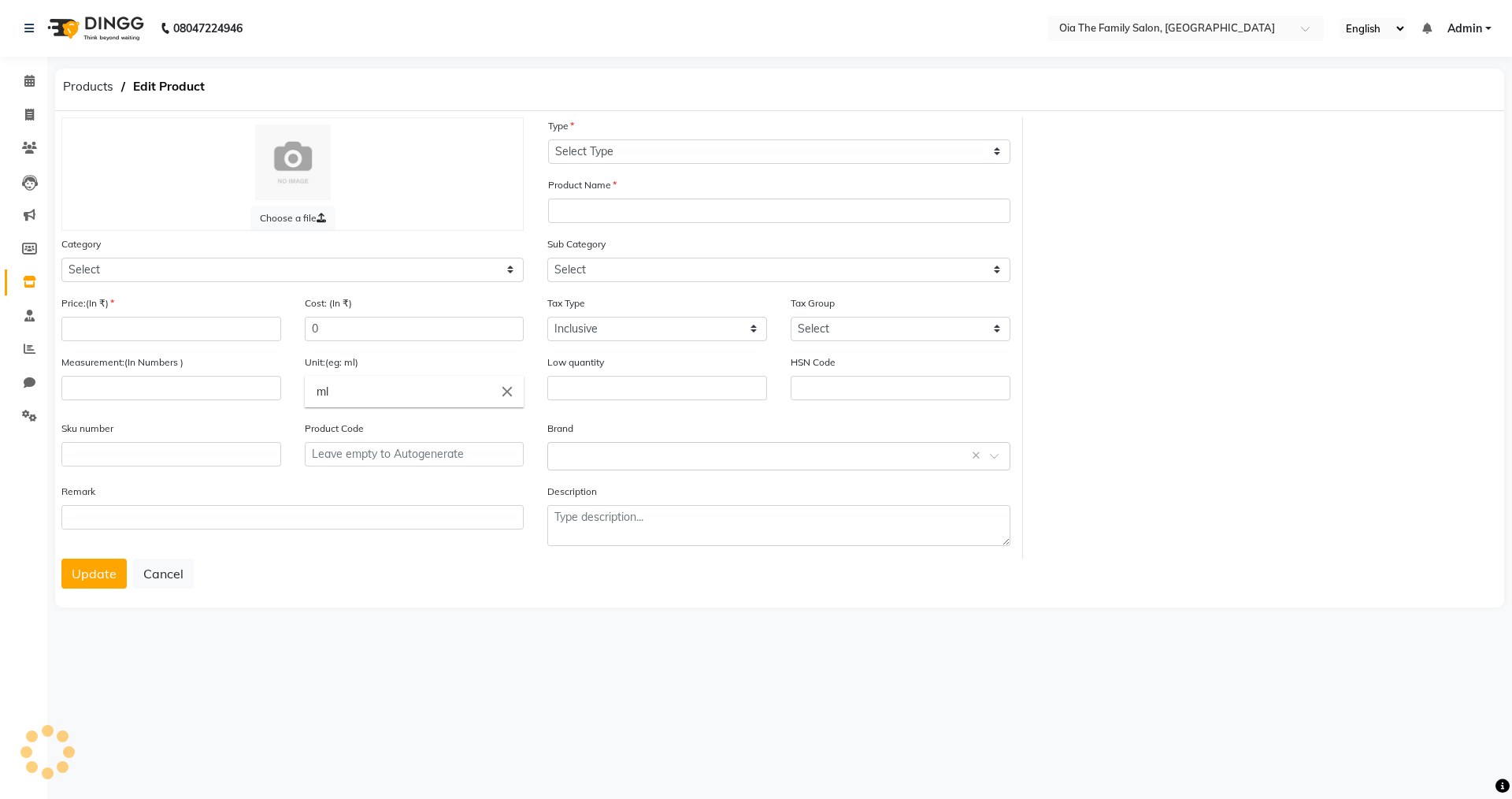
select select "false"
type input "2"
type input "P10001"
select select "1846201650"
select select "1846201651"
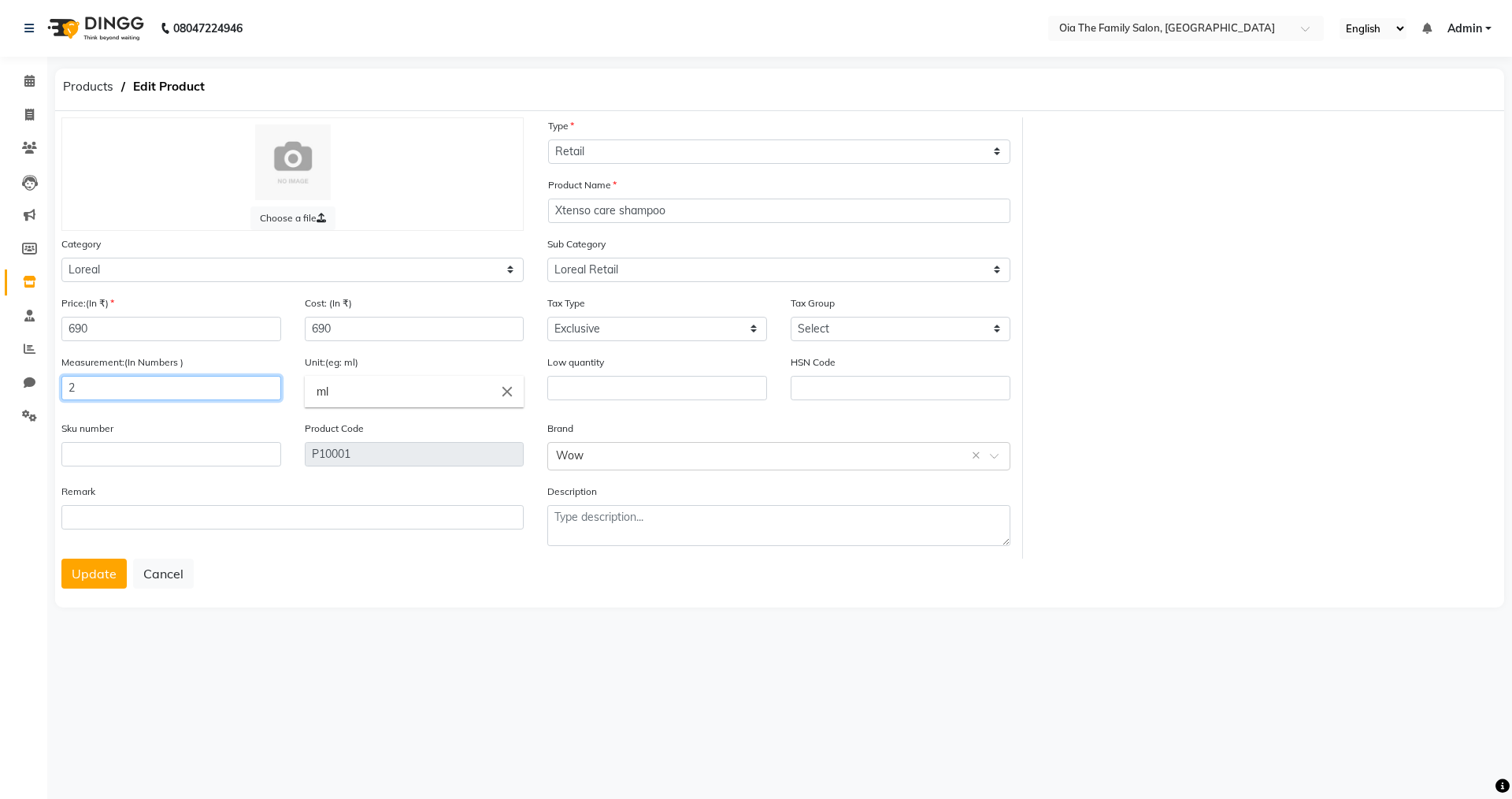
click at [219, 391] on input "2" at bounding box center [171, 388] width 220 height 25
type input "250"
click at [105, 579] on button "Update" at bounding box center [93, 573] width 65 height 30
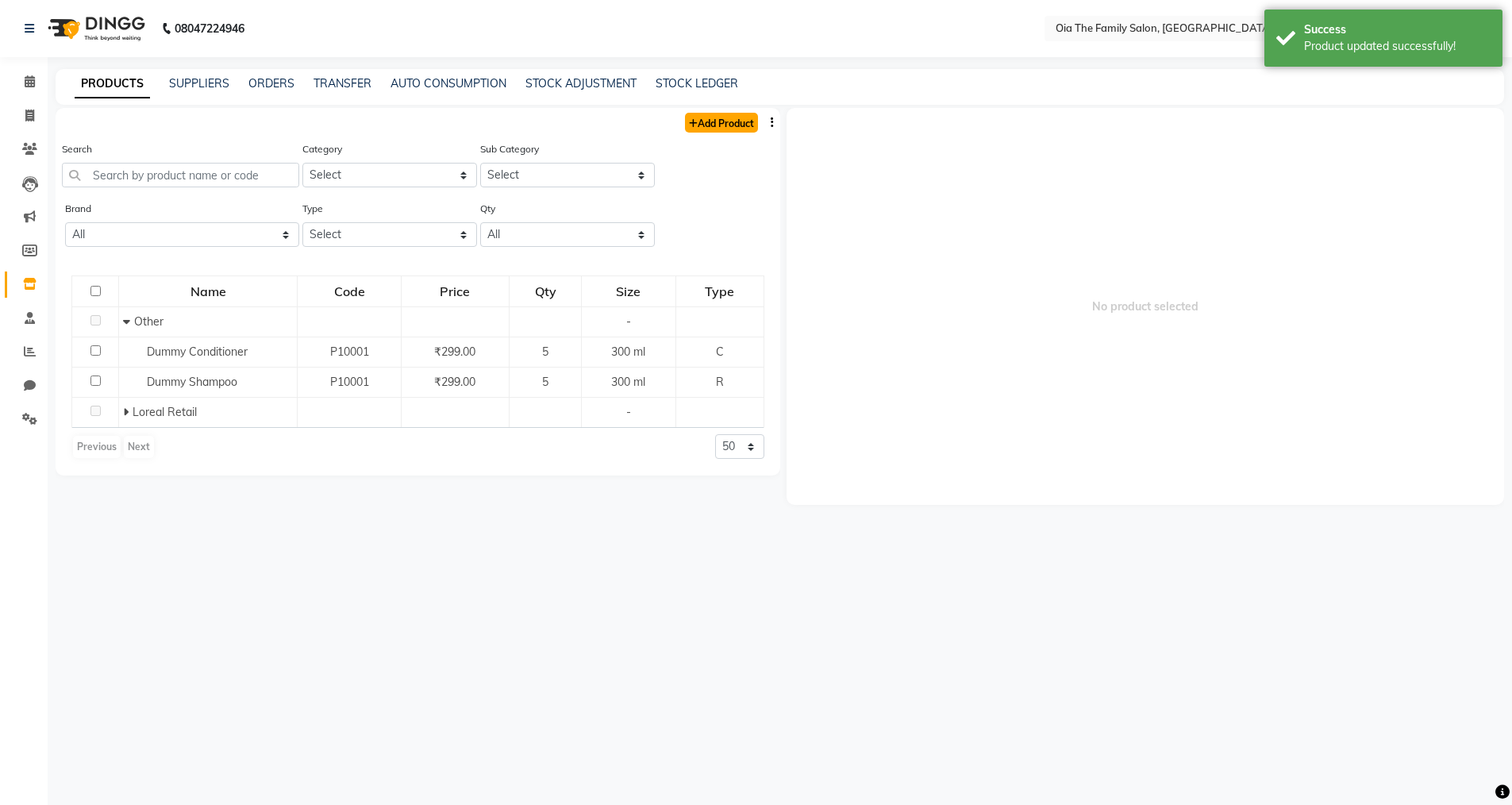
click at [709, 120] on link "Add Product" at bounding box center [721, 123] width 73 height 20
select select "true"
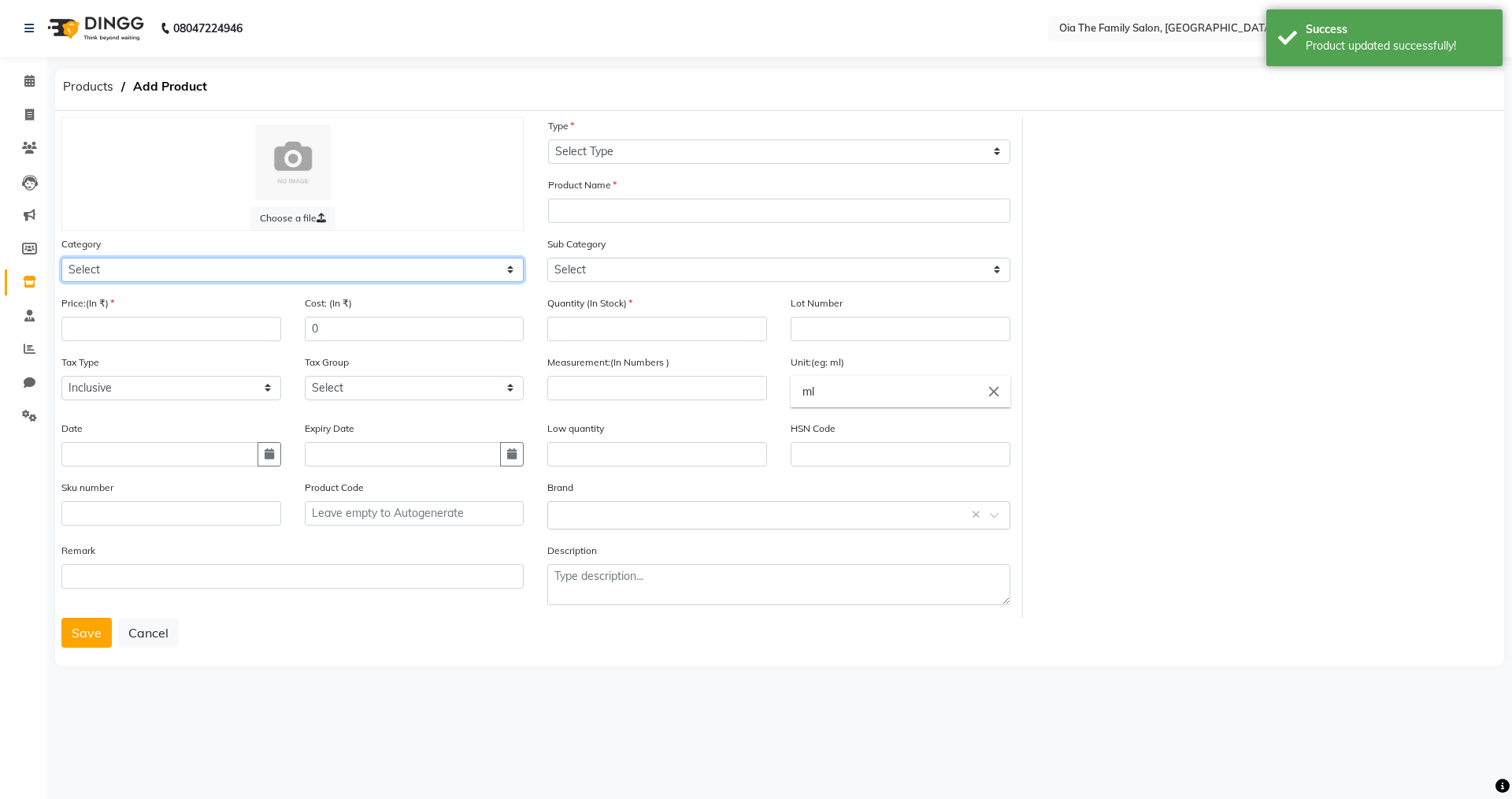
click at [130, 272] on select "Select Hair Skin Makeup Personal Care Appliances [PERSON_NAME] Waxing Disposabl…" at bounding box center [292, 270] width 462 height 25
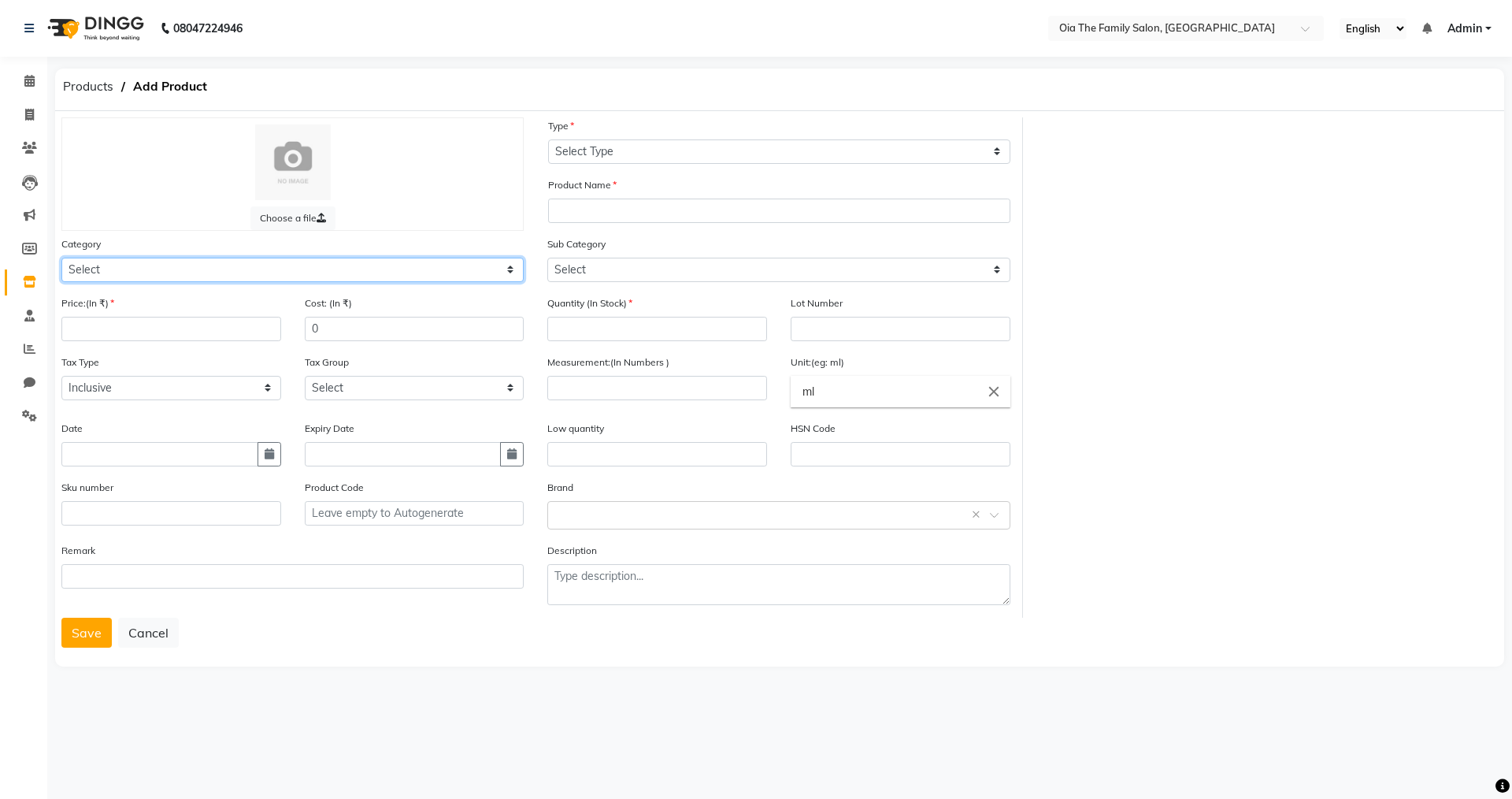
select select "1846201650"
click at [61, 258] on select "Select Hair Skin Makeup Personal Care Appliances [PERSON_NAME] Waxing Disposabl…" at bounding box center [292, 270] width 462 height 25
click at [241, 338] on input "number" at bounding box center [171, 329] width 220 height 25
type input "850"
click at [340, 327] on input "0" at bounding box center [414, 329] width 220 height 25
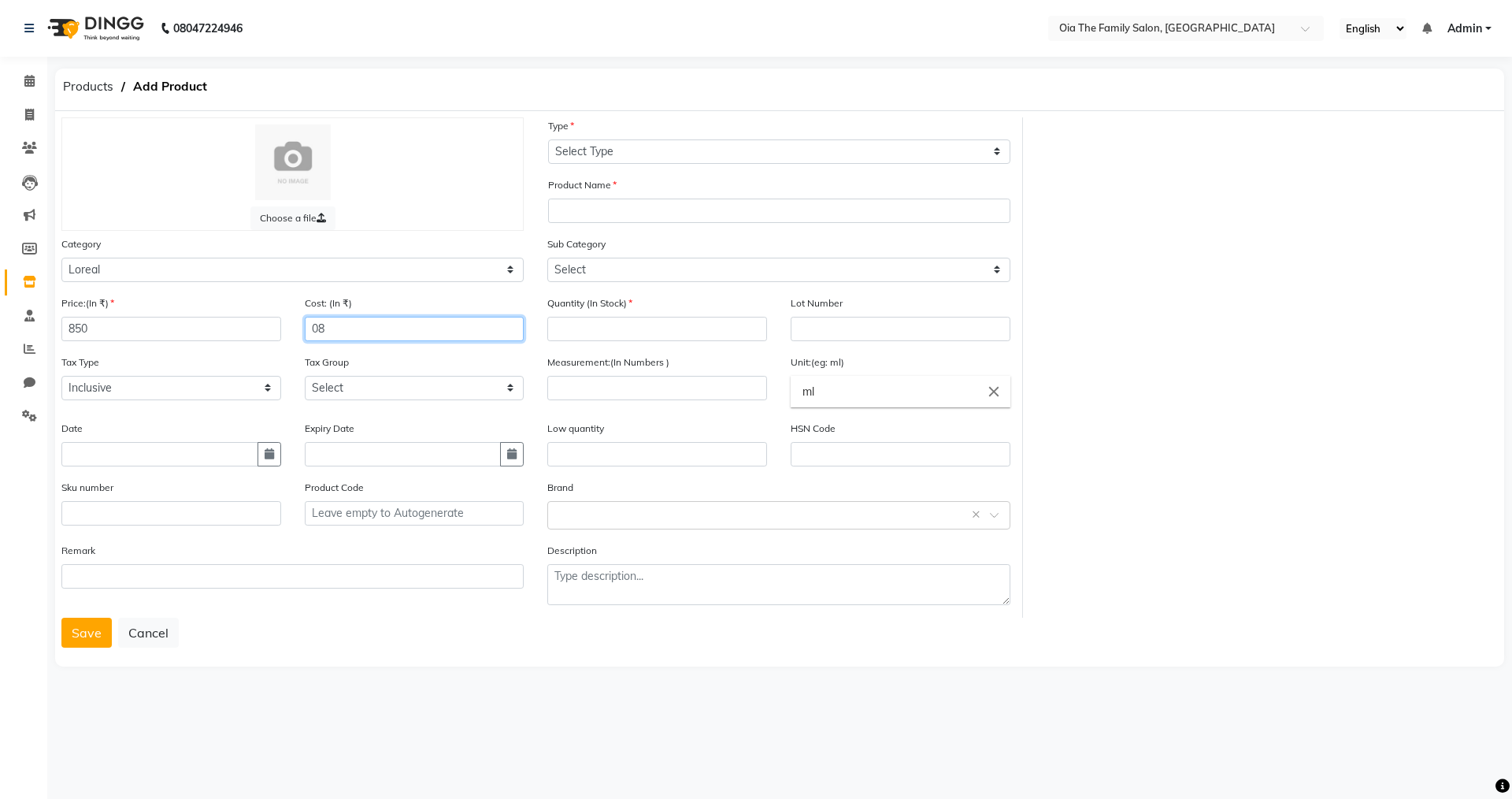
type input "0"
type input "850"
click at [230, 394] on select "Select Inclusive Exclusive" at bounding box center [171, 388] width 220 height 25
select select "false"
click at [61, 376] on select "Select Inclusive Exclusive" at bounding box center [171, 388] width 220 height 25
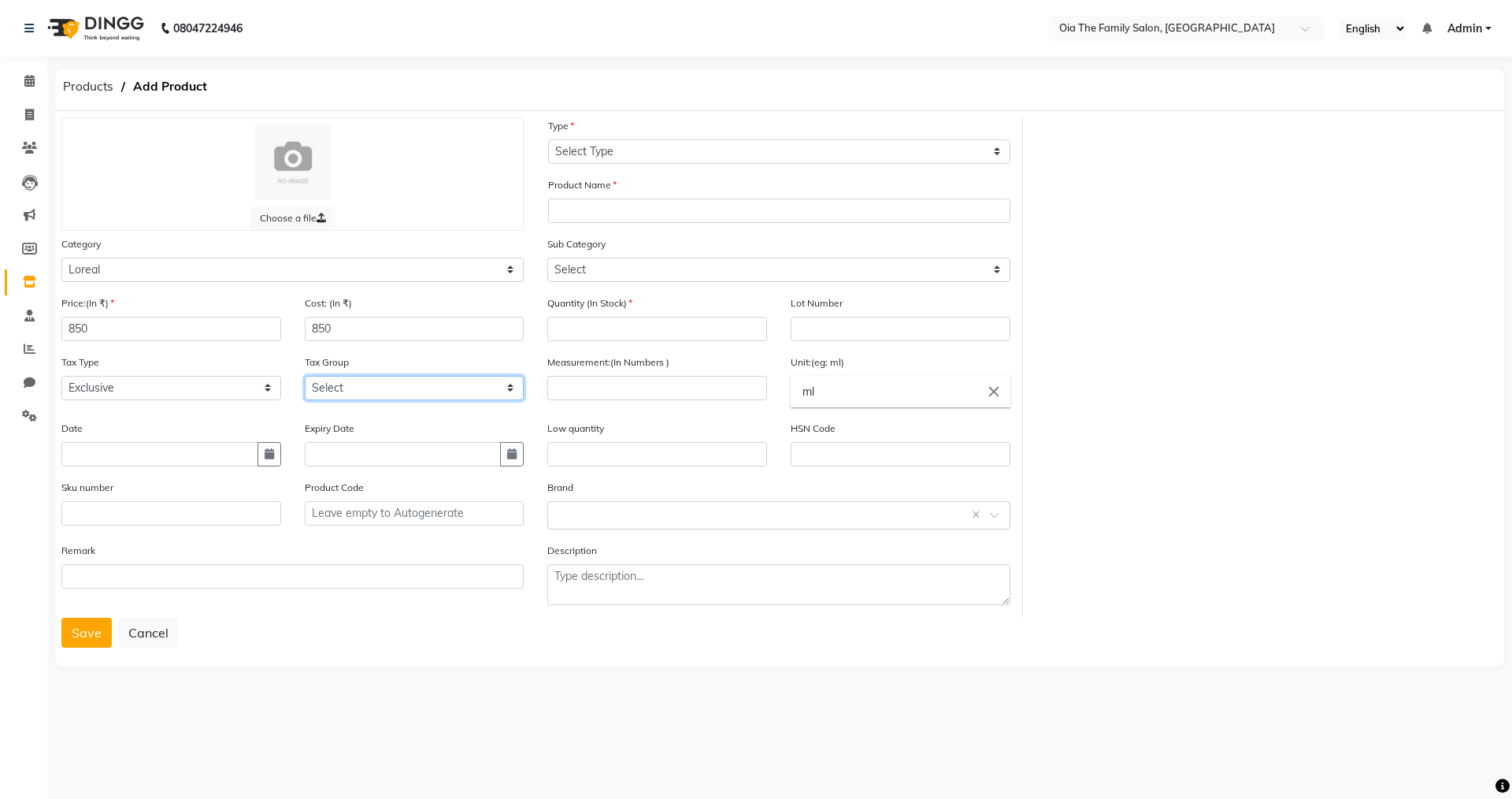
click at [459, 386] on select "Select GST" at bounding box center [414, 388] width 220 height 25
click at [458, 386] on select "Select GST" at bounding box center [414, 388] width 220 height 25
click at [215, 462] on input "text" at bounding box center [159, 454] width 197 height 25
select select "10"
select select "2025"
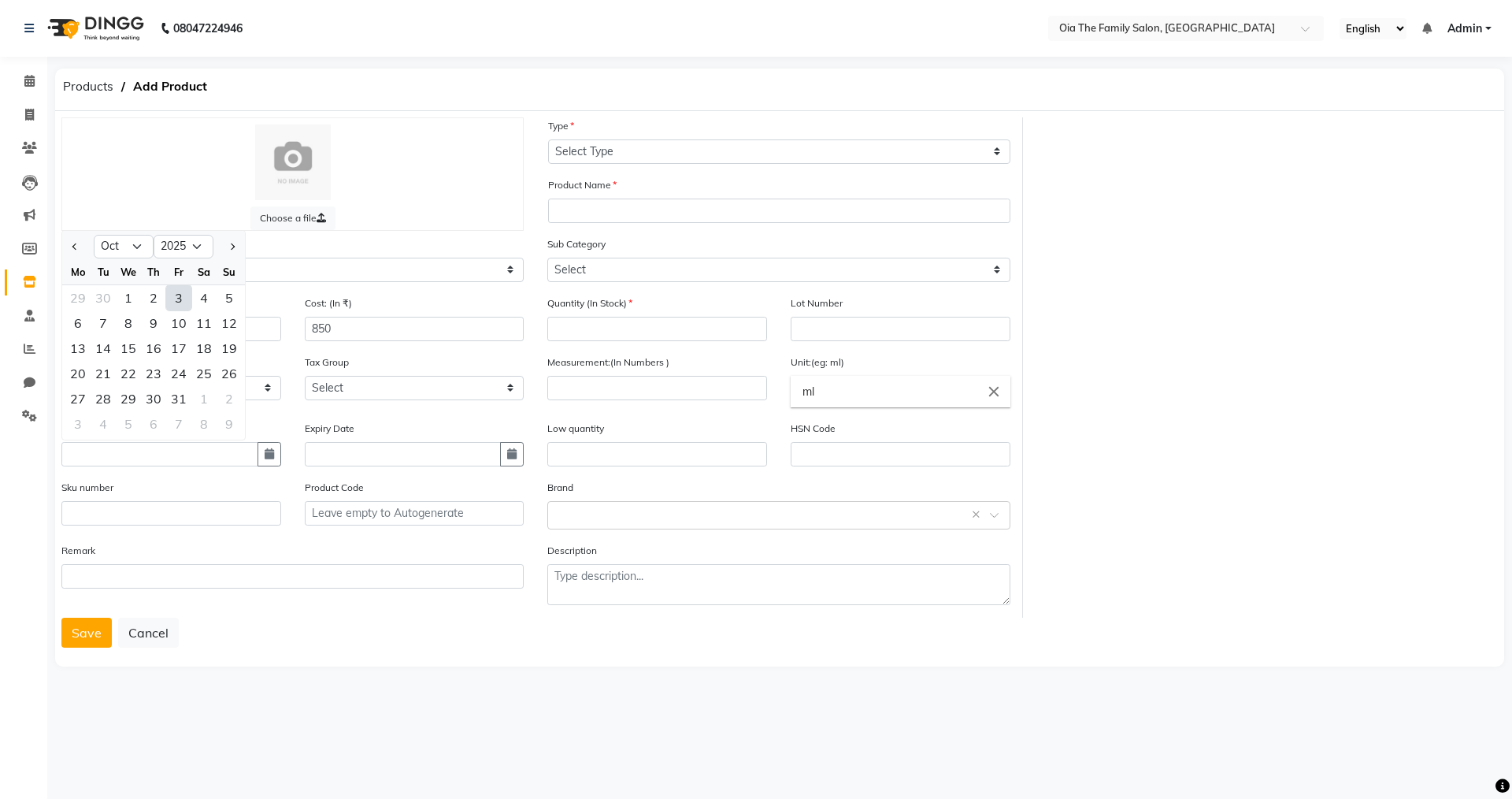
click at [176, 290] on div "3" at bounding box center [179, 298] width 26 height 26
type input "03-10-2025"
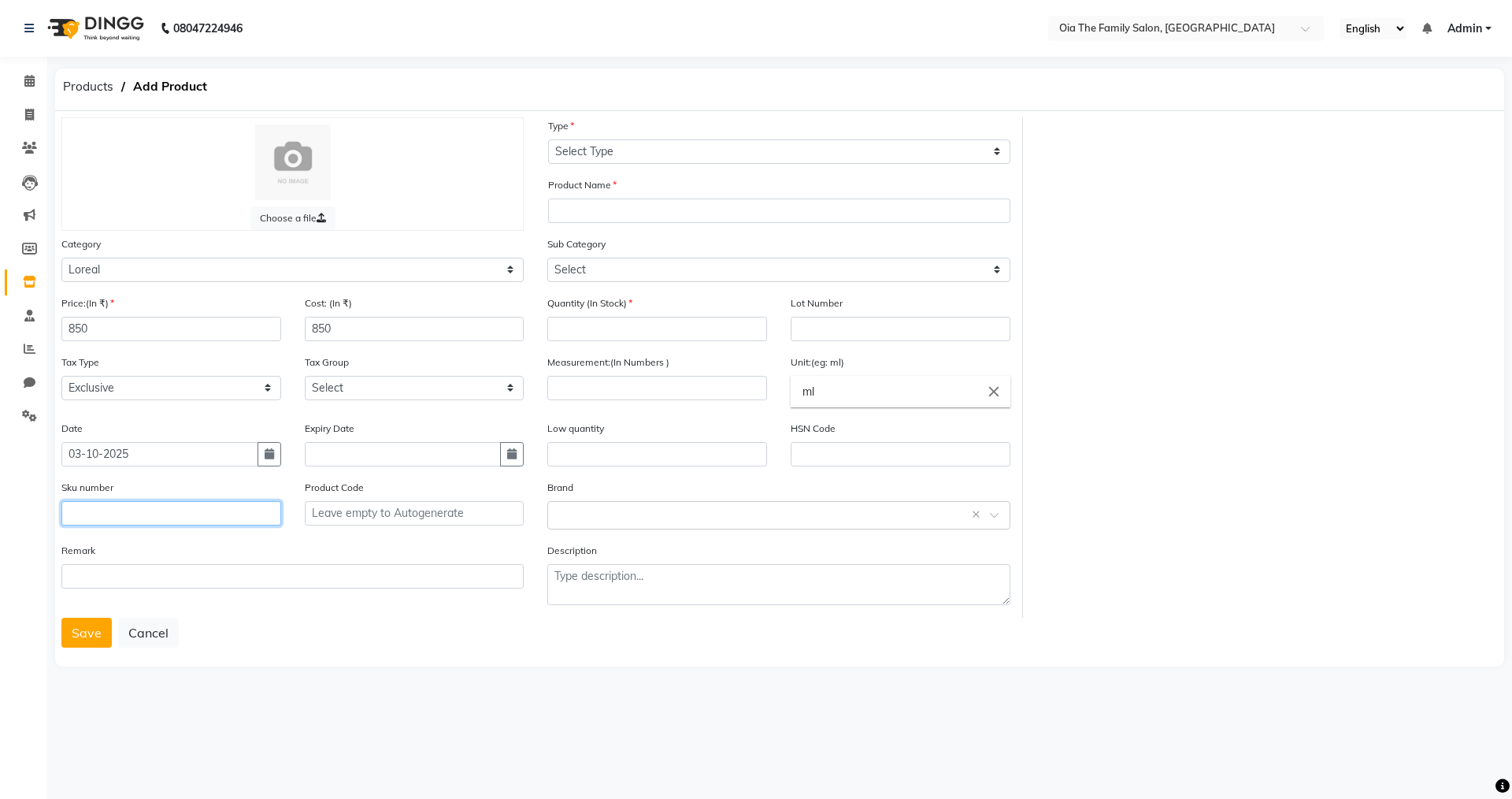
click at [250, 507] on input "text" at bounding box center [171, 513] width 220 height 25
click at [337, 514] on input "text" at bounding box center [414, 513] width 220 height 25
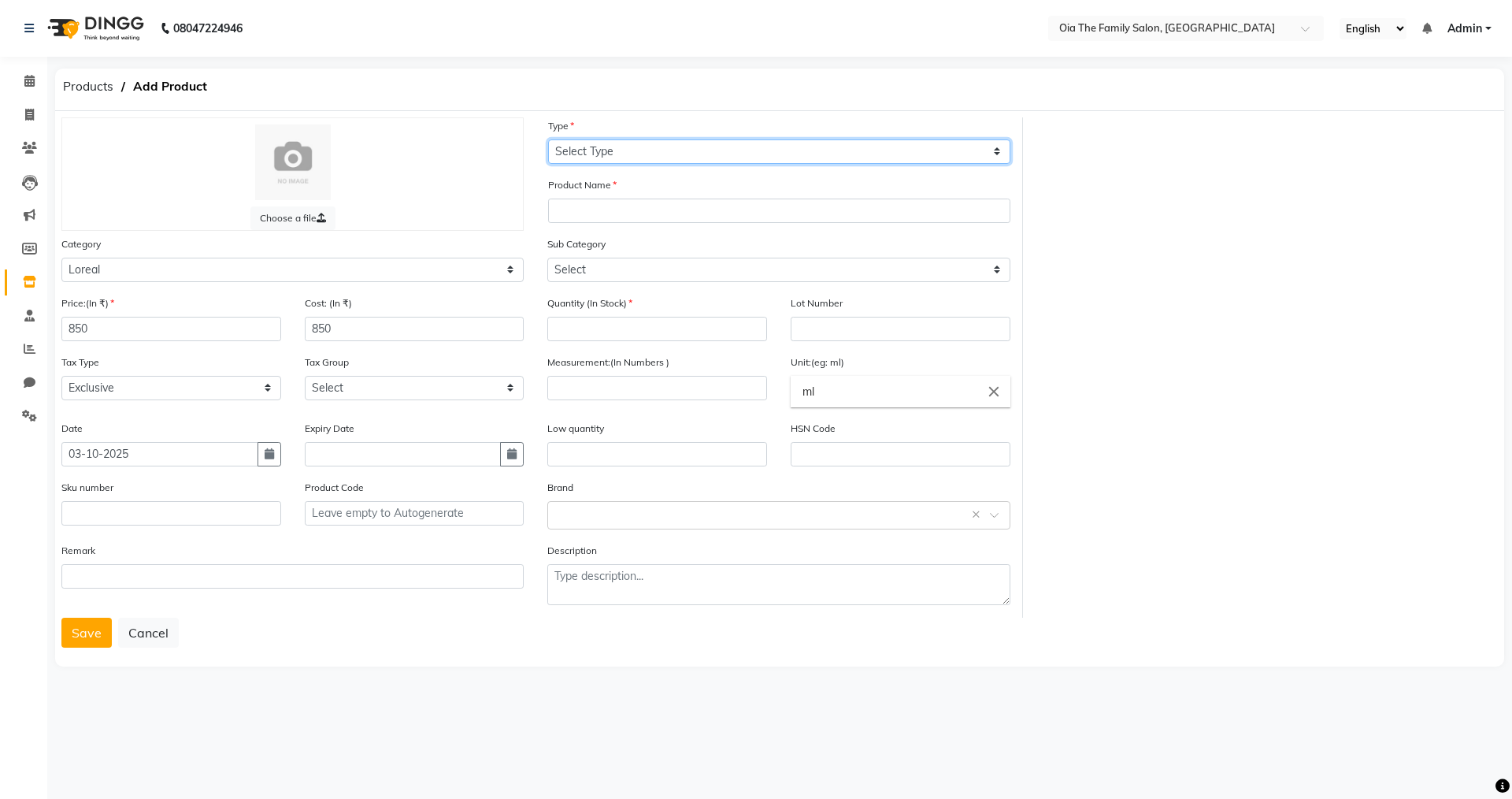
click at [702, 154] on select "Select Type Both Retail Consumable" at bounding box center [778, 151] width 462 height 25
select select "R"
click at [548, 139] on select "Select Type Both Retail Consumable" at bounding box center [778, 151] width 462 height 25
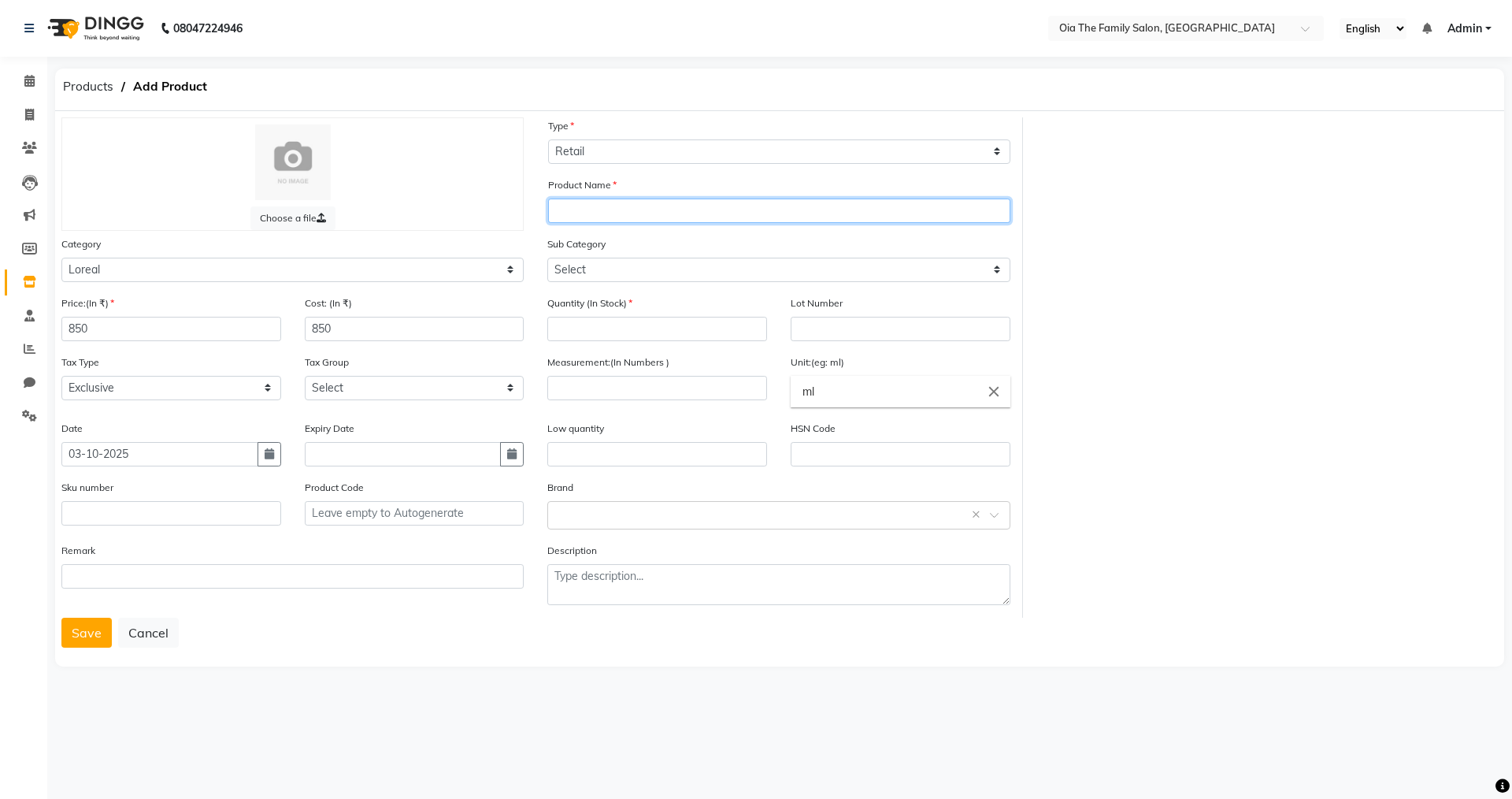
click at [637, 221] on input "text" at bounding box center [778, 211] width 462 height 25
click at [685, 219] on input "Xtenso care Masque" at bounding box center [778, 211] width 462 height 25
type input "Xtenso care Masque"
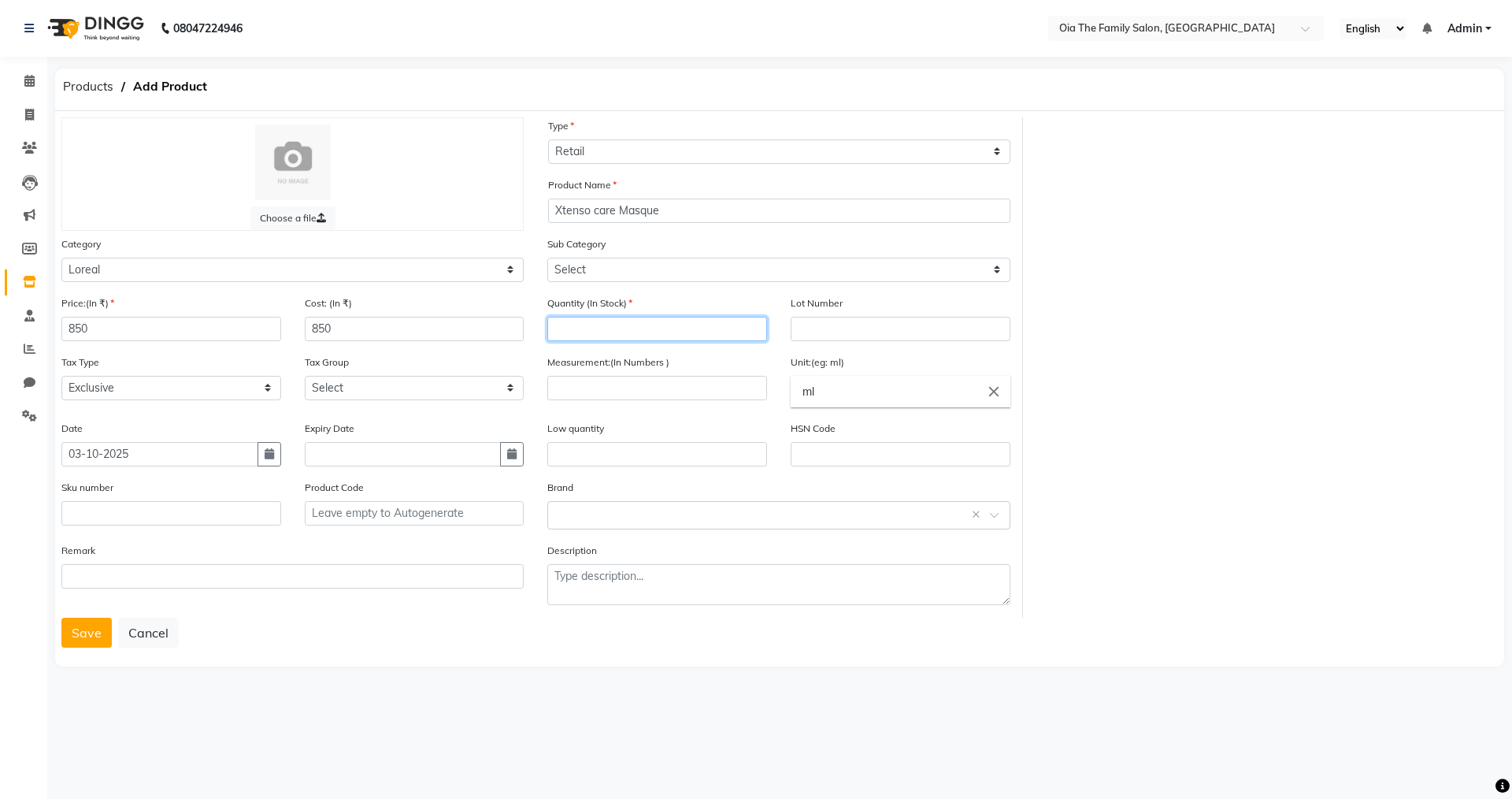
click at [673, 331] on input "number" at bounding box center [657, 329] width 220 height 25
type input "2"
click at [677, 269] on select "Select Loreal Retail Loreal Salon Use Hair Colour Salon Use Matrix Salon Use Ma…" at bounding box center [777, 270] width 462 height 25
select select "1846201651"
click at [547, 258] on select "Select Loreal Retail Loreal Salon Use Hair Colour Salon Use Matrix Salon Use Ma…" at bounding box center [777, 270] width 462 height 25
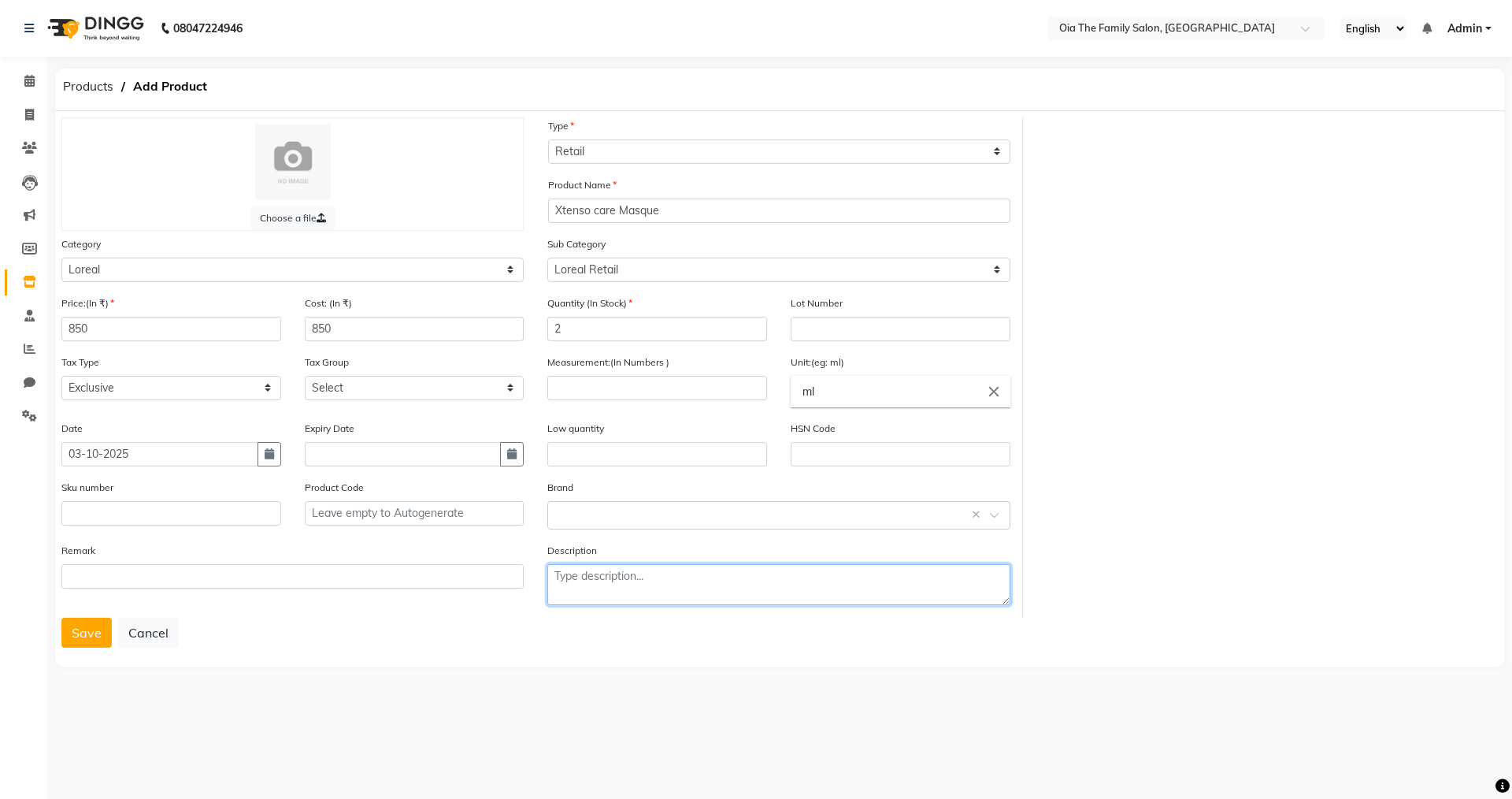
click at [601, 574] on textarea at bounding box center [777, 584] width 462 height 41
click at [107, 632] on button "Save" at bounding box center [86, 632] width 50 height 30
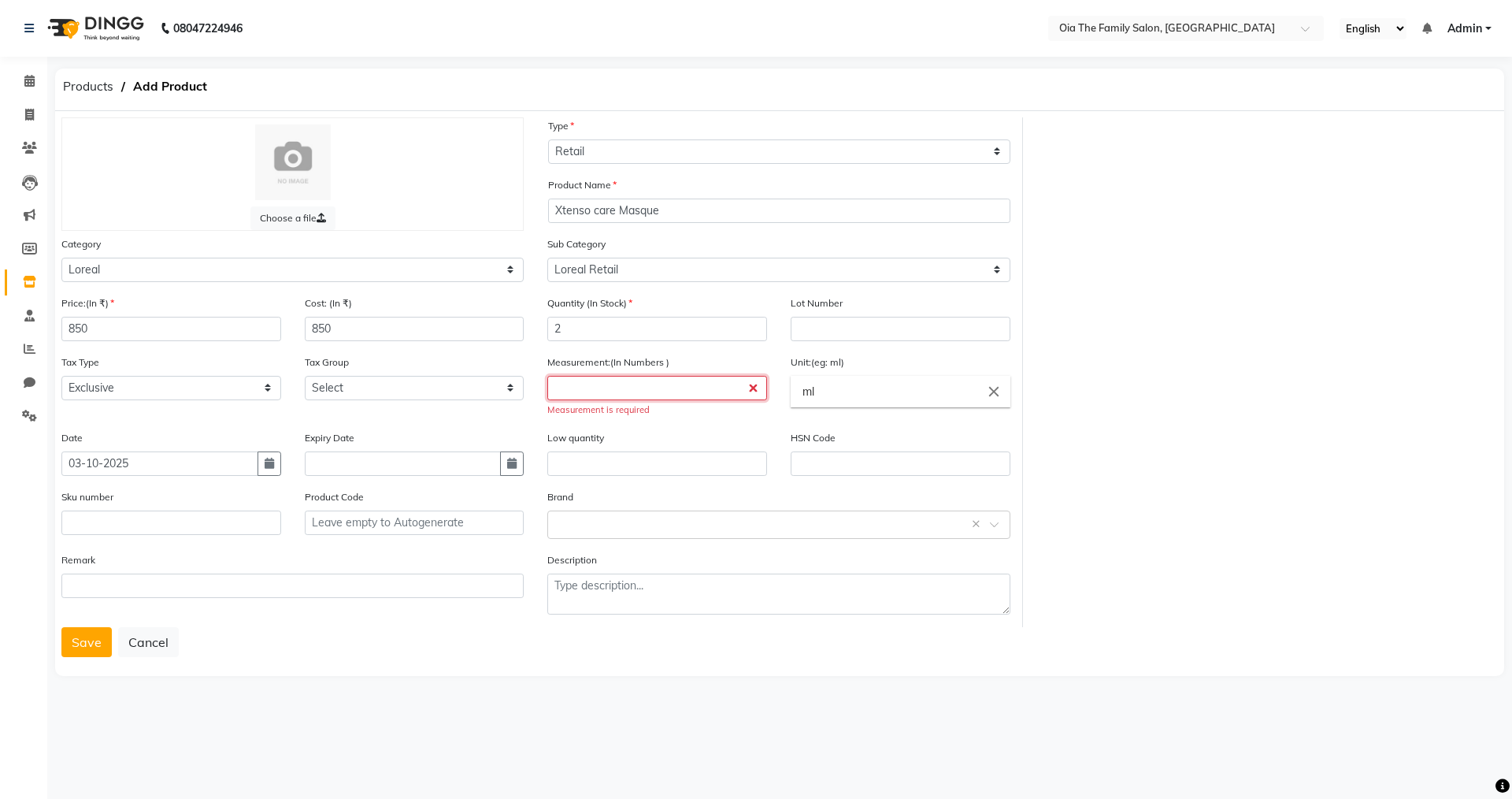
click at [756, 393] on input "number" at bounding box center [657, 388] width 220 height 25
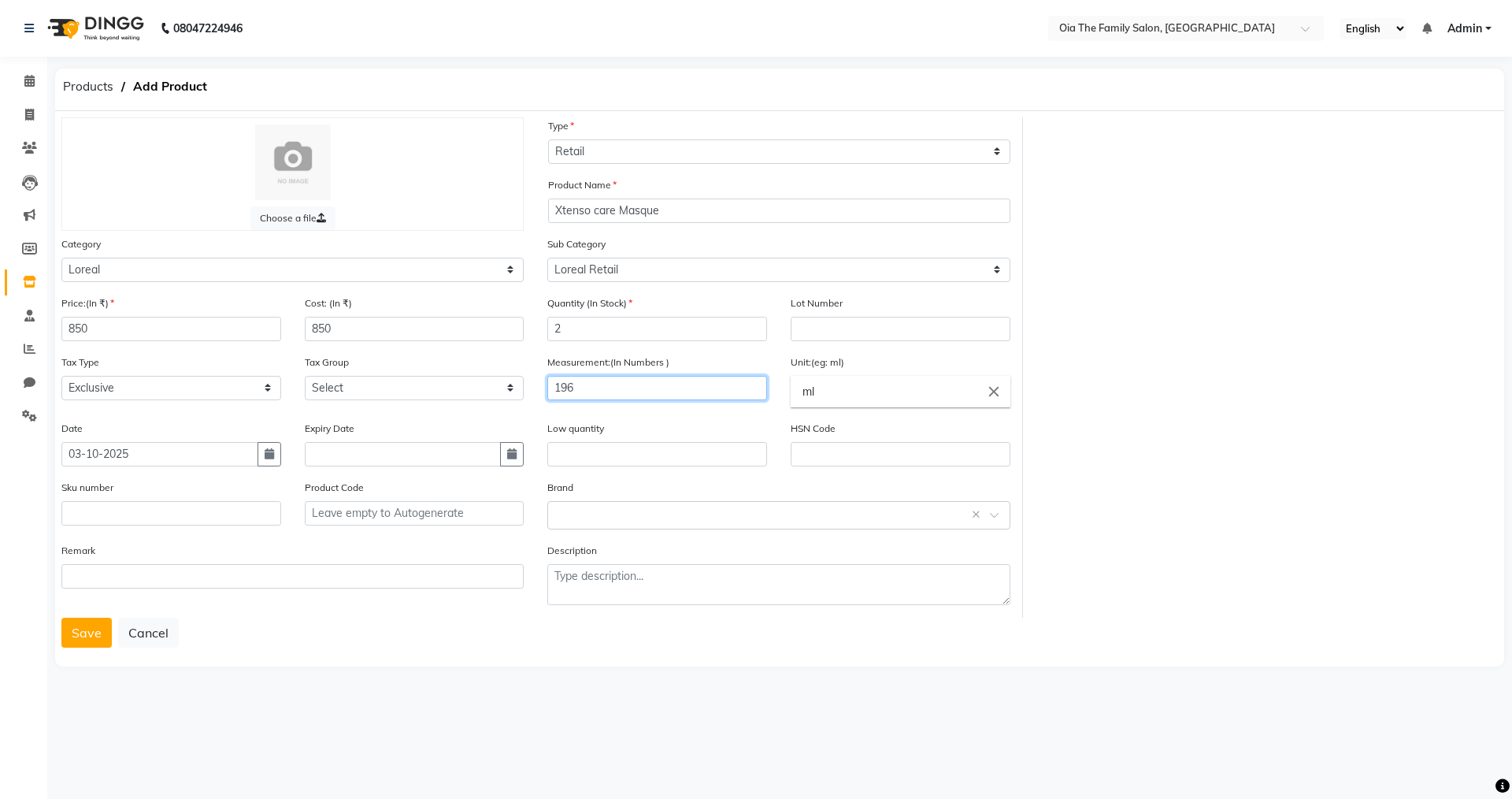
type input "196"
click at [970, 394] on input "ml" at bounding box center [900, 392] width 220 height 31
type input "m"
click at [944, 388] on input "g" at bounding box center [900, 392] width 220 height 31
type input "g"
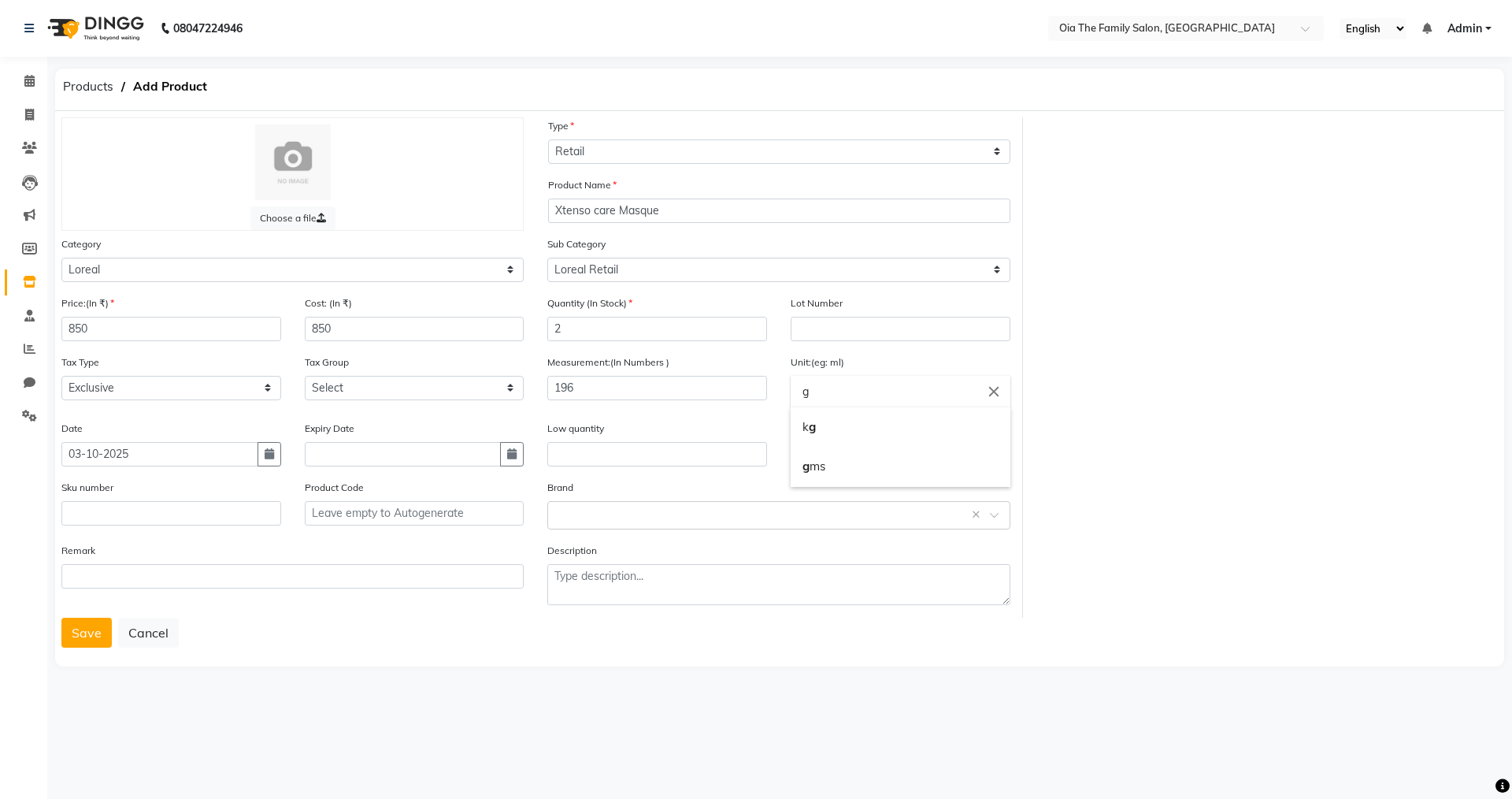
click at [93, 634] on div at bounding box center [756, 399] width 1512 height 799
click at [71, 632] on button "Save" at bounding box center [86, 632] width 50 height 30
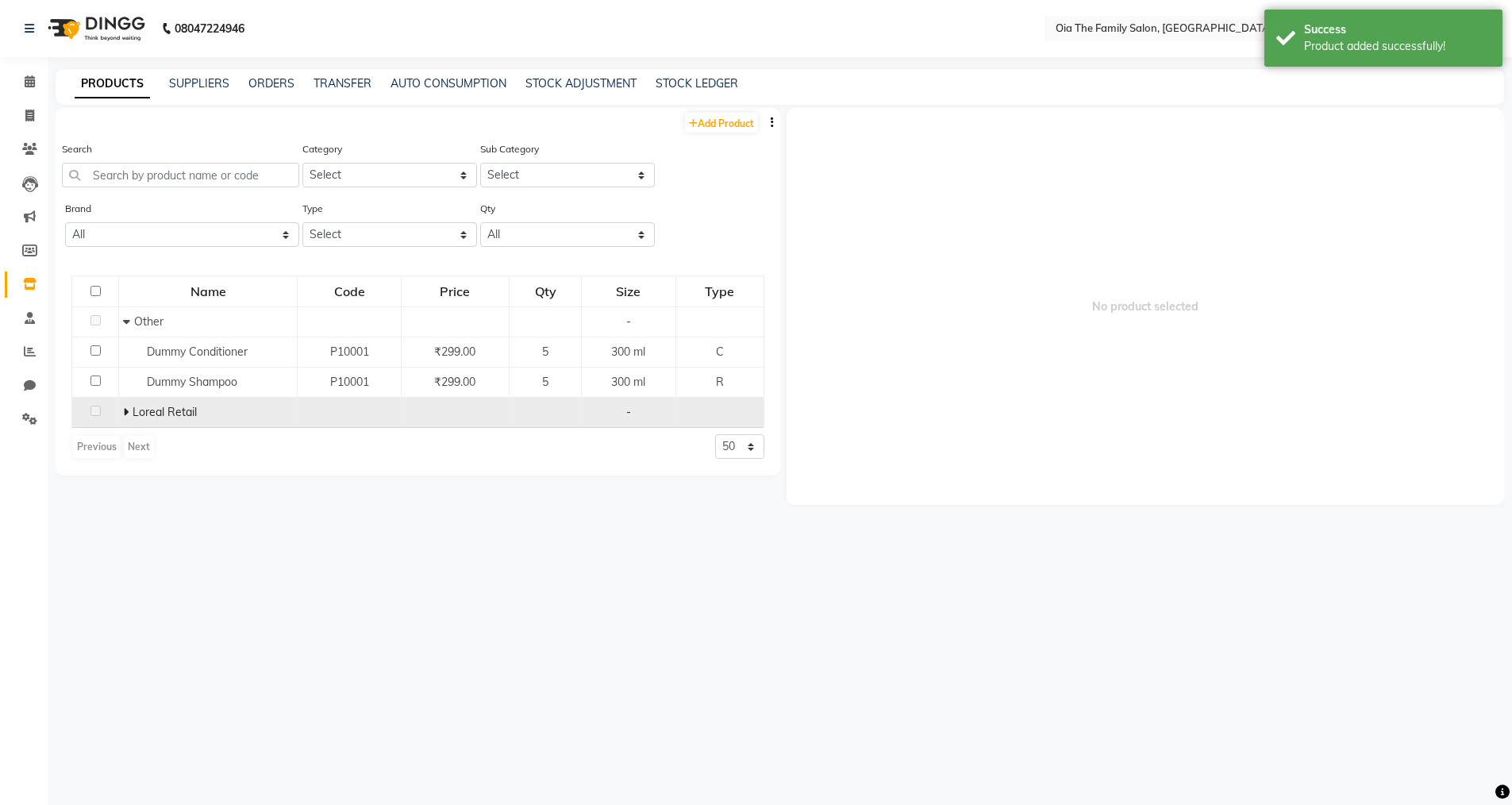
click at [101, 413] on td at bounding box center [95, 412] width 47 height 30
click at [84, 402] on td at bounding box center [95, 412] width 47 height 30
click at [619, 415] on div "-" at bounding box center [629, 412] width 81 height 17
drag, startPoint x: 696, startPoint y: 408, endPoint x: 684, endPoint y: 408, distance: 12.0
click at [697, 408] on td at bounding box center [720, 412] width 89 height 30
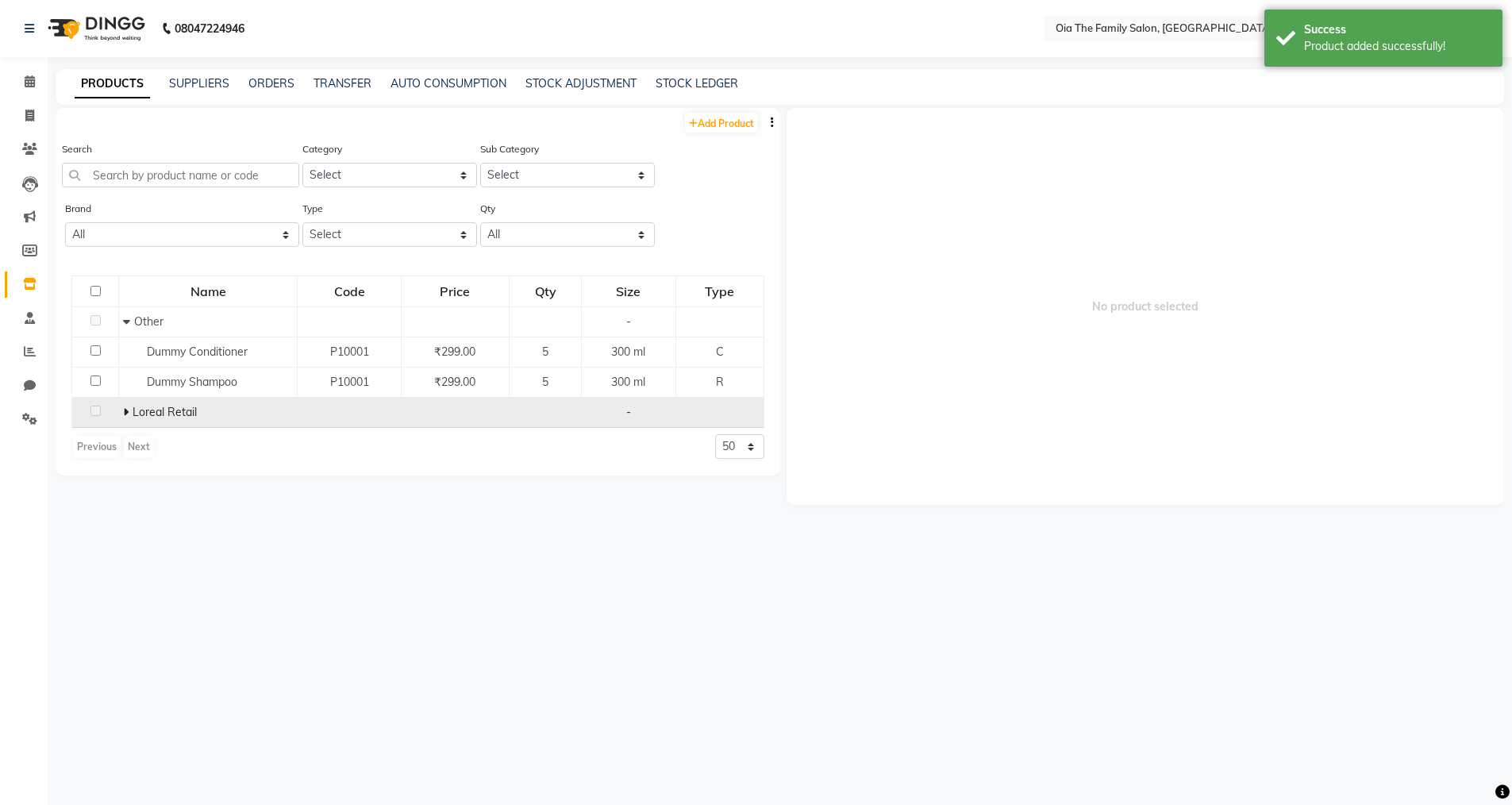
click at [146, 419] on span "Loreal Retail" at bounding box center [165, 411] width 65 height 14
click at [164, 409] on span "Loreal Retail" at bounding box center [165, 411] width 65 height 14
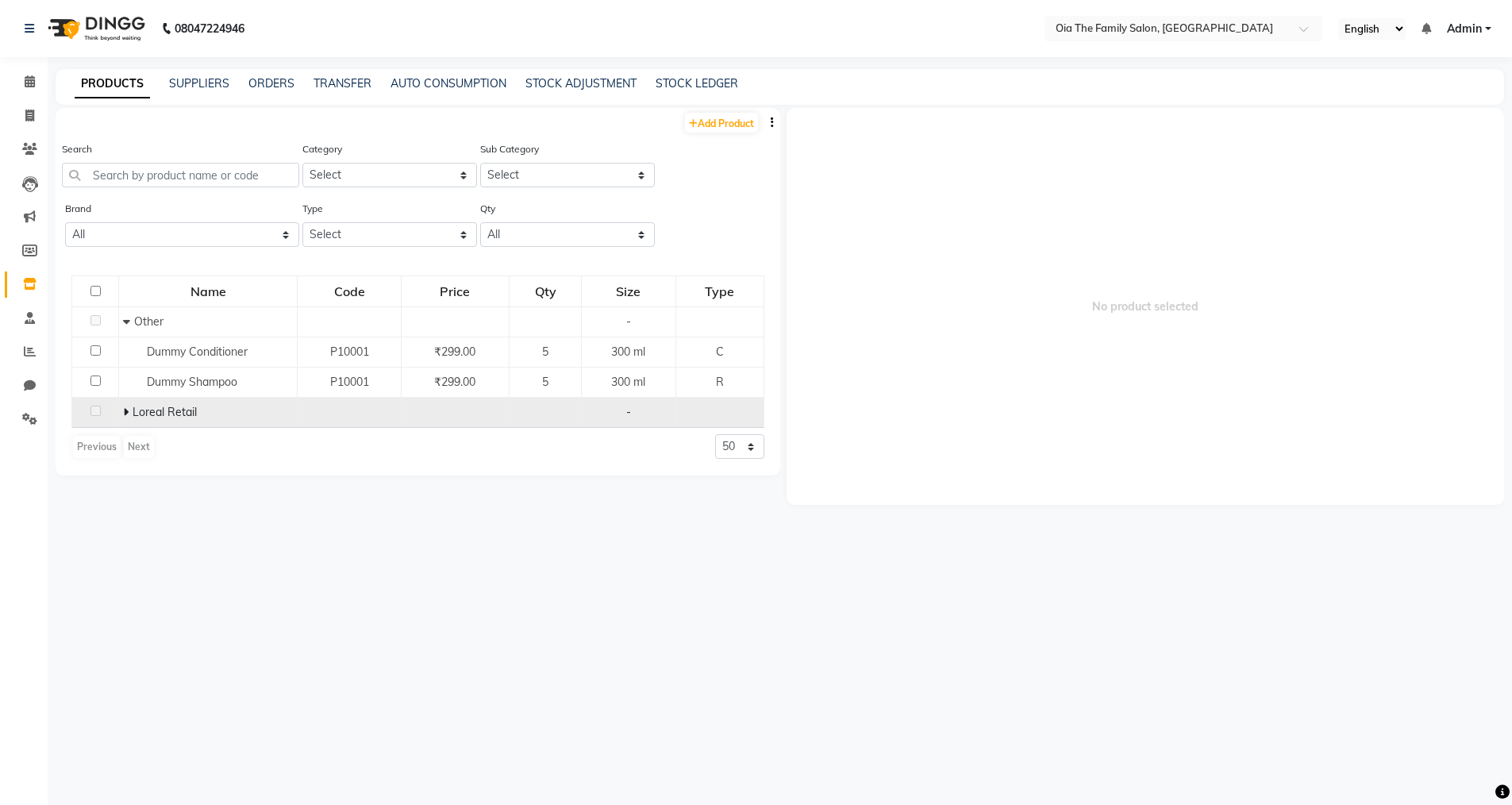
click at [203, 409] on div "Loreal Retail" at bounding box center [207, 412] width 170 height 17
drag, startPoint x: 208, startPoint y: 409, endPoint x: 109, endPoint y: 420, distance: 99.6
click at [208, 410] on div "Loreal Retail" at bounding box center [207, 412] width 170 height 17
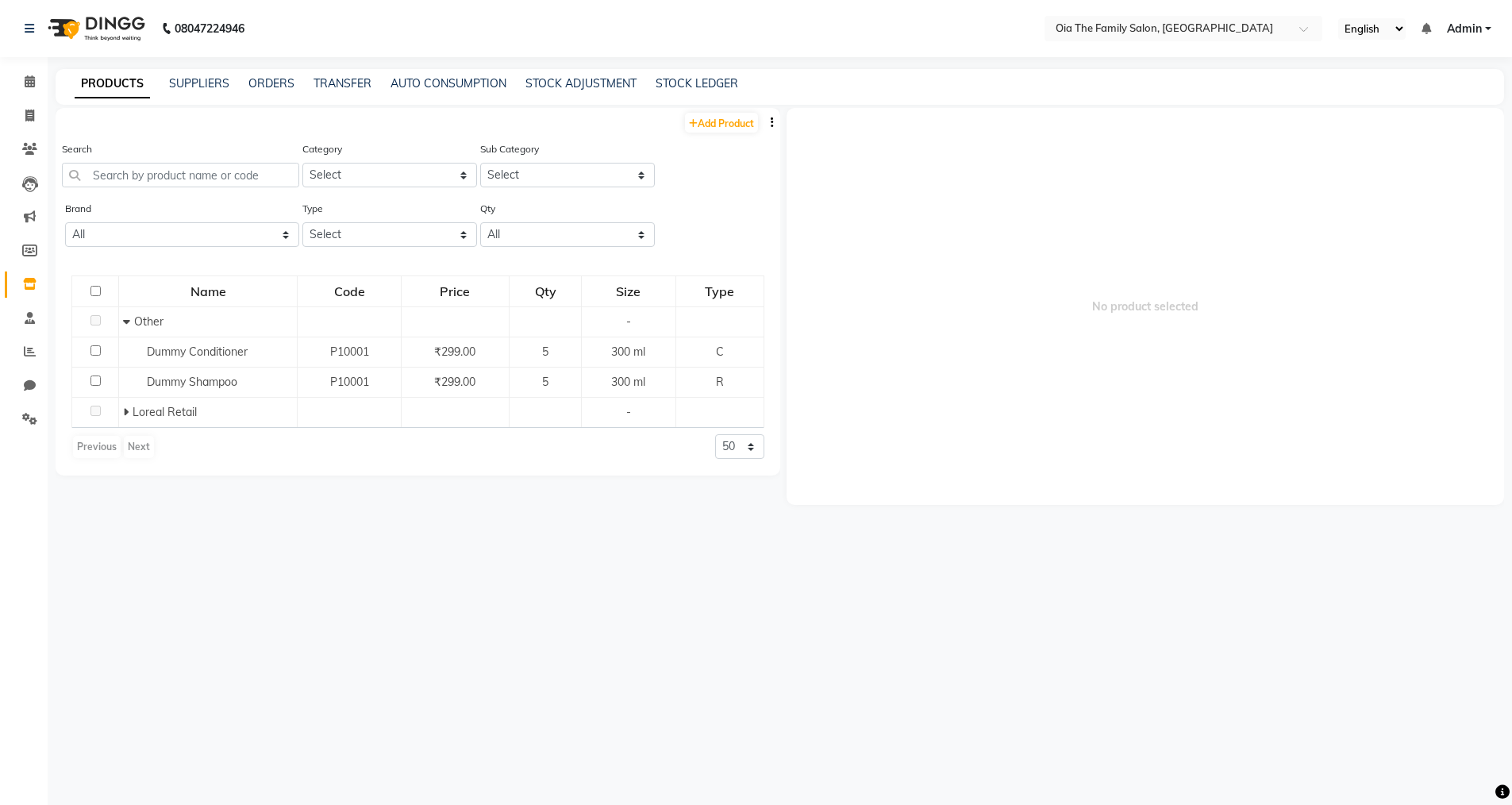
click at [847, 391] on span "No product selected" at bounding box center [1145, 306] width 718 height 397
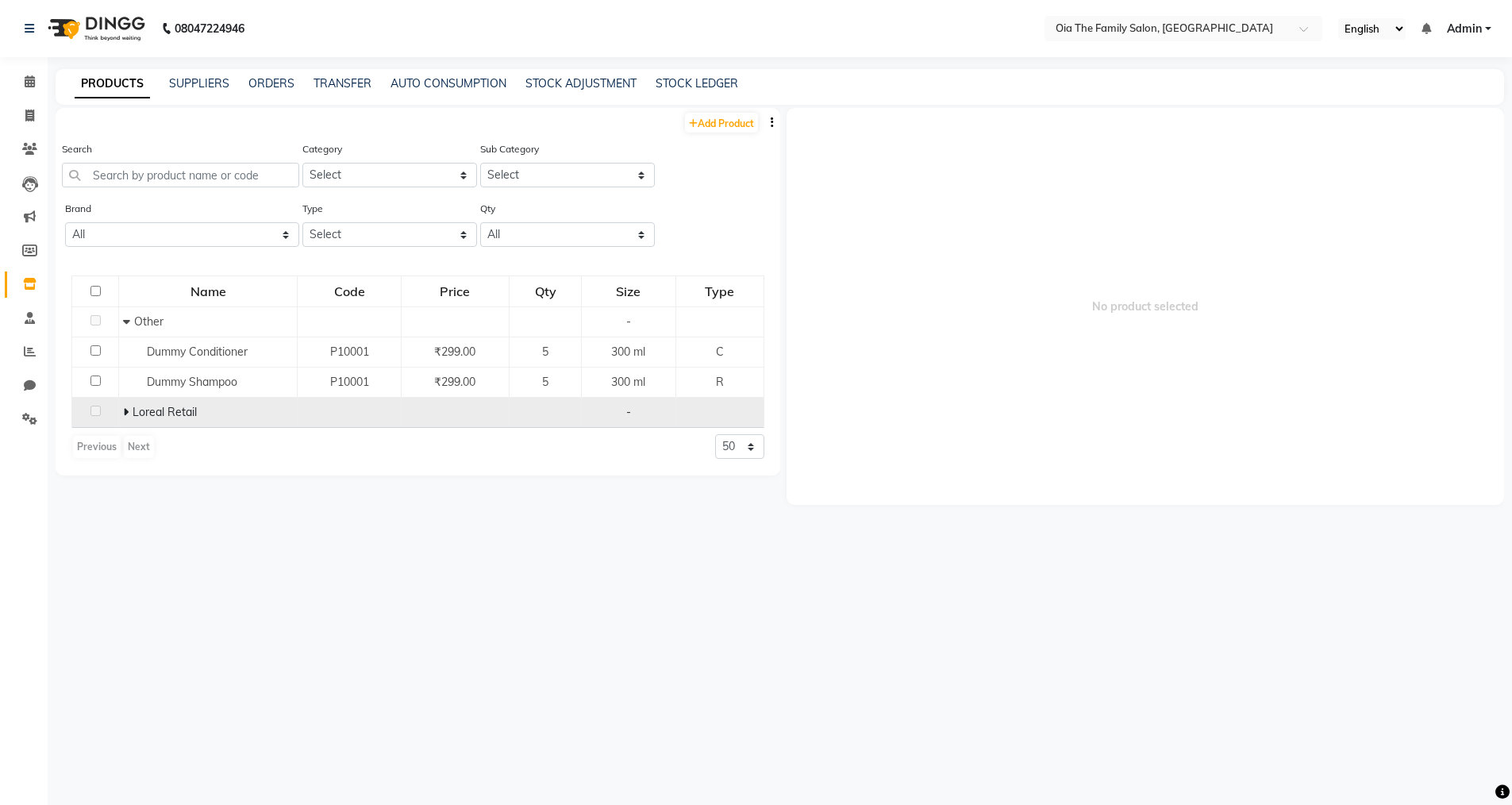
click at [163, 414] on span "Loreal Retail" at bounding box center [165, 411] width 65 height 14
click at [208, 410] on div "Loreal Retail" at bounding box center [207, 412] width 170 height 17
click at [694, 401] on td at bounding box center [720, 412] width 89 height 30
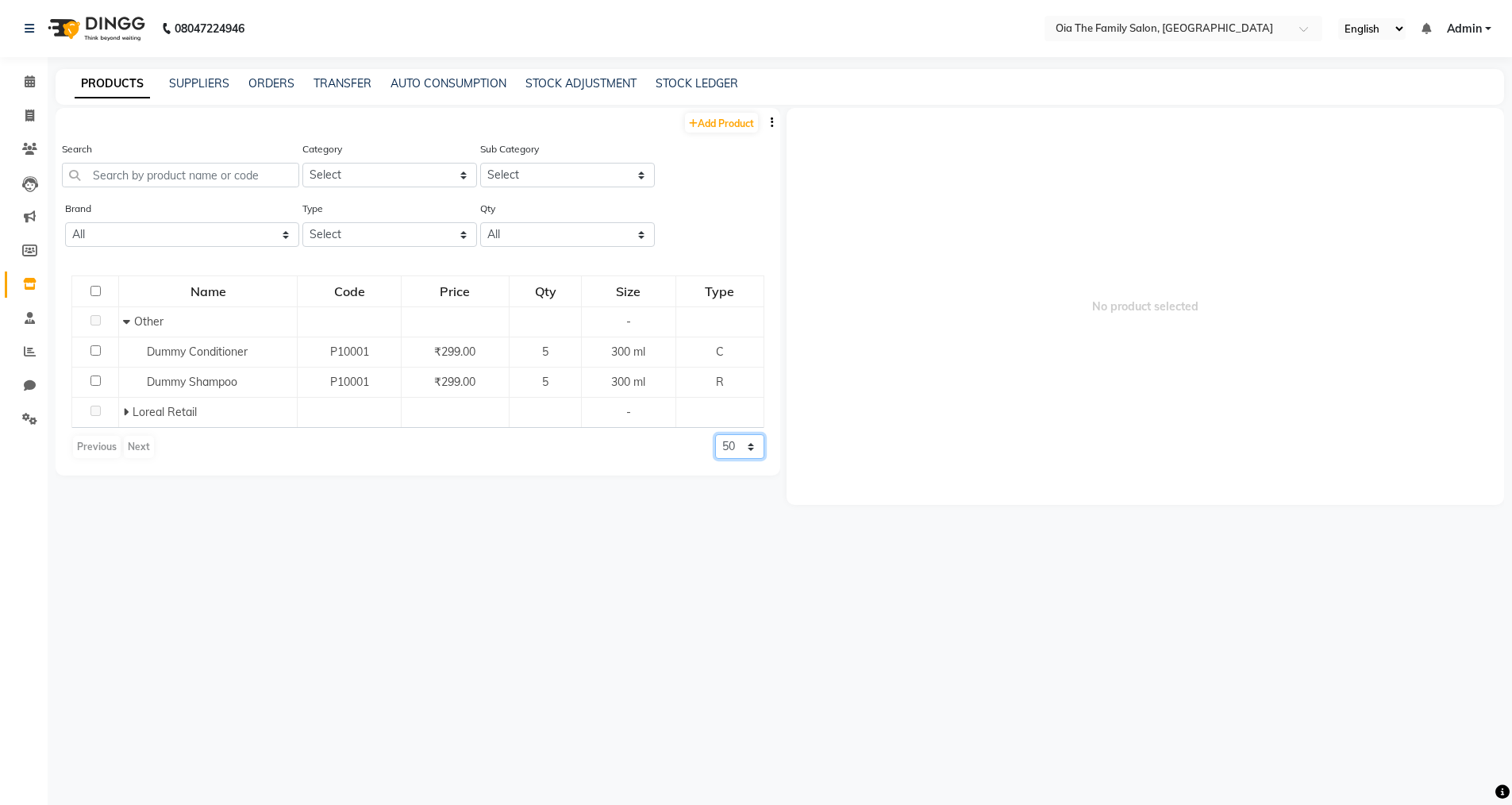
click at [749, 437] on select "50 100 500" at bounding box center [739, 446] width 49 height 25
click at [715, 434] on select "50 100 500" at bounding box center [739, 446] width 49 height 25
click at [750, 443] on select "50 100 500" at bounding box center [739, 446] width 49 height 25
select select "100"
click at [715, 434] on select "50 100 500" at bounding box center [739, 446] width 49 height 25
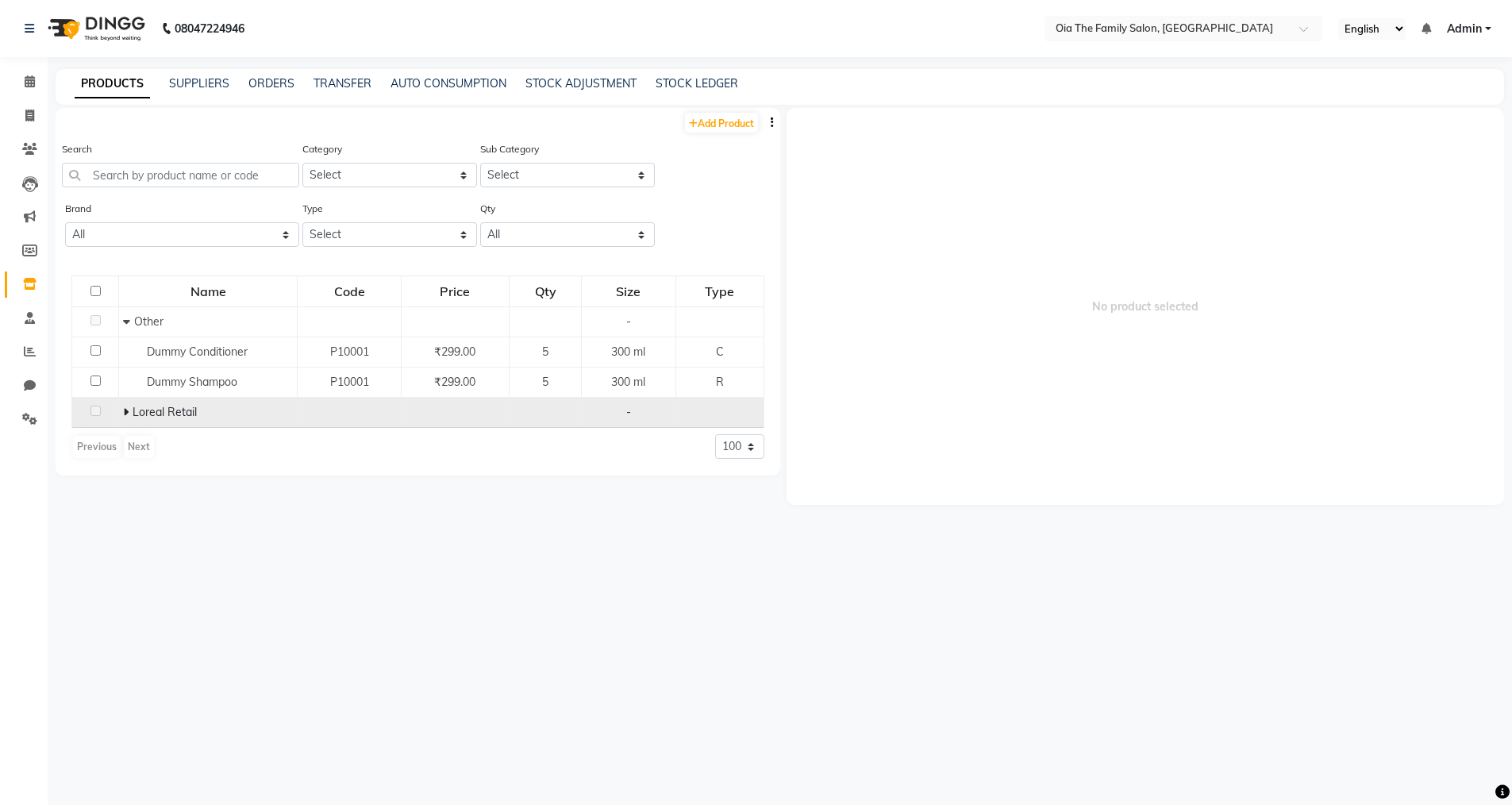
click at [185, 414] on span "Loreal Retail" at bounding box center [165, 411] width 65 height 14
click at [201, 407] on div "Loreal Retail" at bounding box center [207, 412] width 170 height 17
click at [125, 409] on icon at bounding box center [125, 412] width 6 height 11
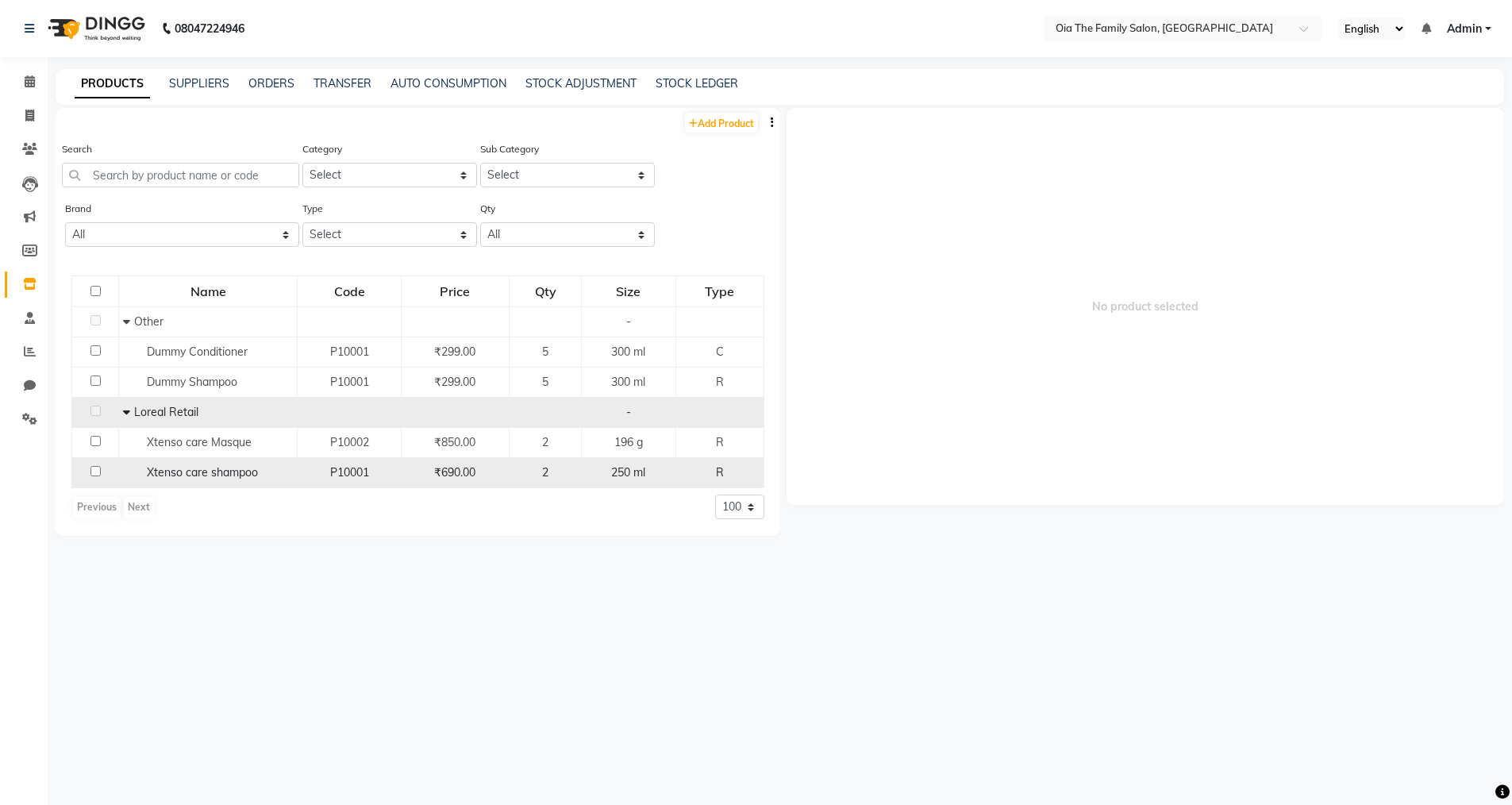
click at [721, 466] on span "R" at bounding box center [720, 472] width 8 height 14
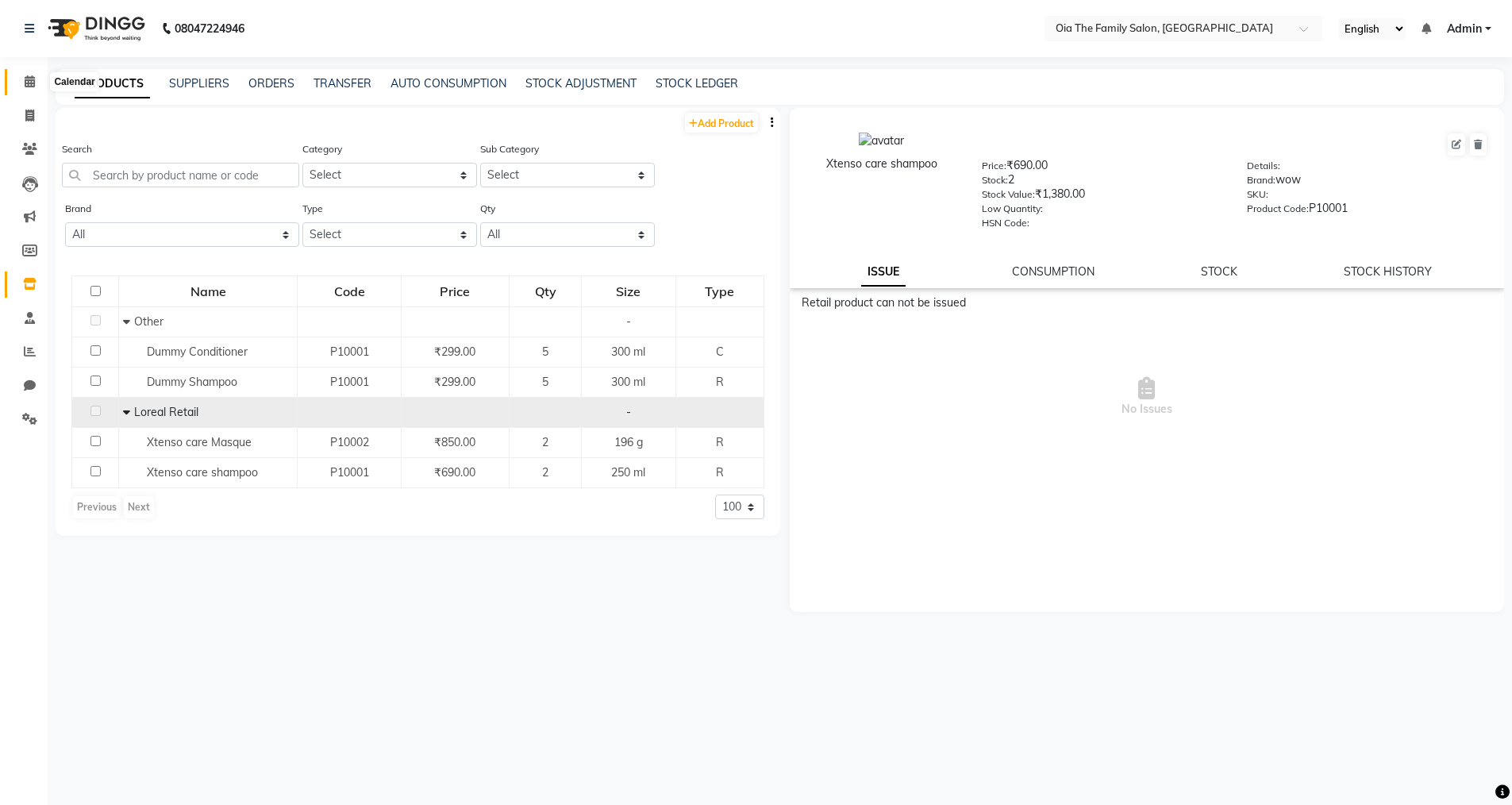
click at [27, 75] on span at bounding box center [30, 82] width 28 height 18
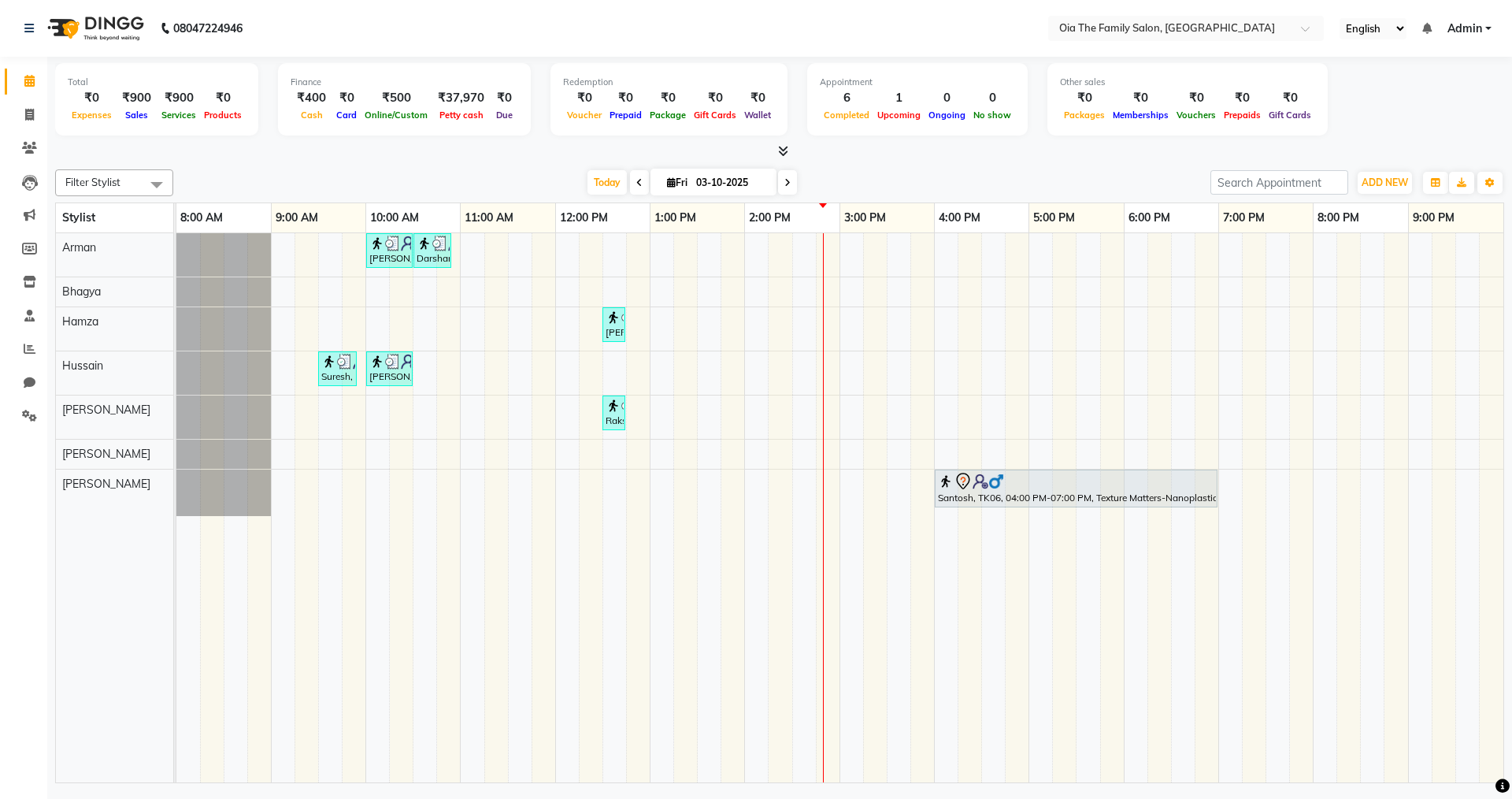
click at [728, 452] on div "[PERSON_NAME], TK02, 10:00 AM-10:30 AM, Hair Styling-Hair Cut (Men) Darshan, TK…" at bounding box center [840, 508] width 1327 height 549
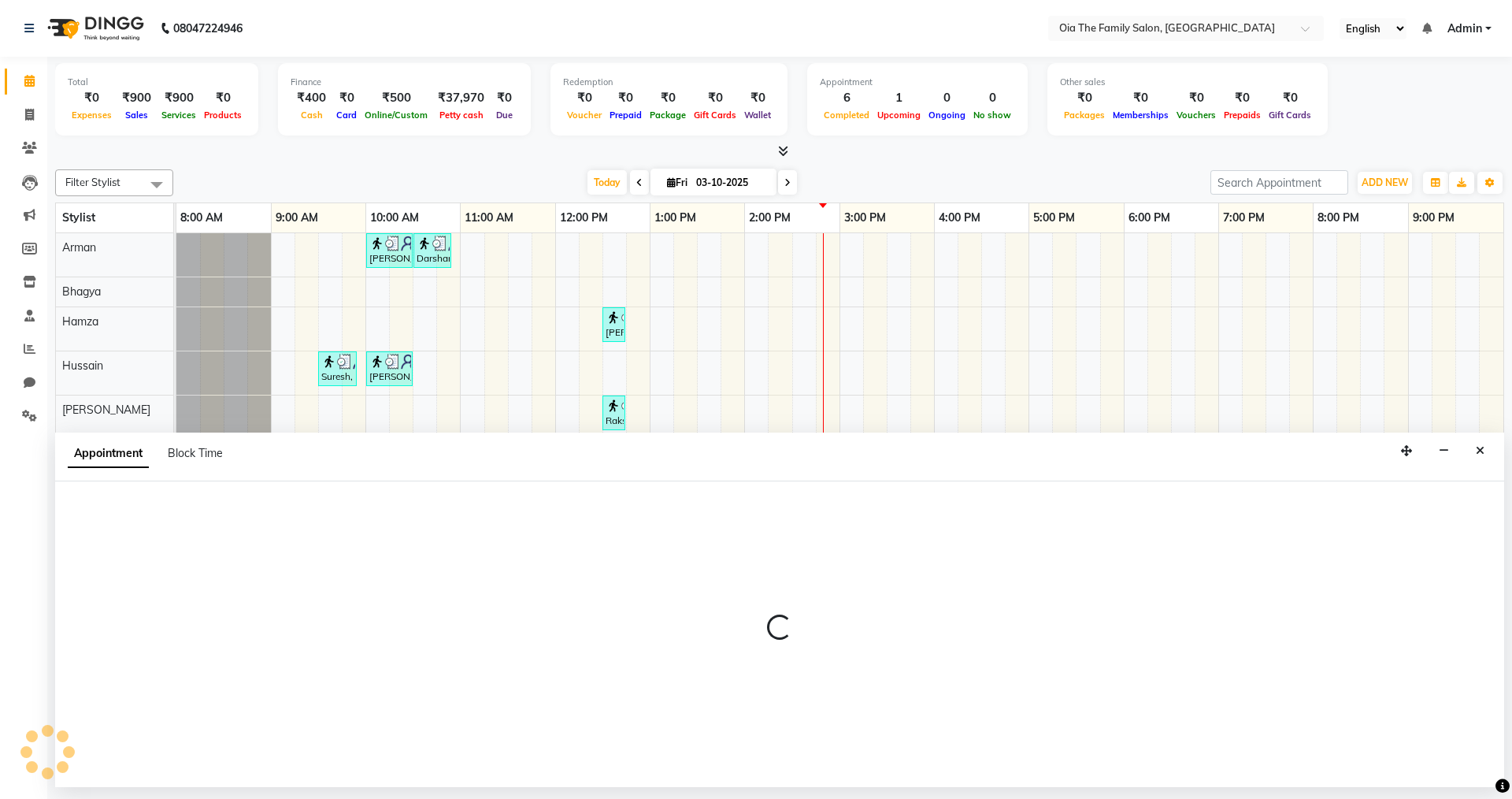
select select "93030"
select select "tentative"
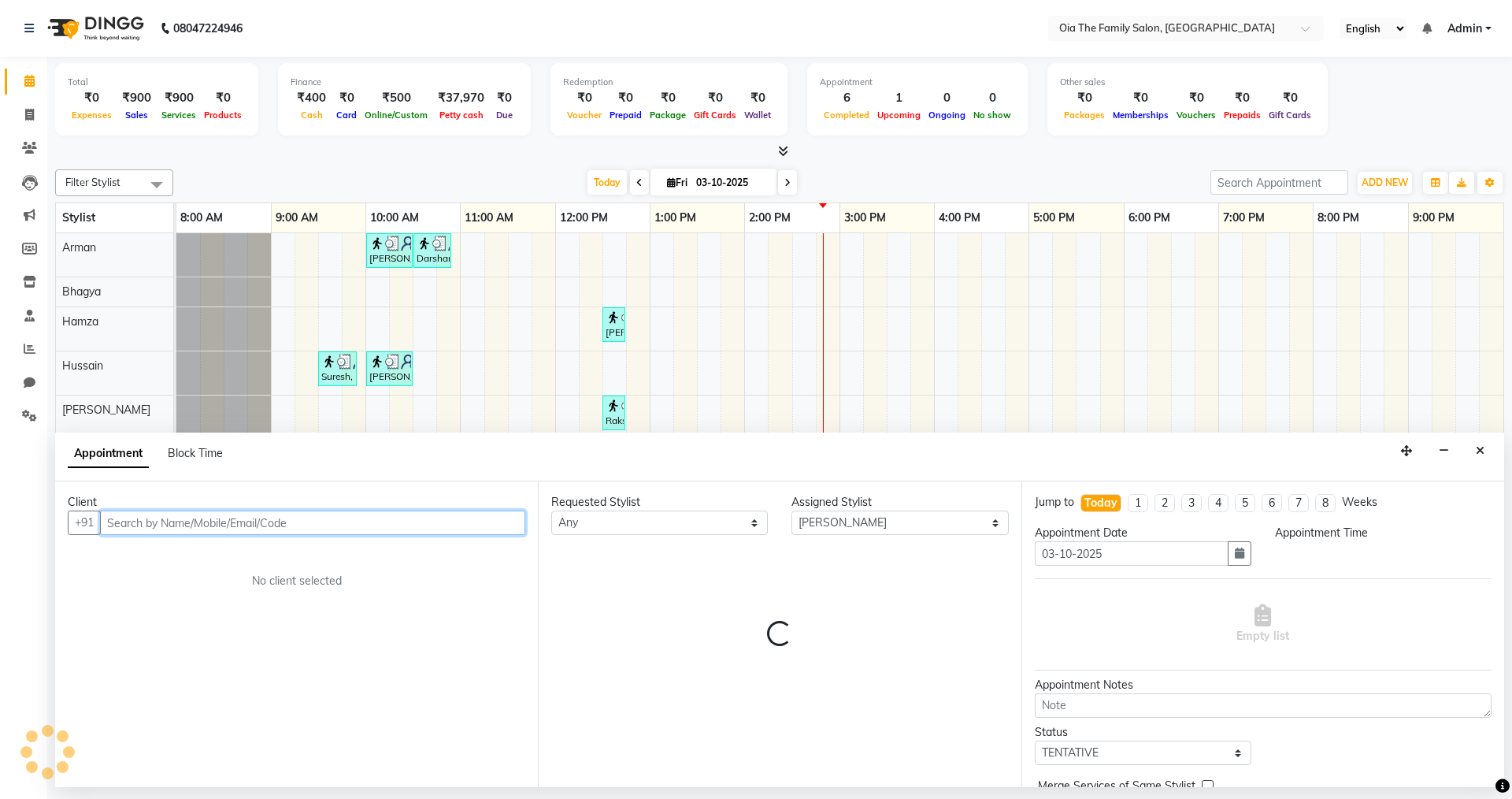
select select "825"
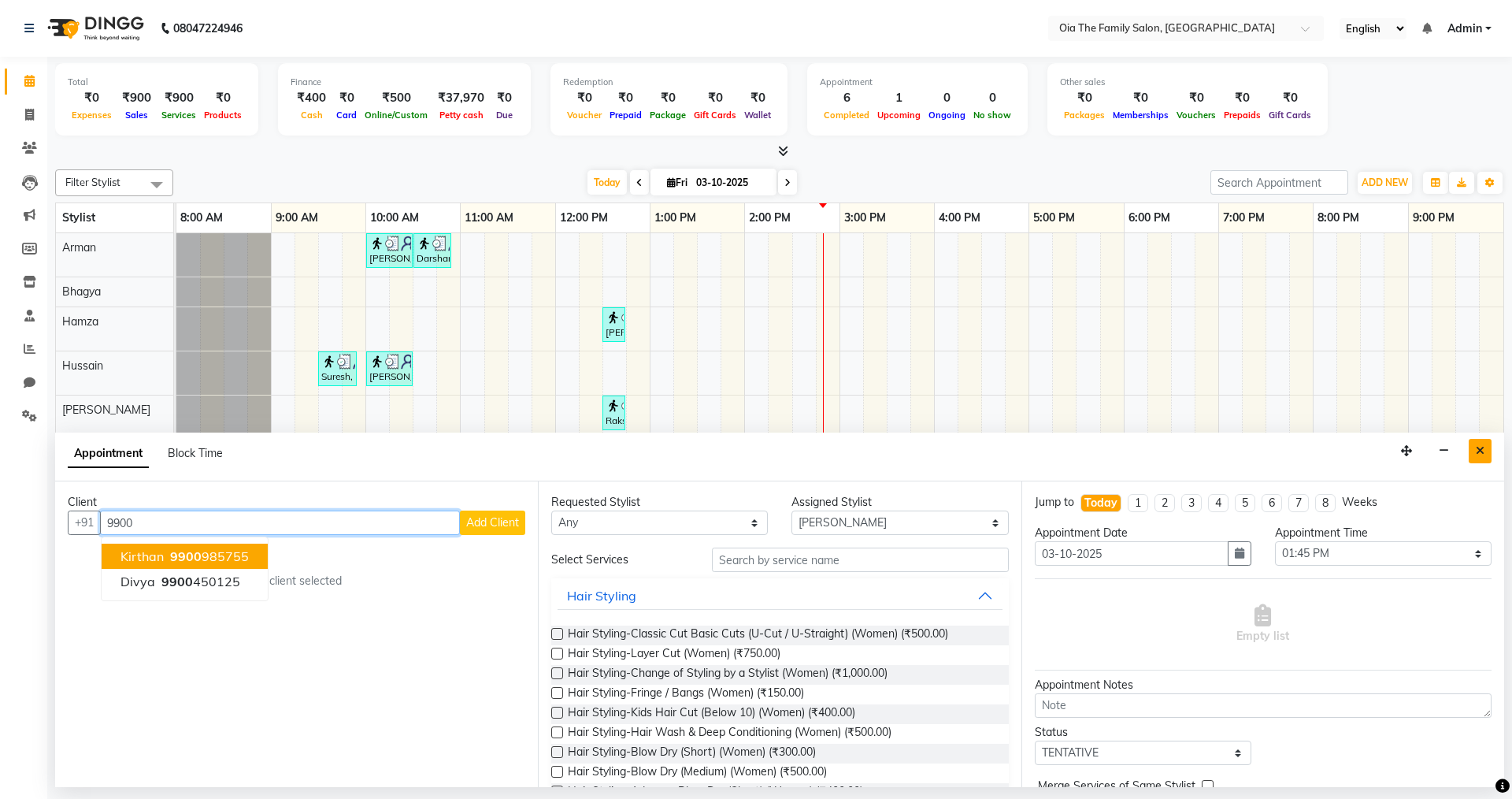
type input "9900"
click at [1484, 448] on icon "Close" at bounding box center [1479, 450] width 8 height 11
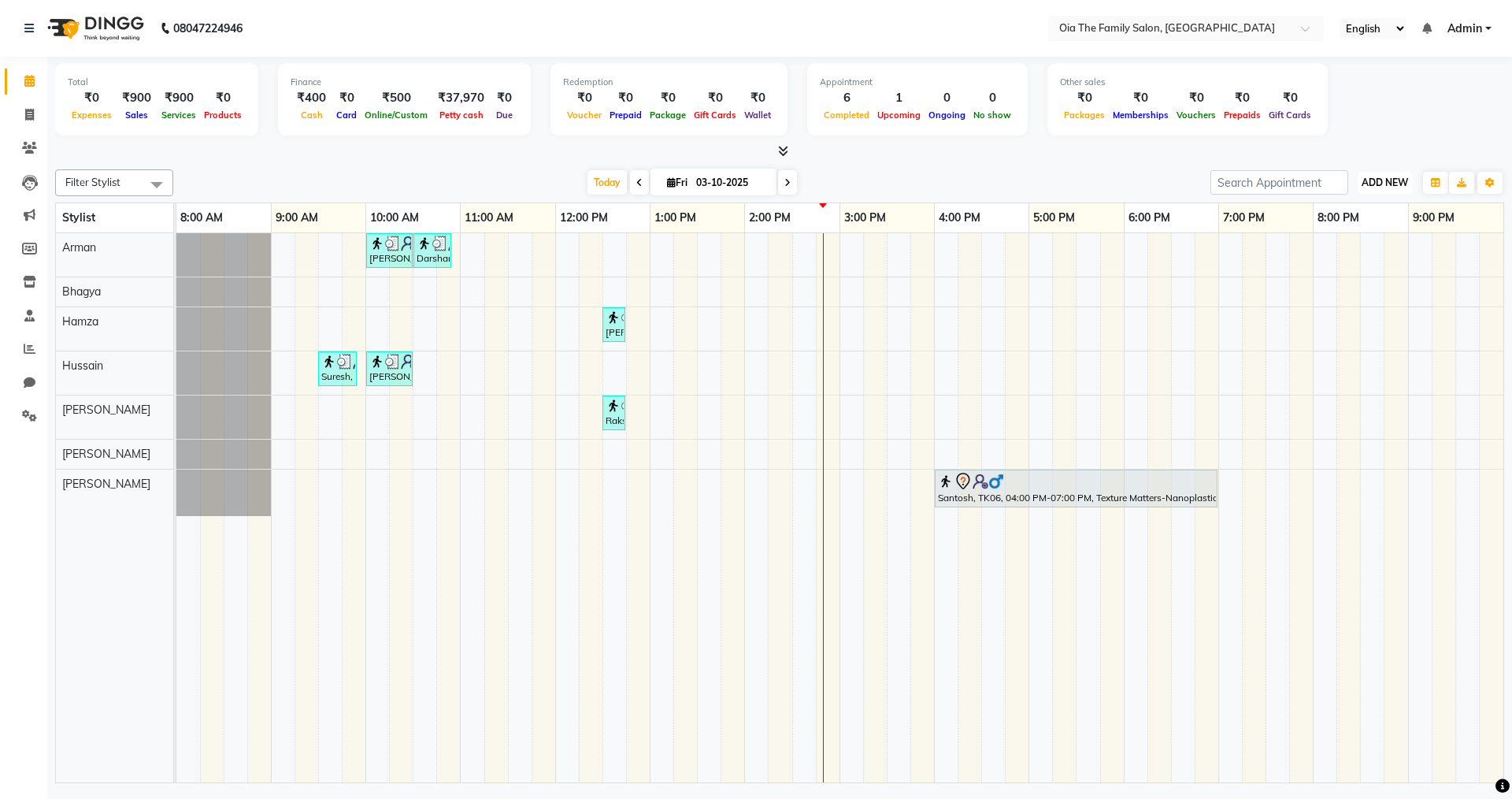
click at [1395, 184] on span "ADD NEW" at bounding box center [1385, 182] width 47 height 12
click at [1351, 207] on button "Add Appointment" at bounding box center [1349, 212] width 124 height 20
select select "tentative"
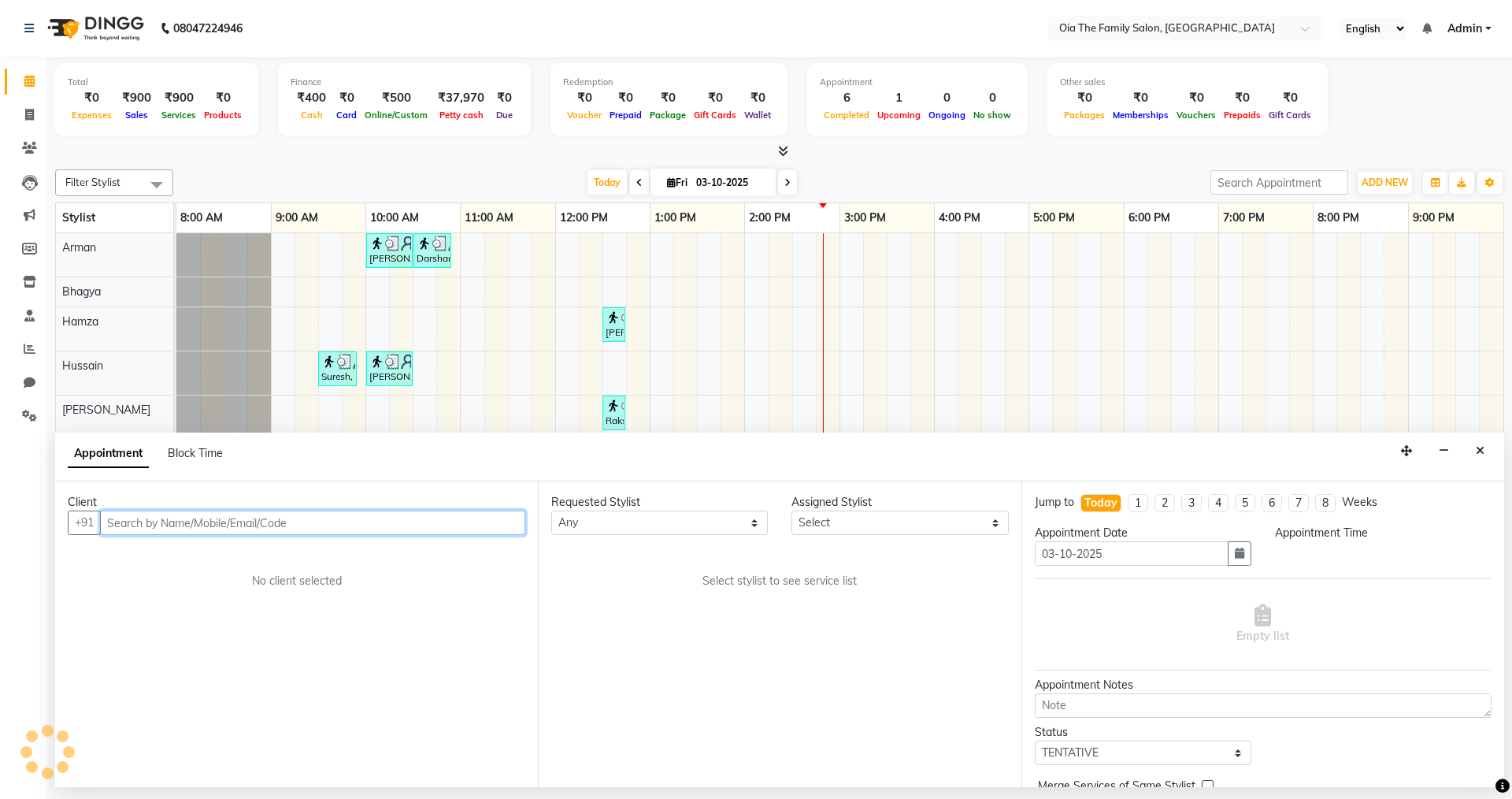
select select "540"
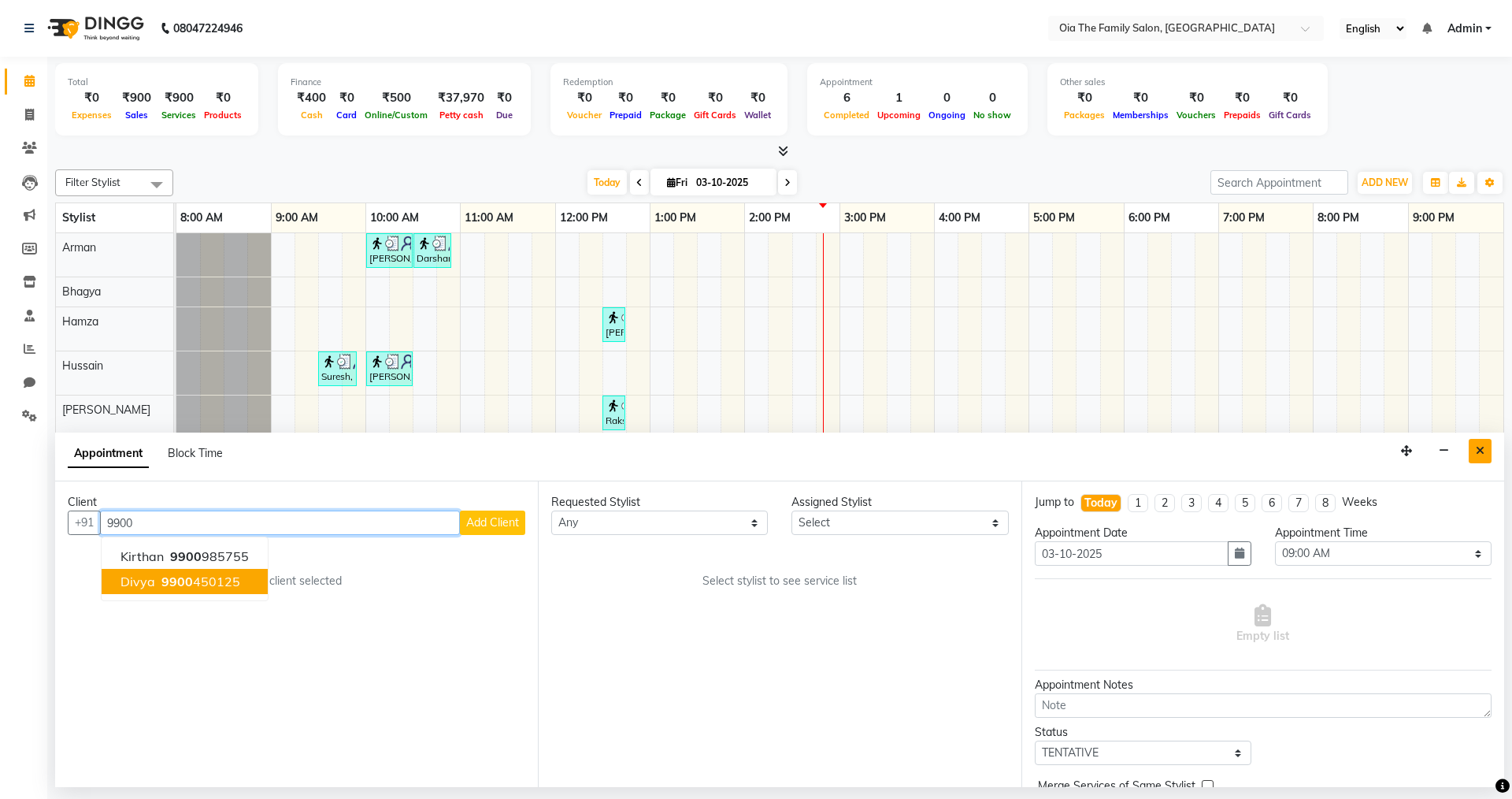
type input "9900"
click at [1481, 456] on icon "Close" at bounding box center [1479, 450] width 8 height 11
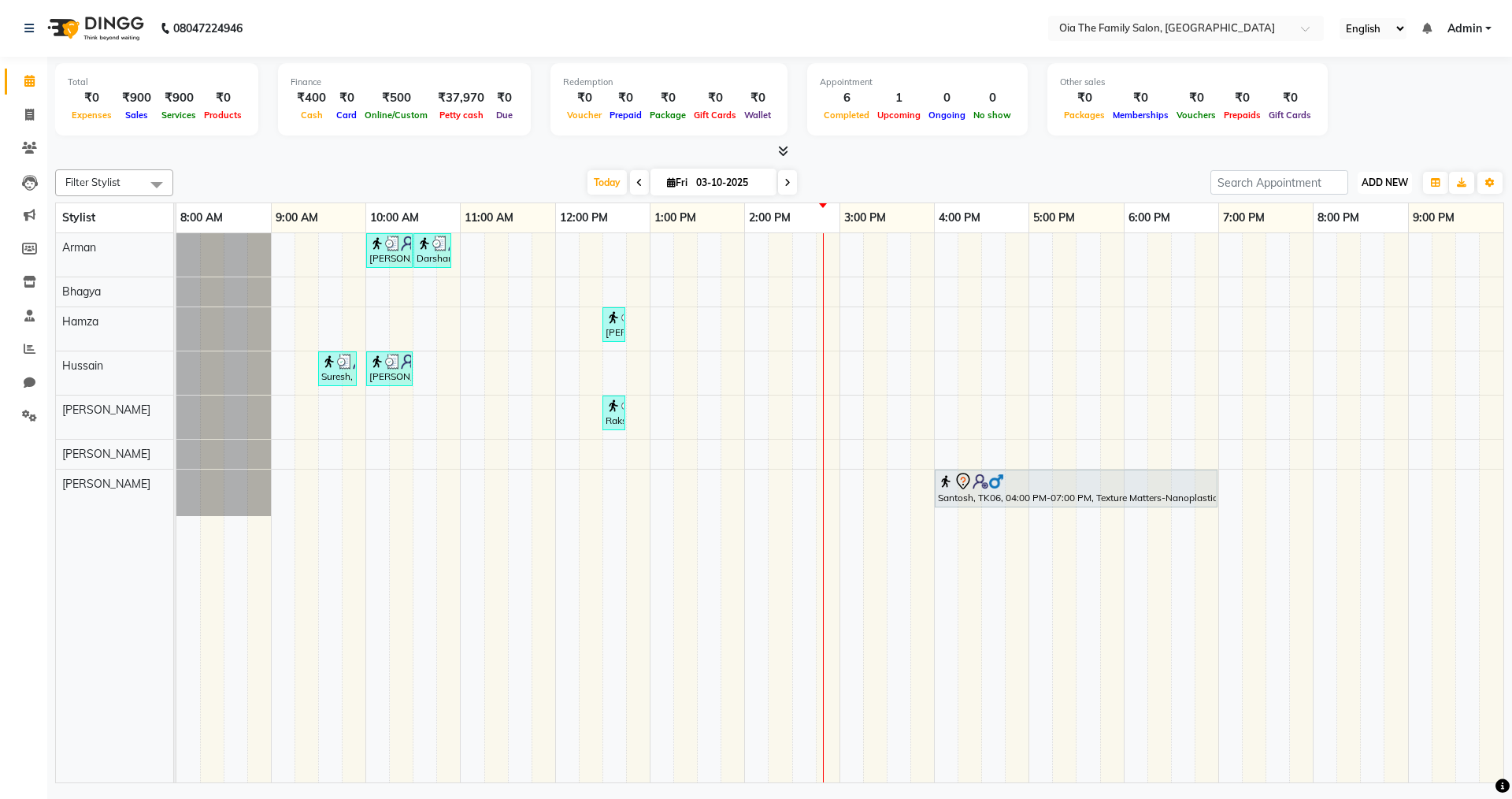
click at [1380, 177] on span "ADD NEW" at bounding box center [1385, 182] width 47 height 12
click at [1354, 226] on link "Add Invoice" at bounding box center [1349, 233] width 124 height 20
select select "service"
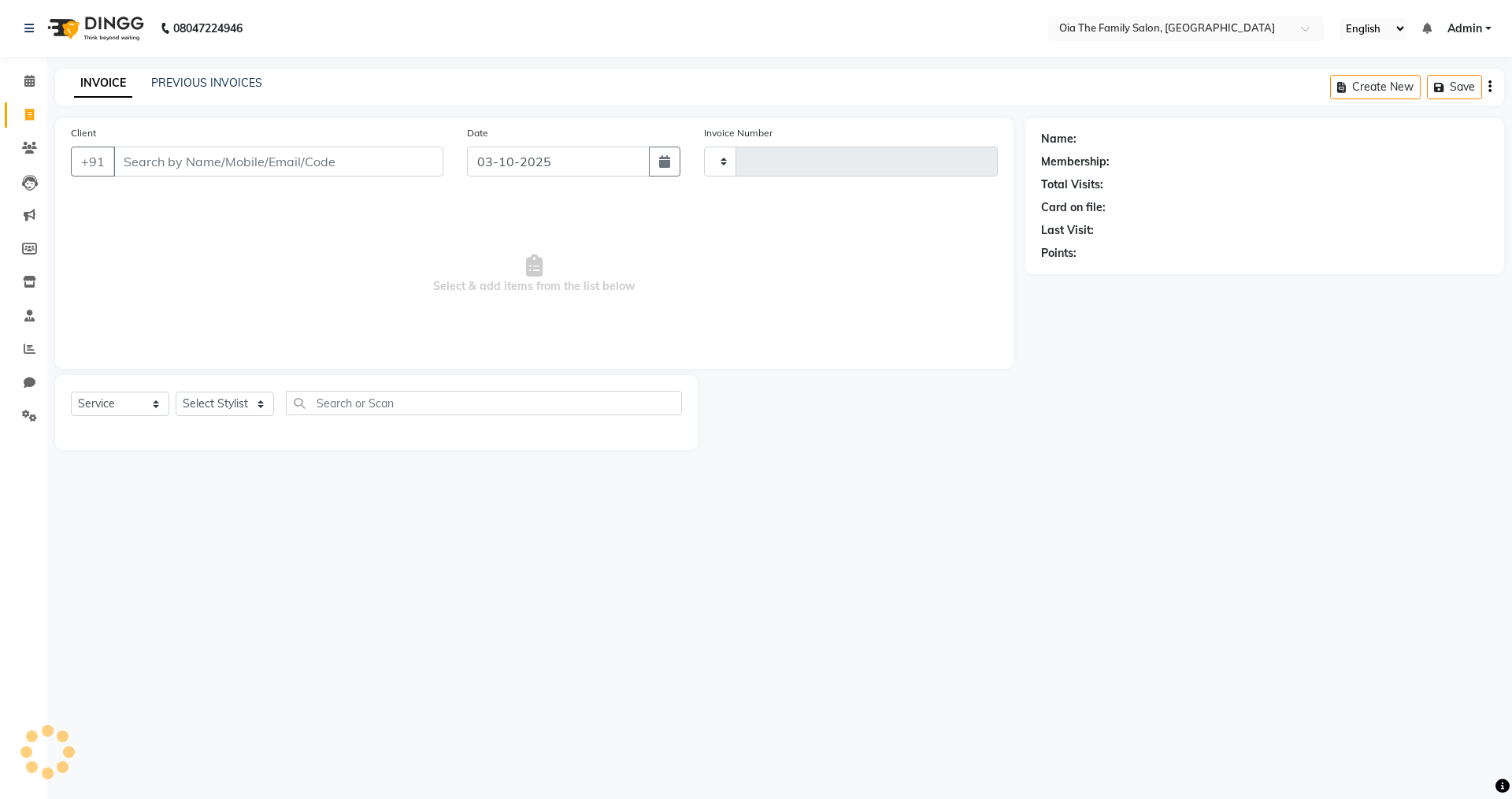
type input "0134"
select select "9113"
click at [291, 150] on input "Client" at bounding box center [278, 161] width 330 height 30
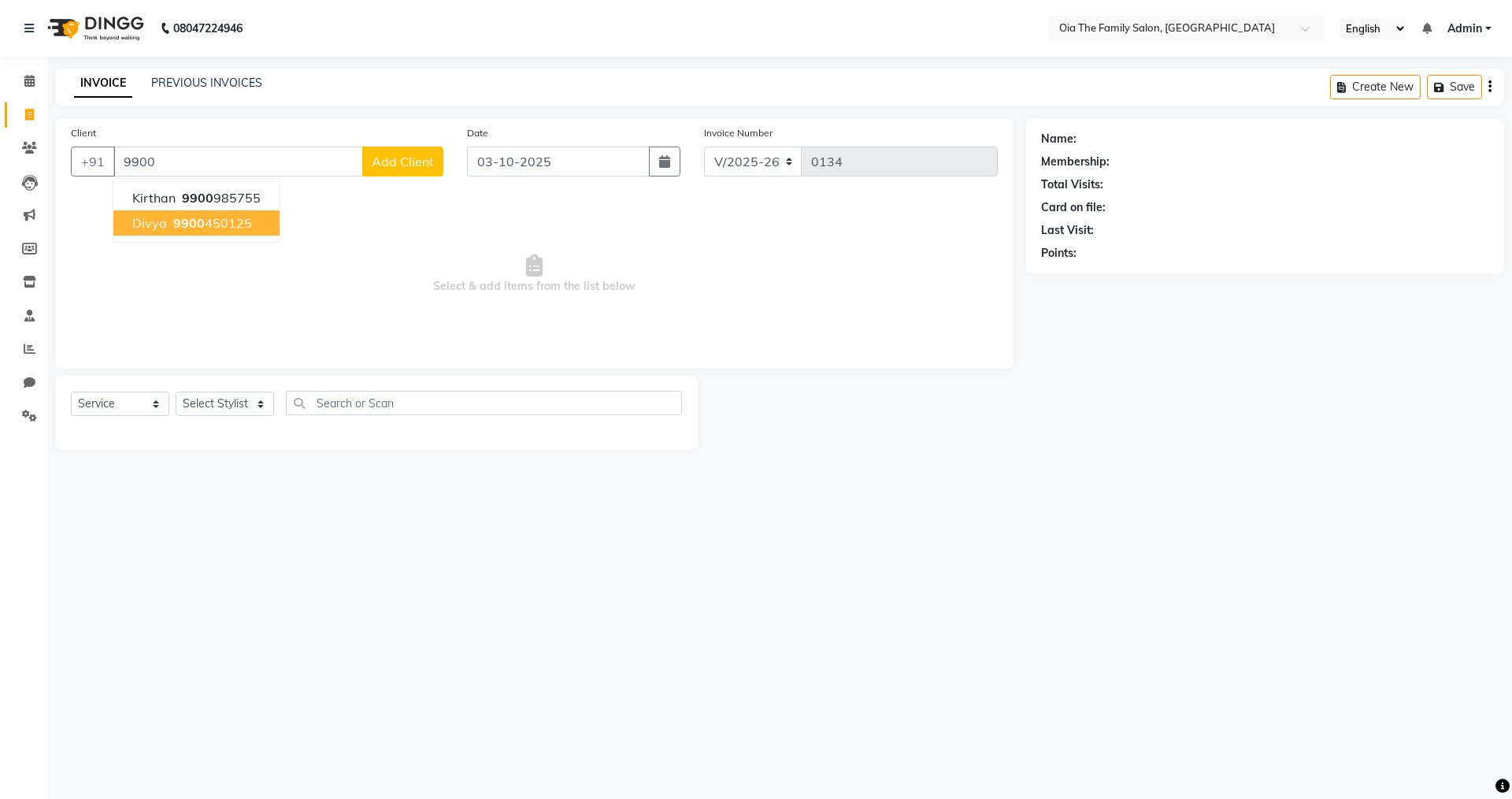
click at [198, 224] on span "9900" at bounding box center [188, 222] width 31 height 16
type input "9900450125"
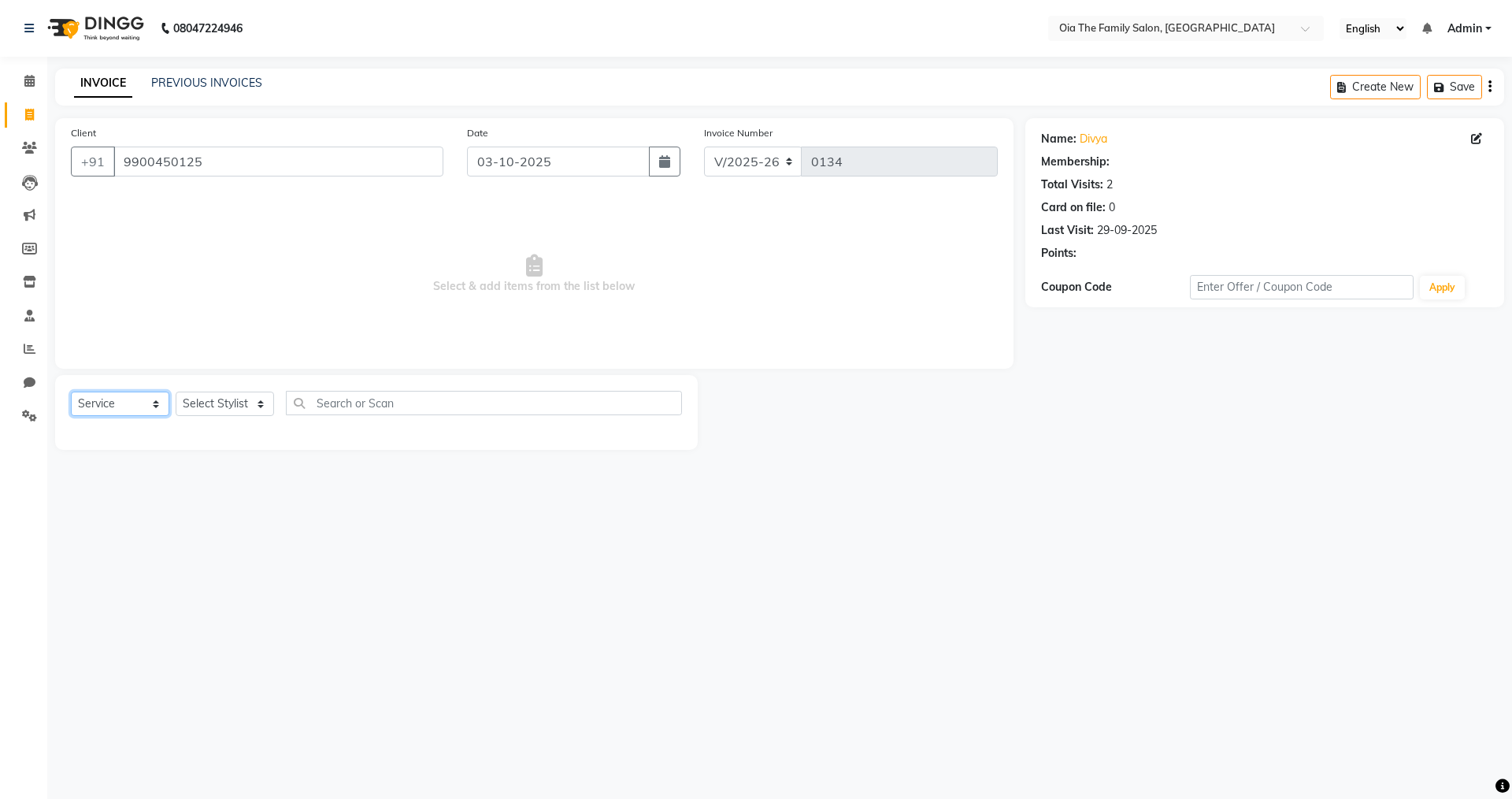
click at [152, 404] on select "Select Service Product Membership Package Voucher Prepaid Gift Card" at bounding box center [120, 404] width 99 height 25
select select "product"
click at [70, 392] on select "Select Service Product Membership Package Voucher Prepaid Gift Card" at bounding box center [120, 404] width 99 height 25
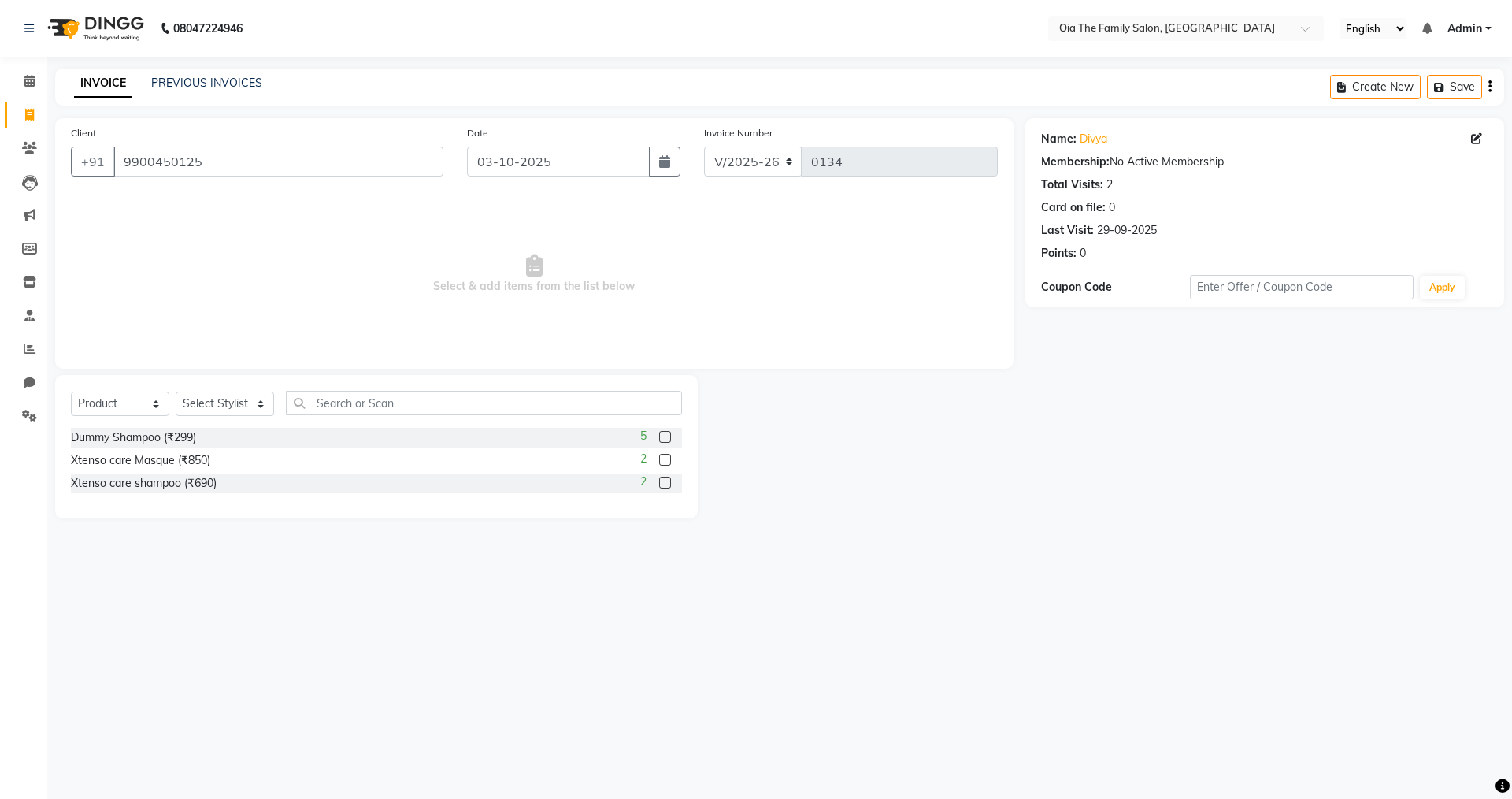
click at [659, 459] on div "2" at bounding box center [661, 460] width 42 height 20
click at [670, 459] on label at bounding box center [665, 459] width 12 height 12
click at [670, 459] on input "checkbox" at bounding box center [664, 460] width 10 height 10
checkbox input "false"
click at [664, 478] on label at bounding box center [665, 482] width 12 height 12
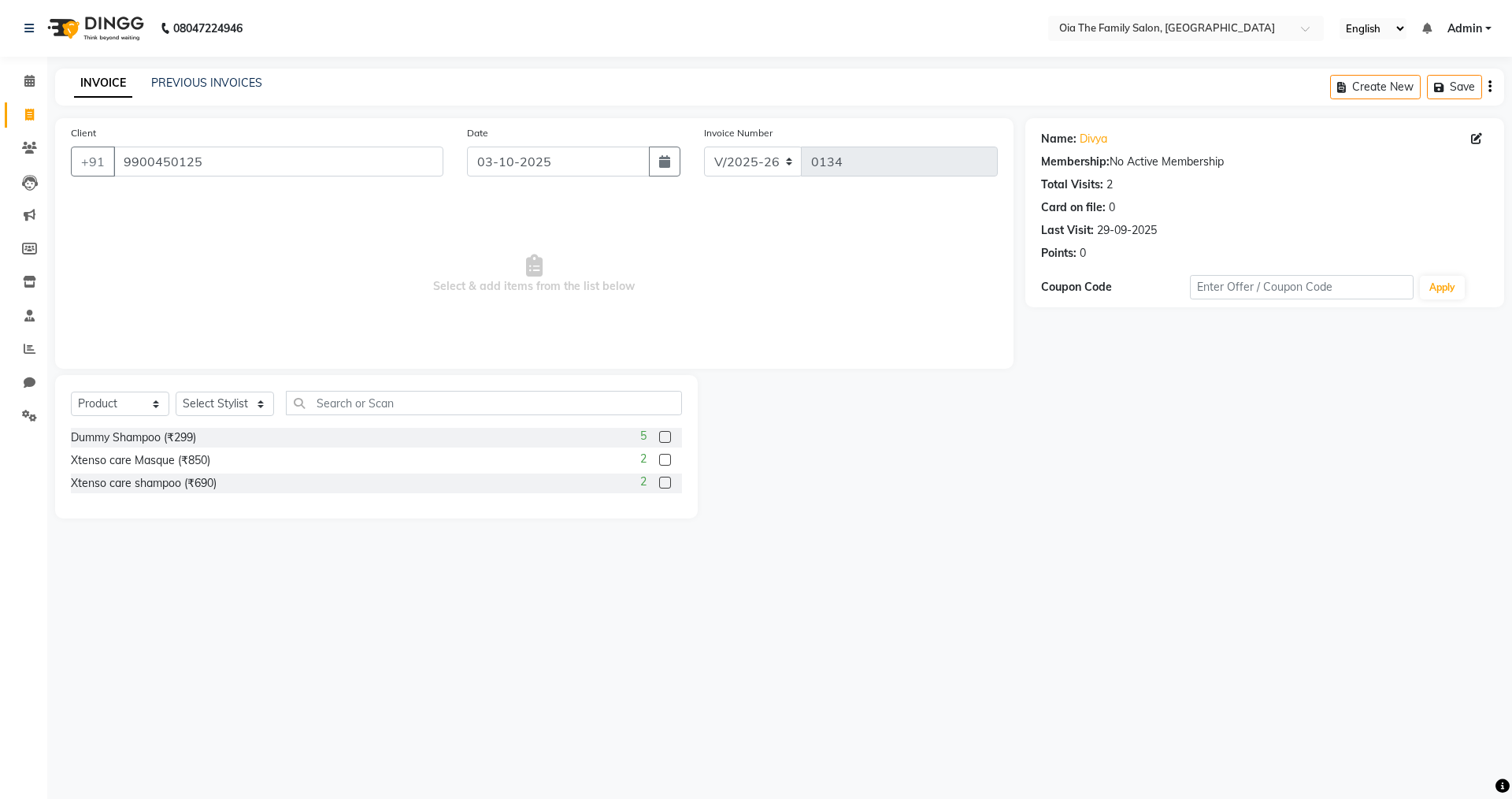
click at [664, 479] on input "checkbox" at bounding box center [664, 483] width 10 height 10
checkbox input "false"
click at [247, 399] on select "Select Stylist Arman Bhagya Hamza [PERSON_NAME] [PERSON_NAME] Khan" at bounding box center [225, 404] width 99 height 25
select select "93030"
click at [176, 392] on select "Select Stylist Arman Bhagya Hamza [PERSON_NAME] [PERSON_NAME] Khan" at bounding box center [225, 404] width 99 height 25
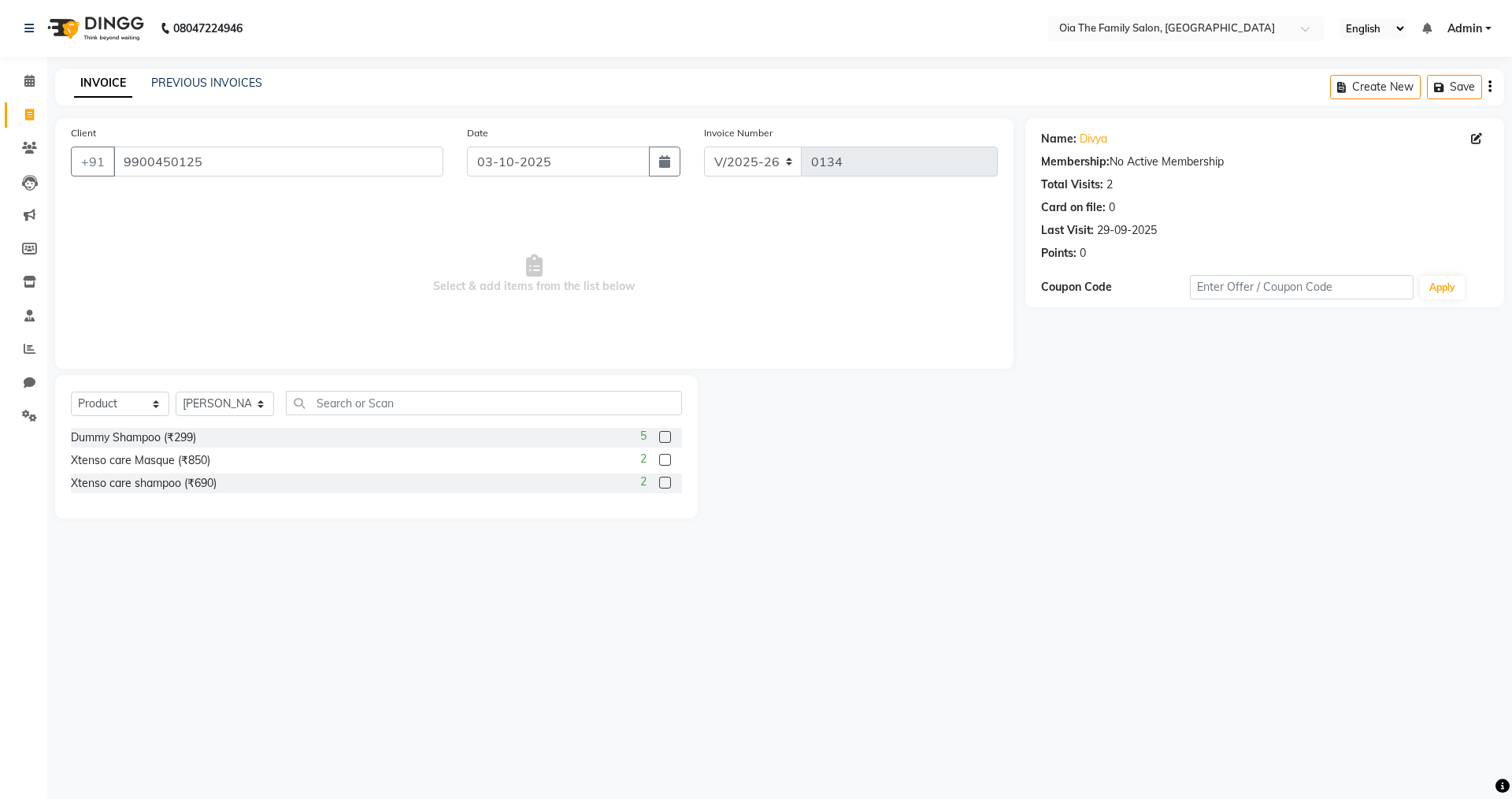
click at [664, 463] on label at bounding box center [665, 459] width 12 height 12
click at [664, 463] on input "checkbox" at bounding box center [664, 460] width 10 height 10
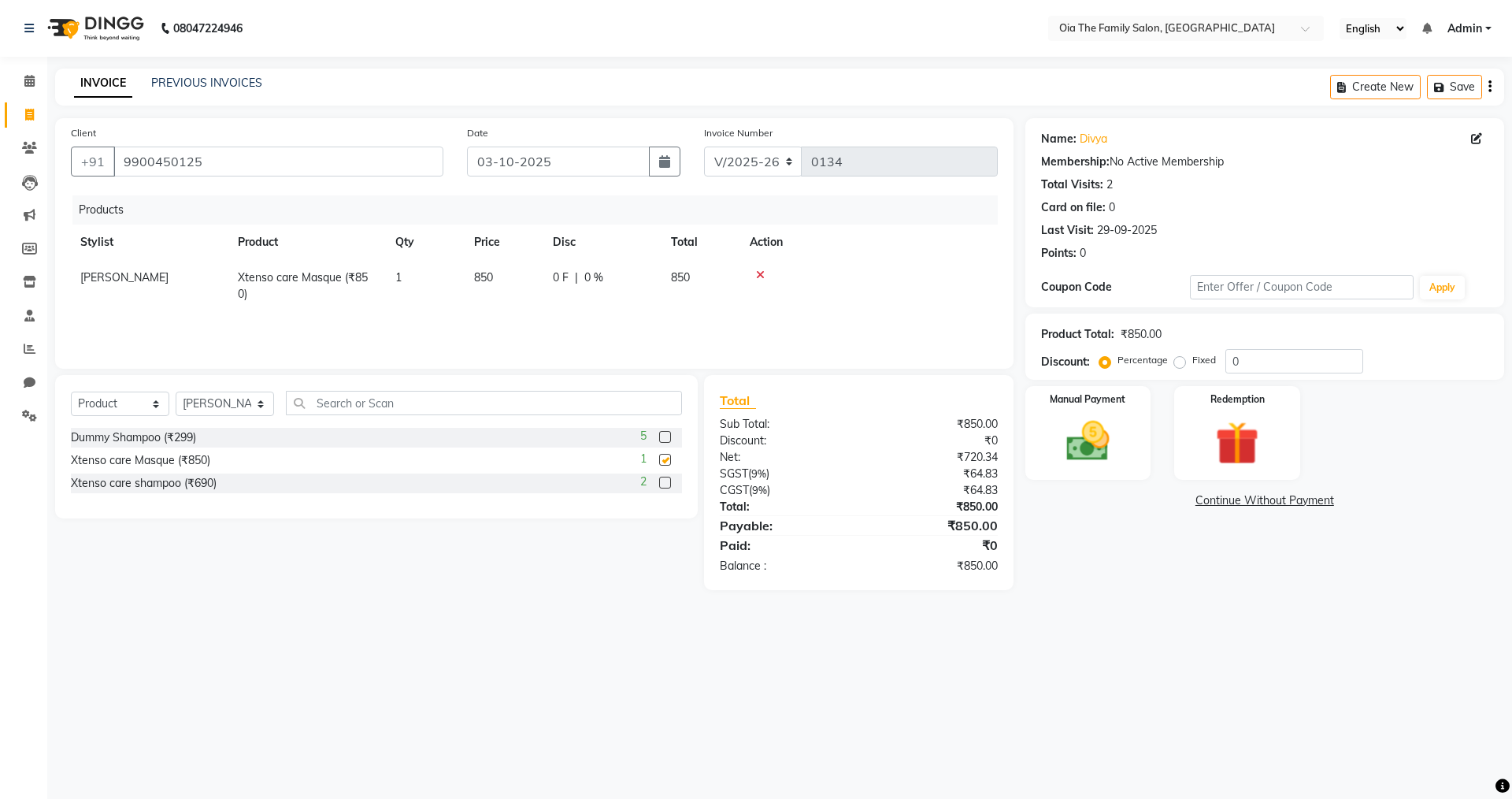
checkbox input "false"
click at [660, 479] on label at bounding box center [665, 482] width 12 height 12
click at [660, 479] on input "checkbox" at bounding box center [664, 483] width 10 height 10
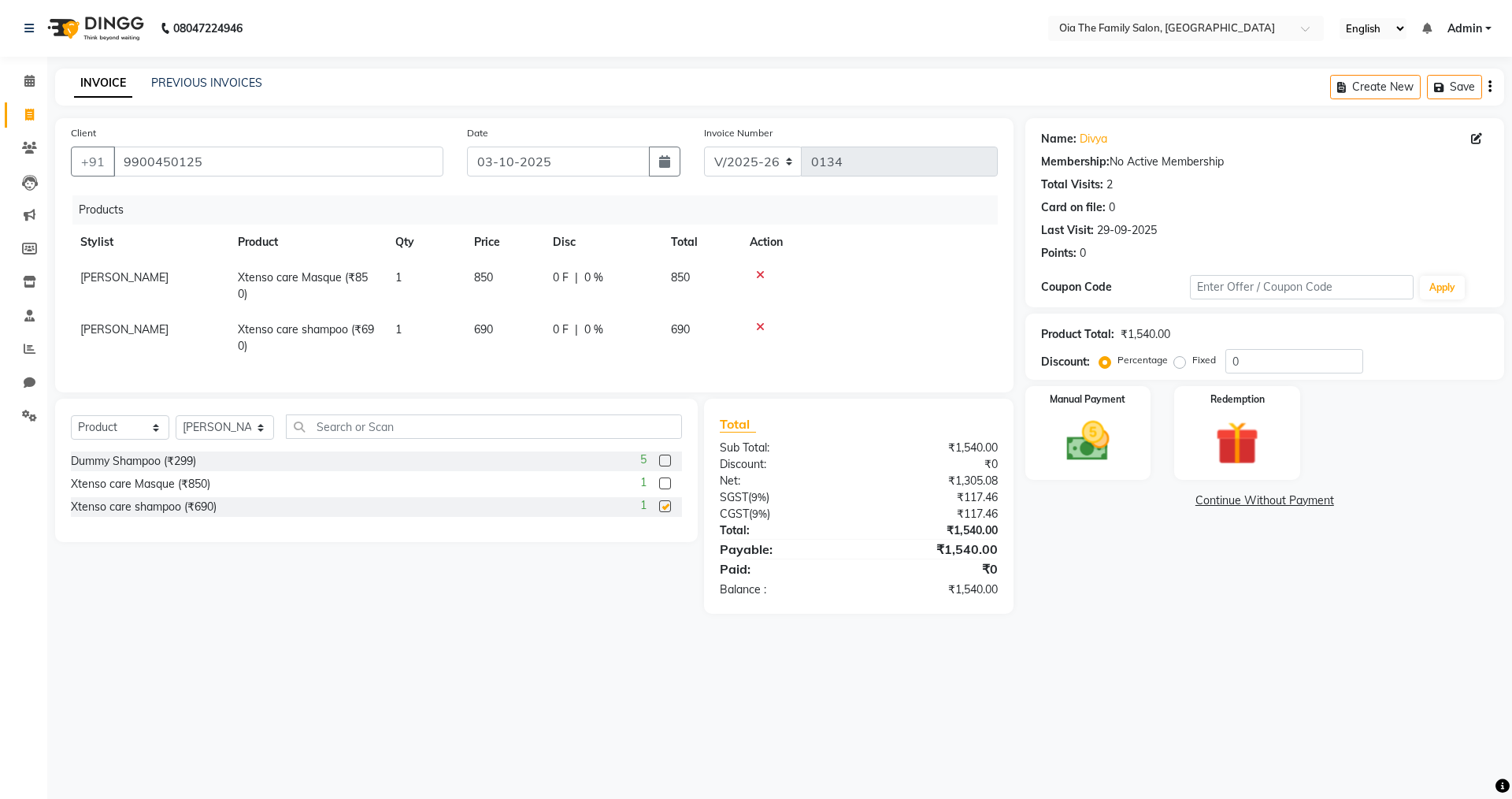
checkbox input "false"
click at [28, 87] on span at bounding box center [29, 81] width 27 height 18
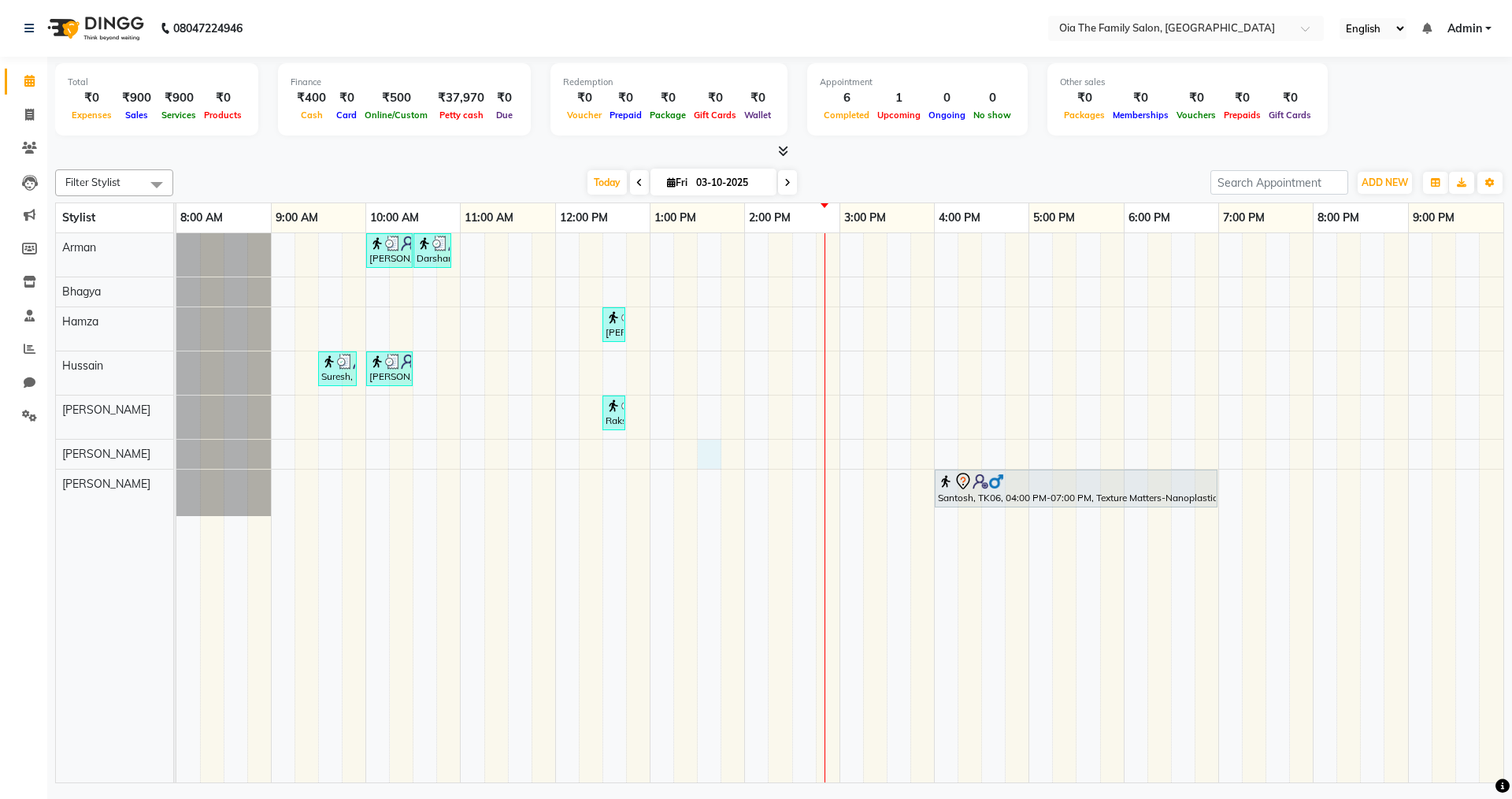
click at [714, 455] on div "[PERSON_NAME], TK02, 10:00 AM-10:30 AM, Hair Styling-Hair Cut (Men) Darshan, TK…" at bounding box center [840, 508] width 1327 height 549
select select "93030"
select select "tentative"
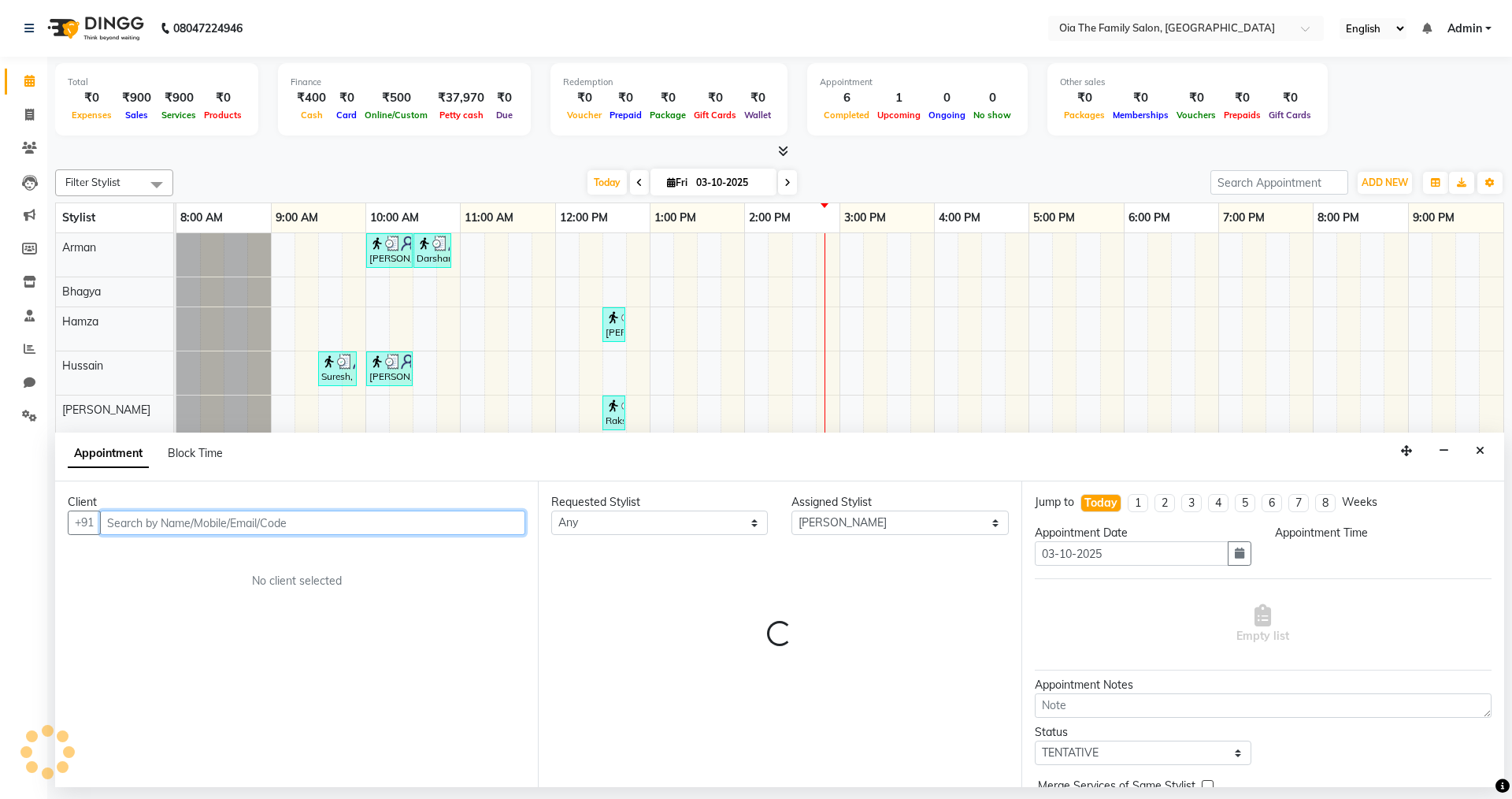
select select "810"
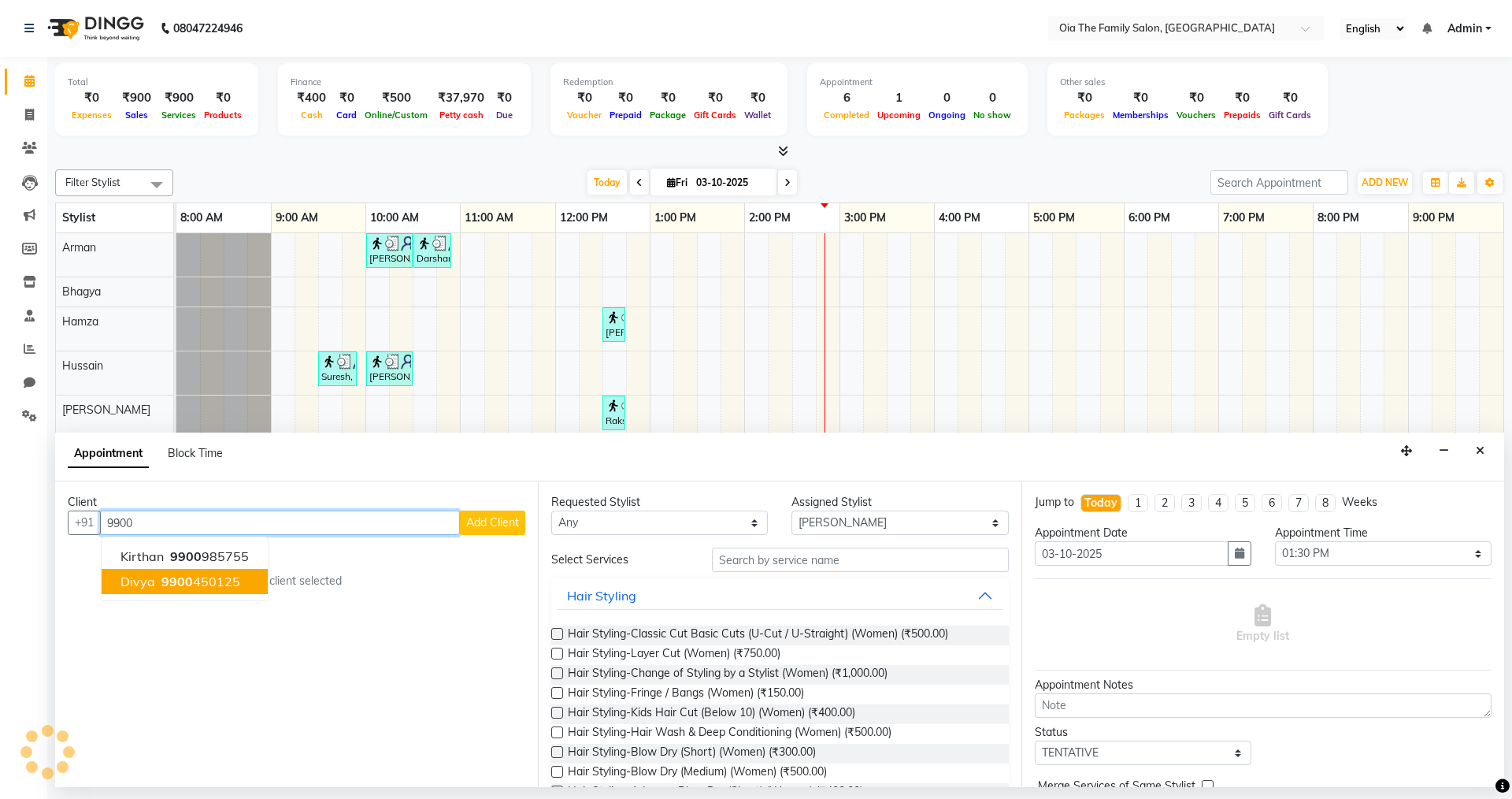
click at [178, 581] on span "9900" at bounding box center [177, 581] width 31 height 16
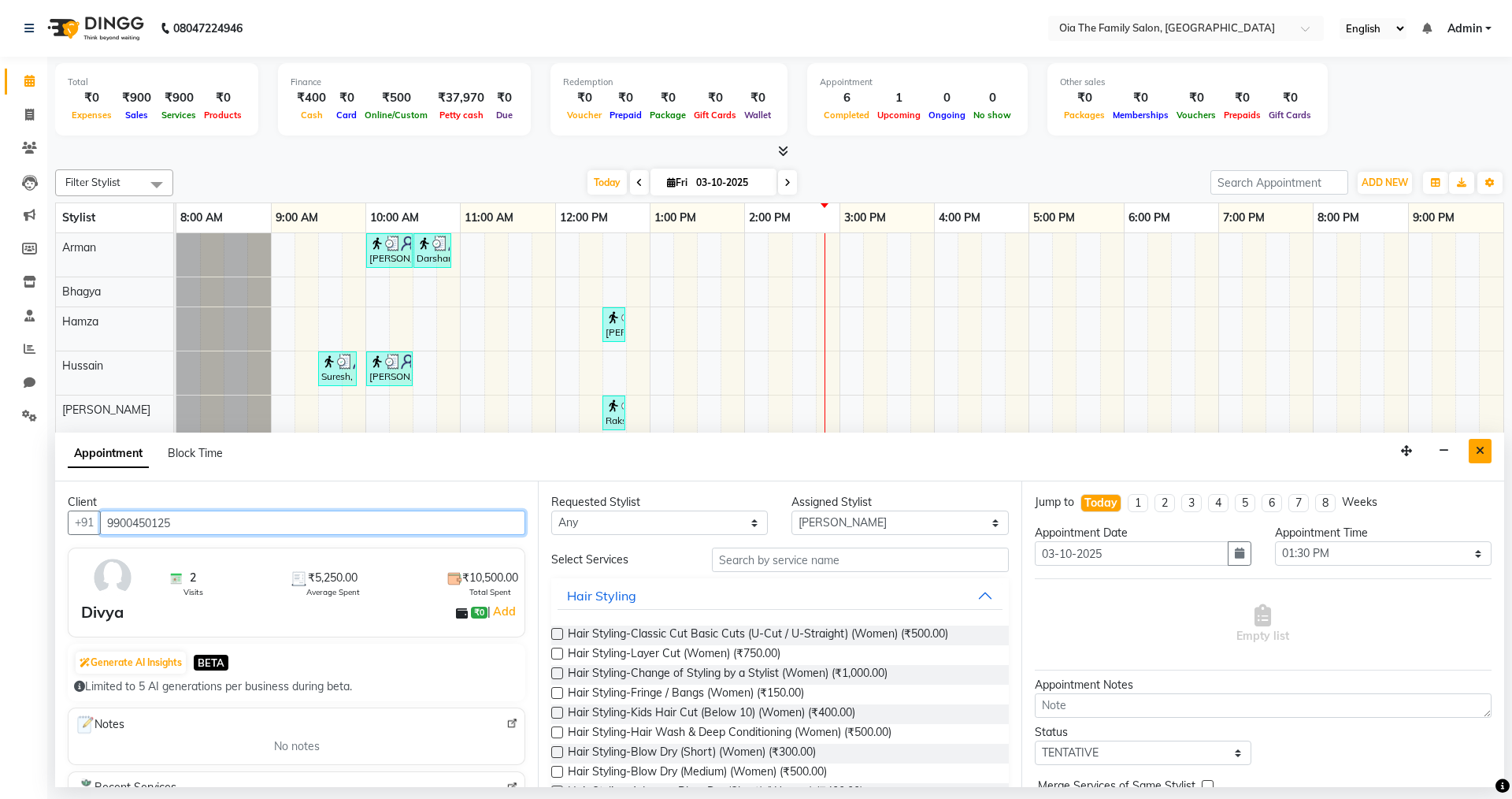
type input "9900450125"
click at [1479, 447] on icon "Close" at bounding box center [1479, 450] width 8 height 11
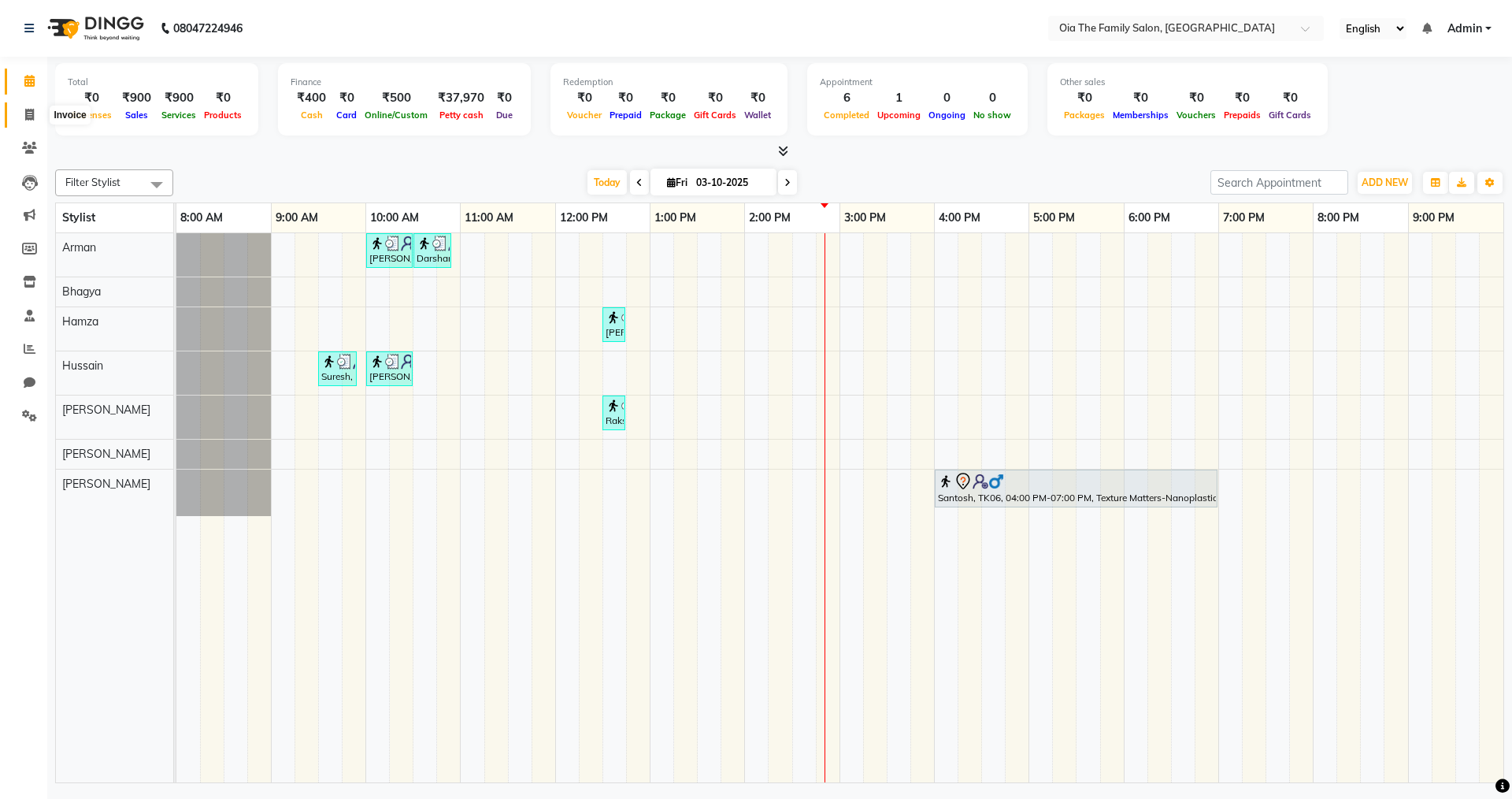
click at [36, 106] on span at bounding box center [29, 115] width 27 height 18
select select "service"
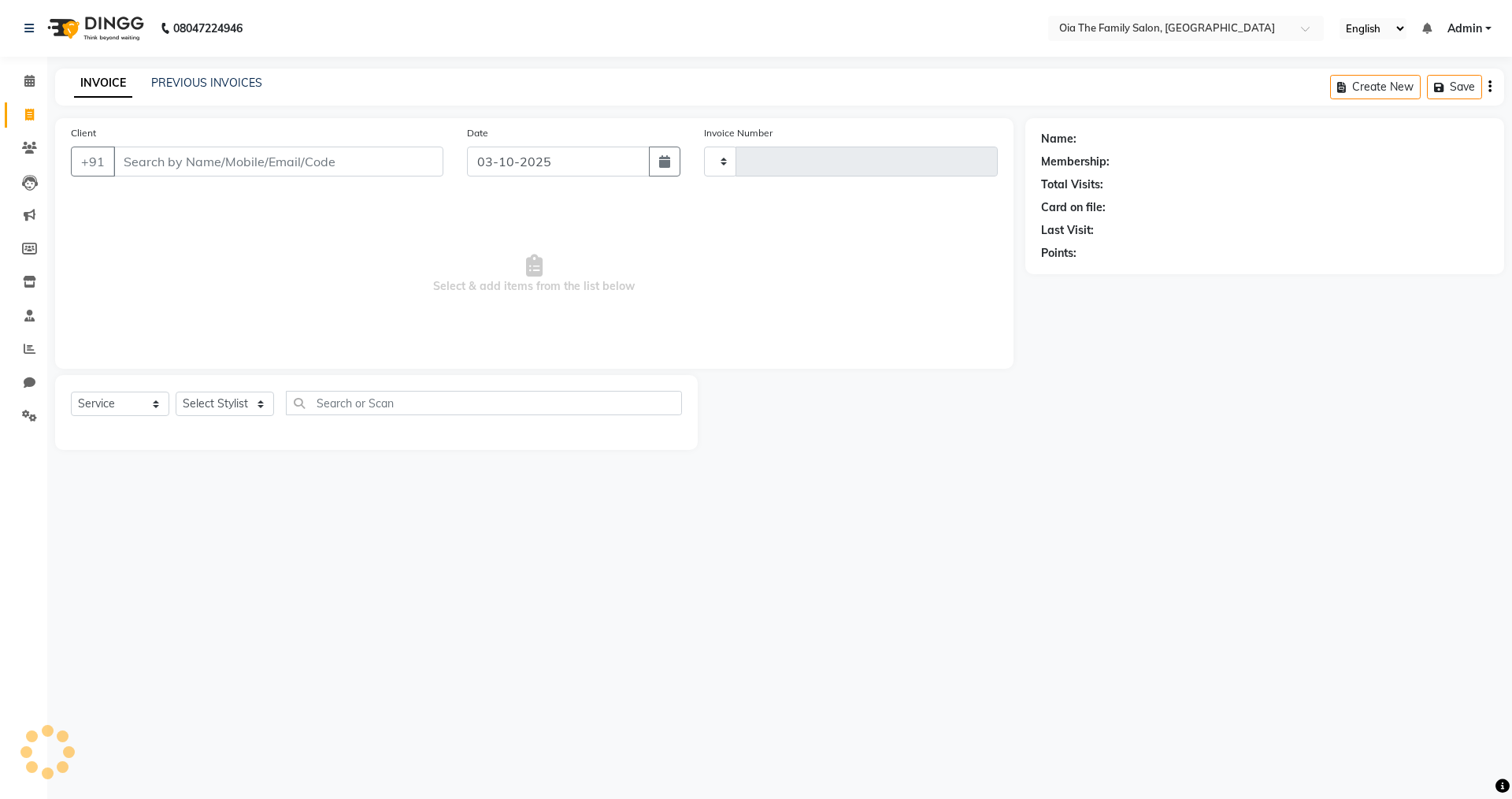
type input "0134"
select select "9113"
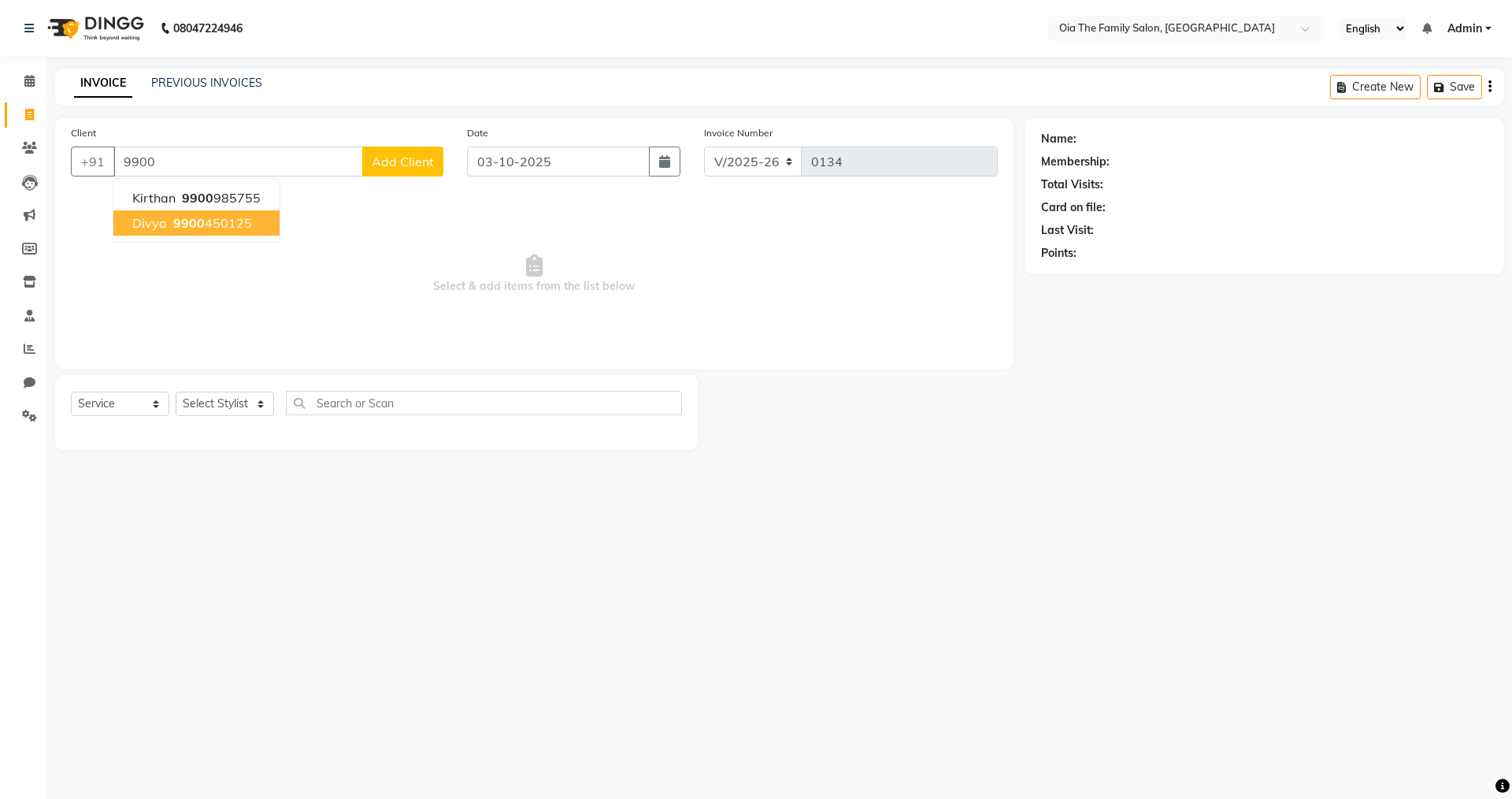
click at [222, 230] on ngb-highlight "9900 450125" at bounding box center [211, 222] width 82 height 16
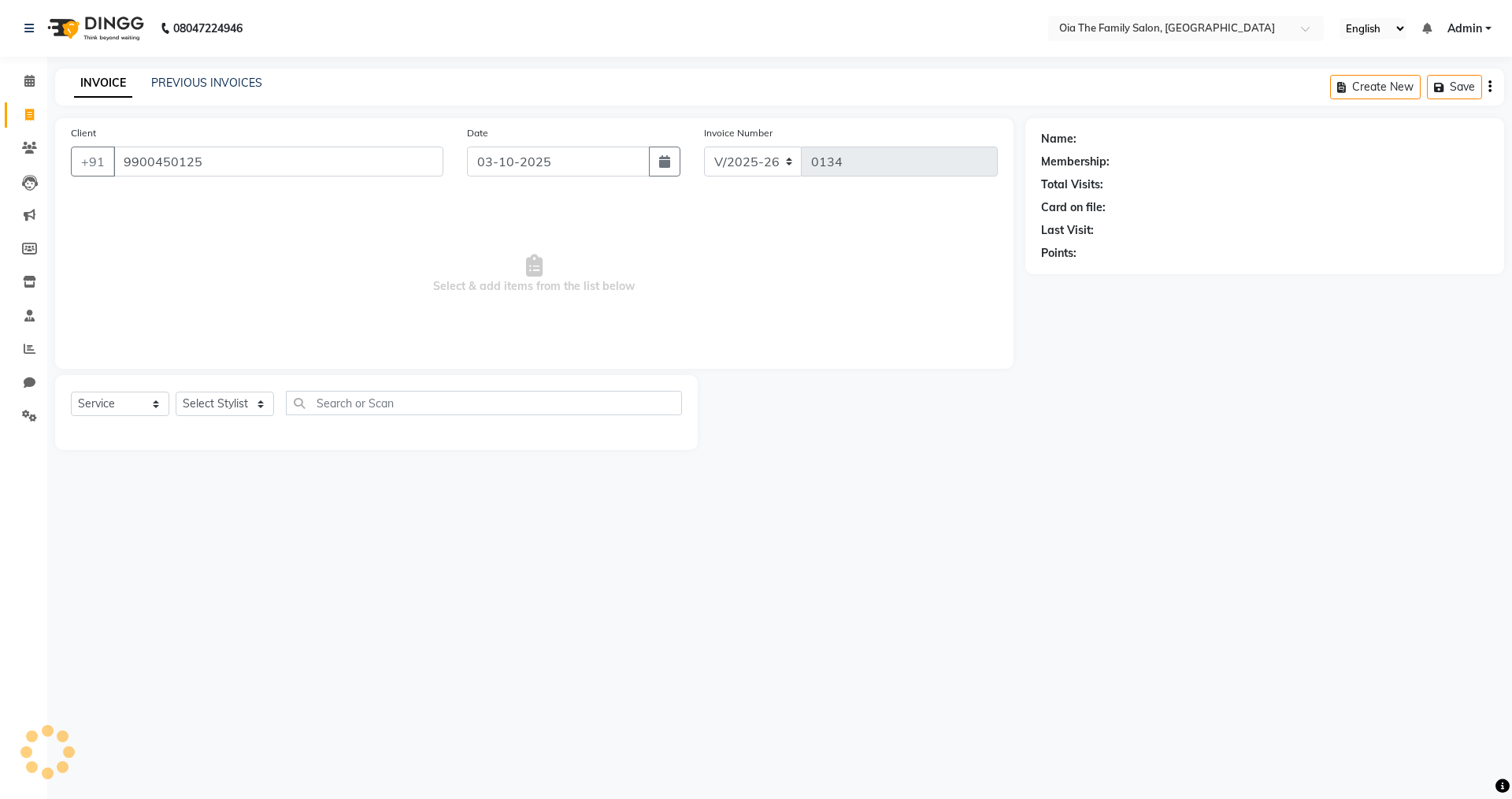
type input "9900450125"
click at [146, 405] on select "Select Service Product Membership Package Voucher Prepaid Gift Card" at bounding box center [120, 404] width 99 height 25
select select "product"
click at [70, 392] on select "Select Service Product Membership Package Voucher Prepaid Gift Card" at bounding box center [120, 404] width 99 height 25
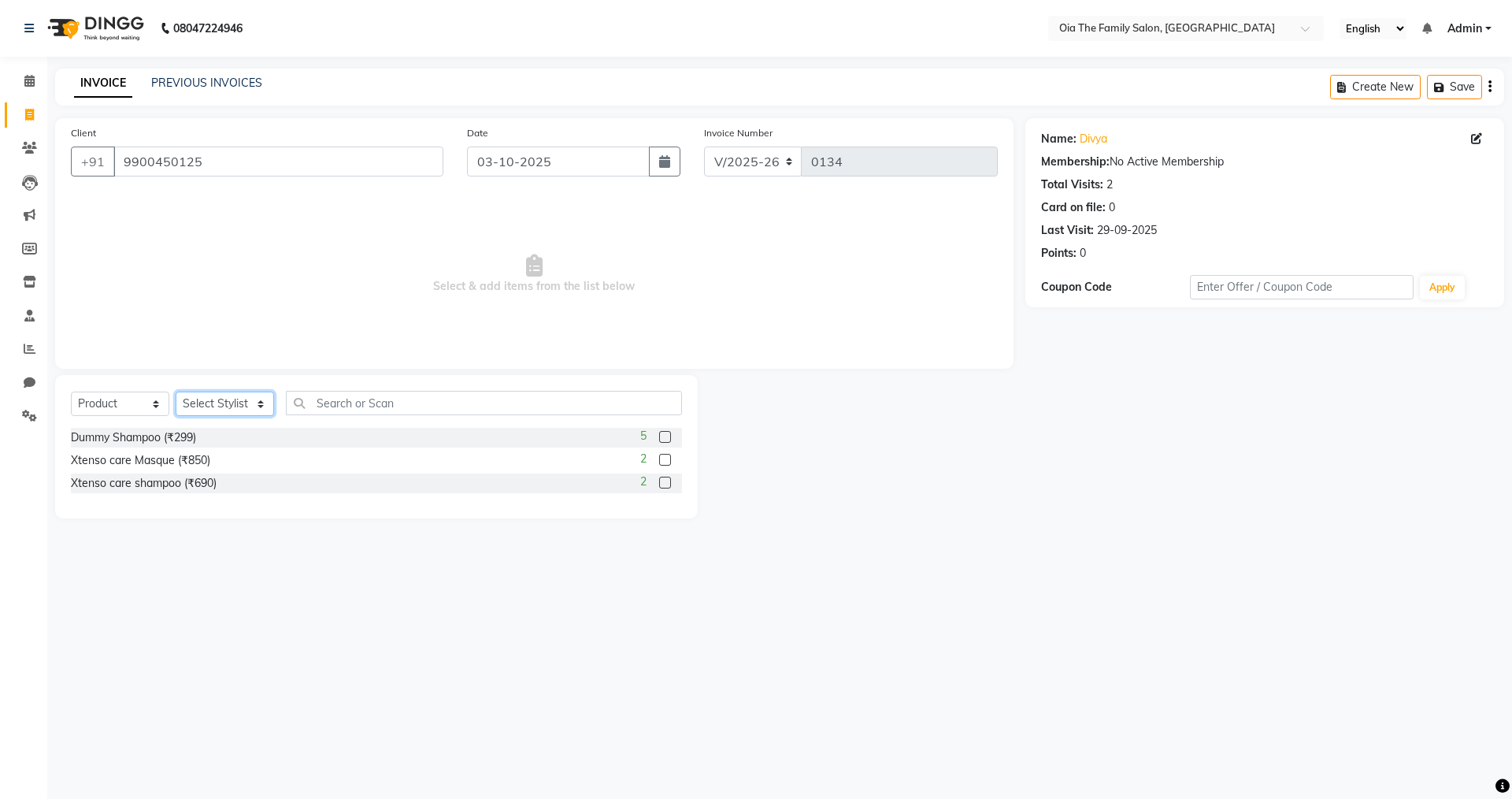
click at [256, 396] on select "Select Stylist Arman Bhagya Hamza [PERSON_NAME] [PERSON_NAME] Khan" at bounding box center [225, 404] width 99 height 25
select select "93030"
click at [176, 392] on select "Select Stylist Arman Bhagya Hamza [PERSON_NAME] [PERSON_NAME] Khan" at bounding box center [225, 404] width 99 height 25
click at [199, 455] on div "Xtenso care Masque (₹850)" at bounding box center [140, 460] width 139 height 16
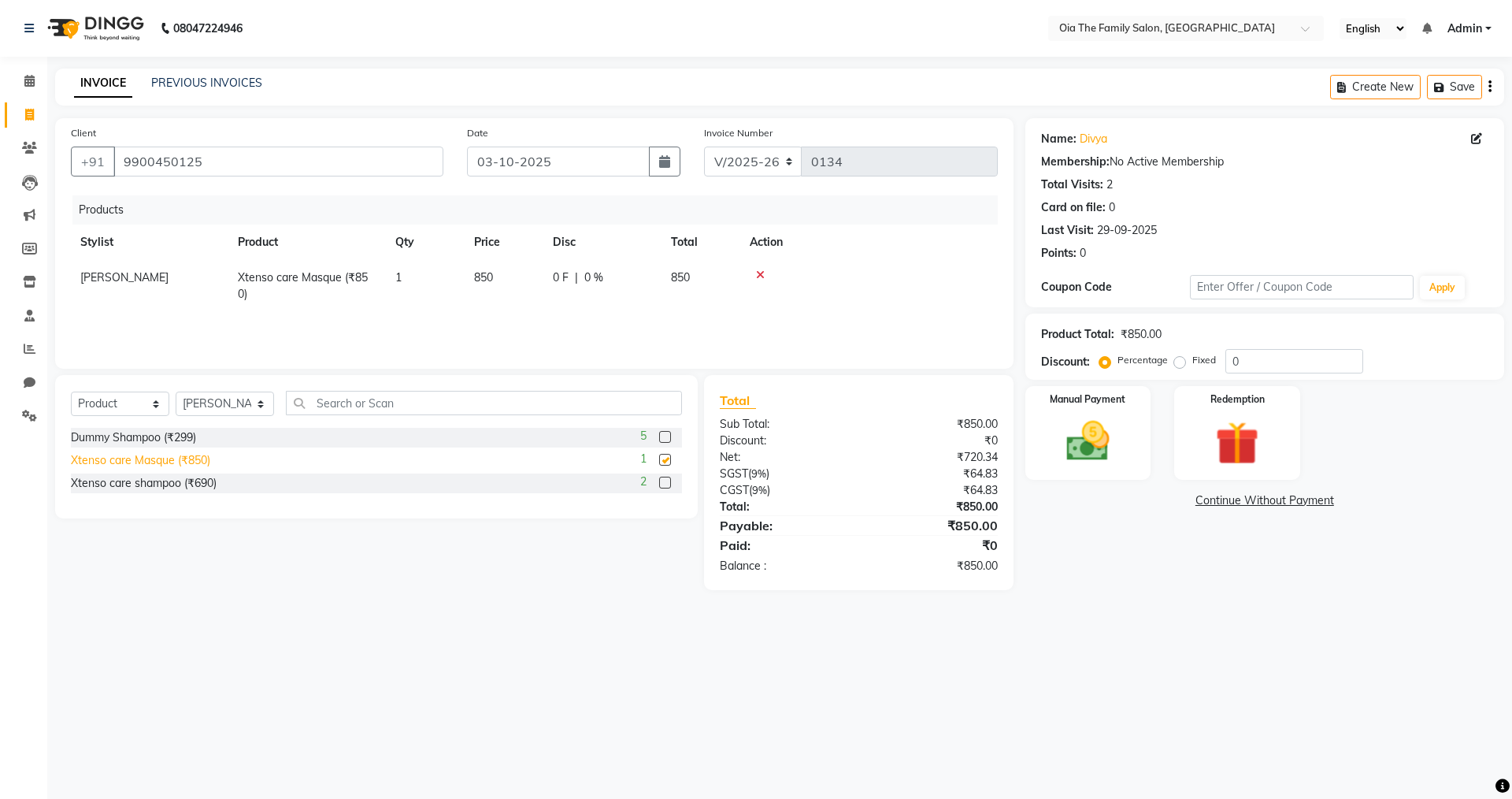
checkbox input "false"
click at [197, 481] on div "Xtenso care shampoo (₹690)" at bounding box center [143, 483] width 145 height 16
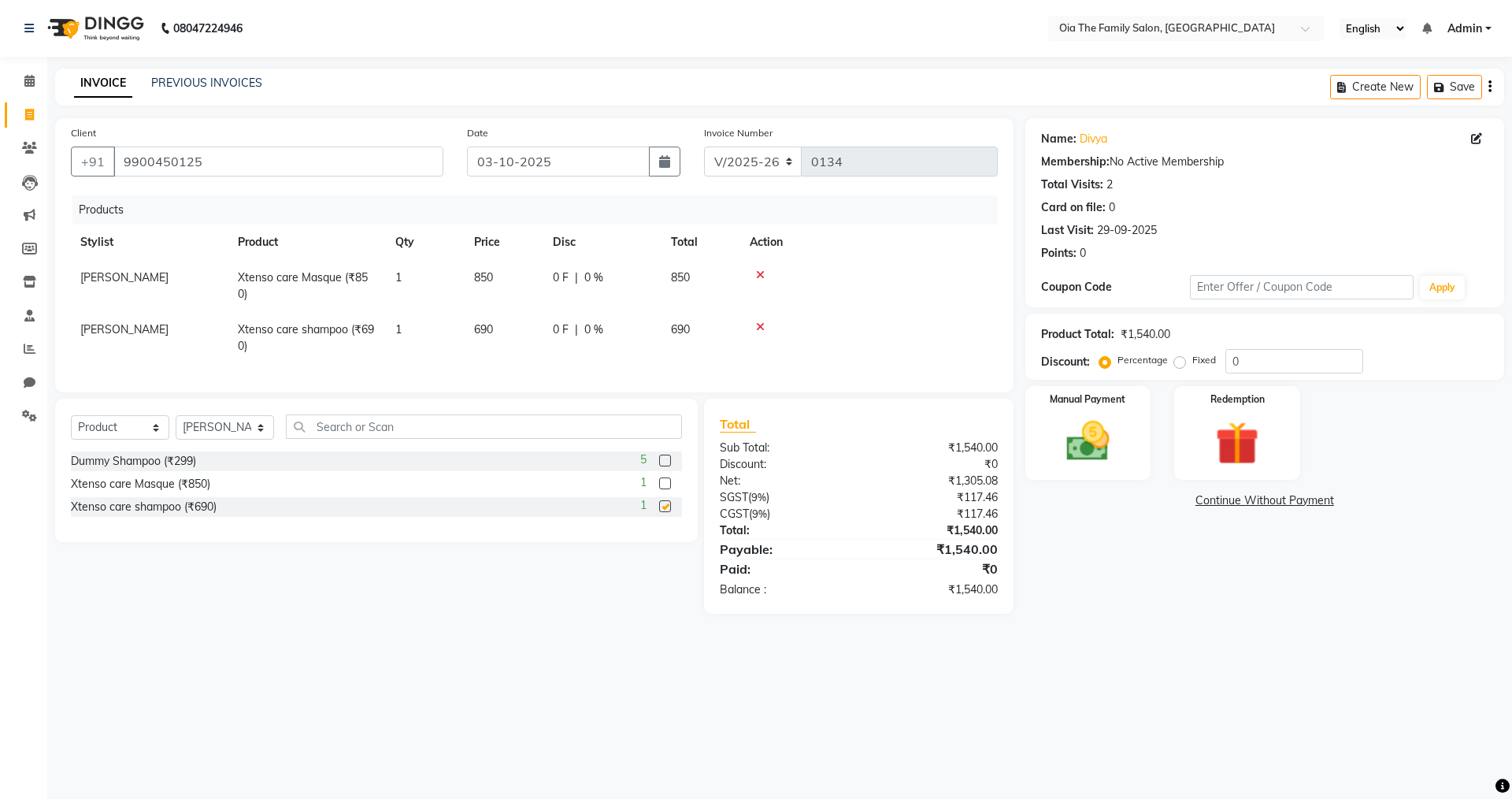
checkbox input "false"
click at [1061, 426] on img at bounding box center [1088, 441] width 73 height 52
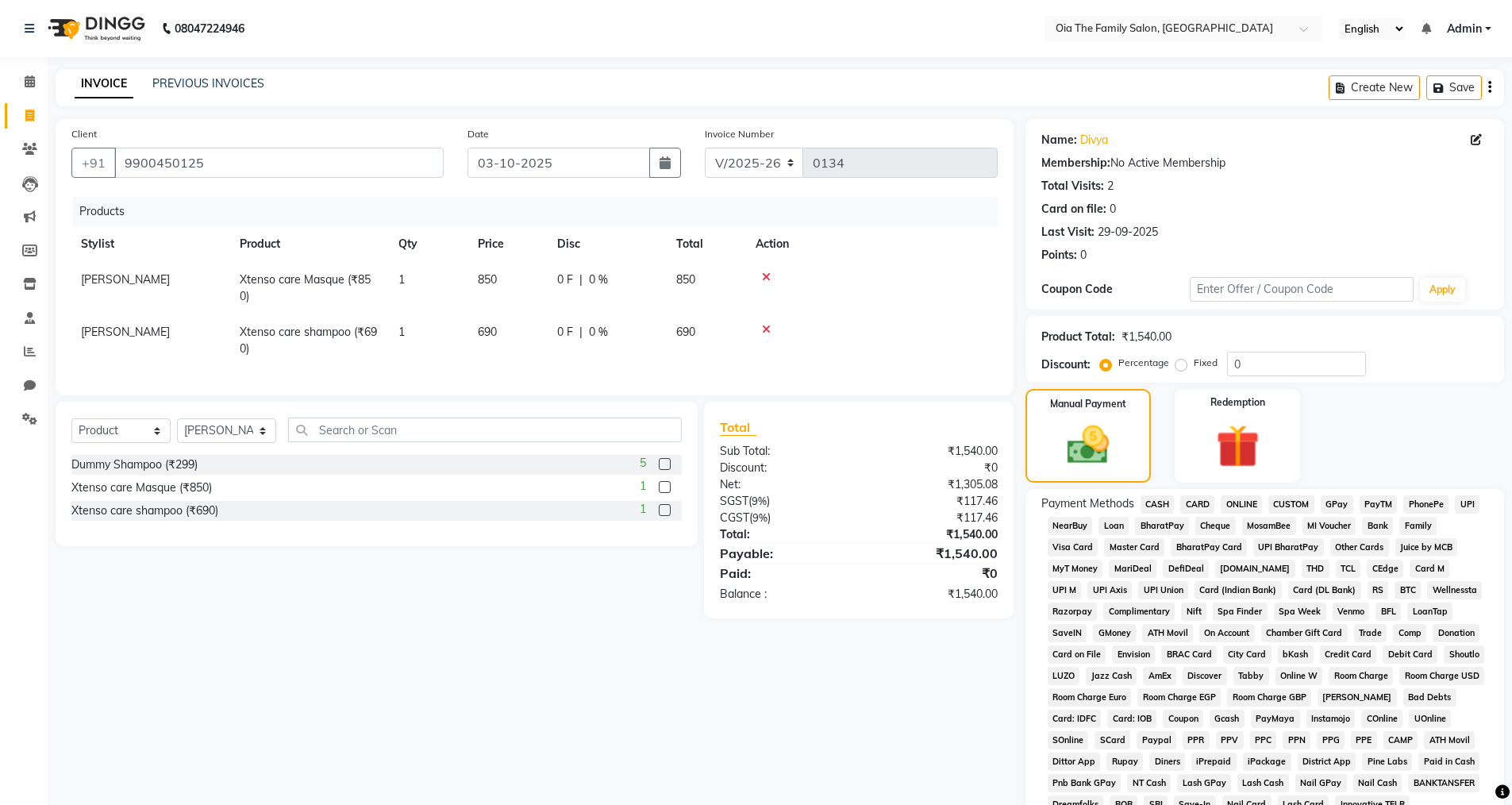
click at [1470, 501] on span "UPI" at bounding box center [1467, 504] width 25 height 18
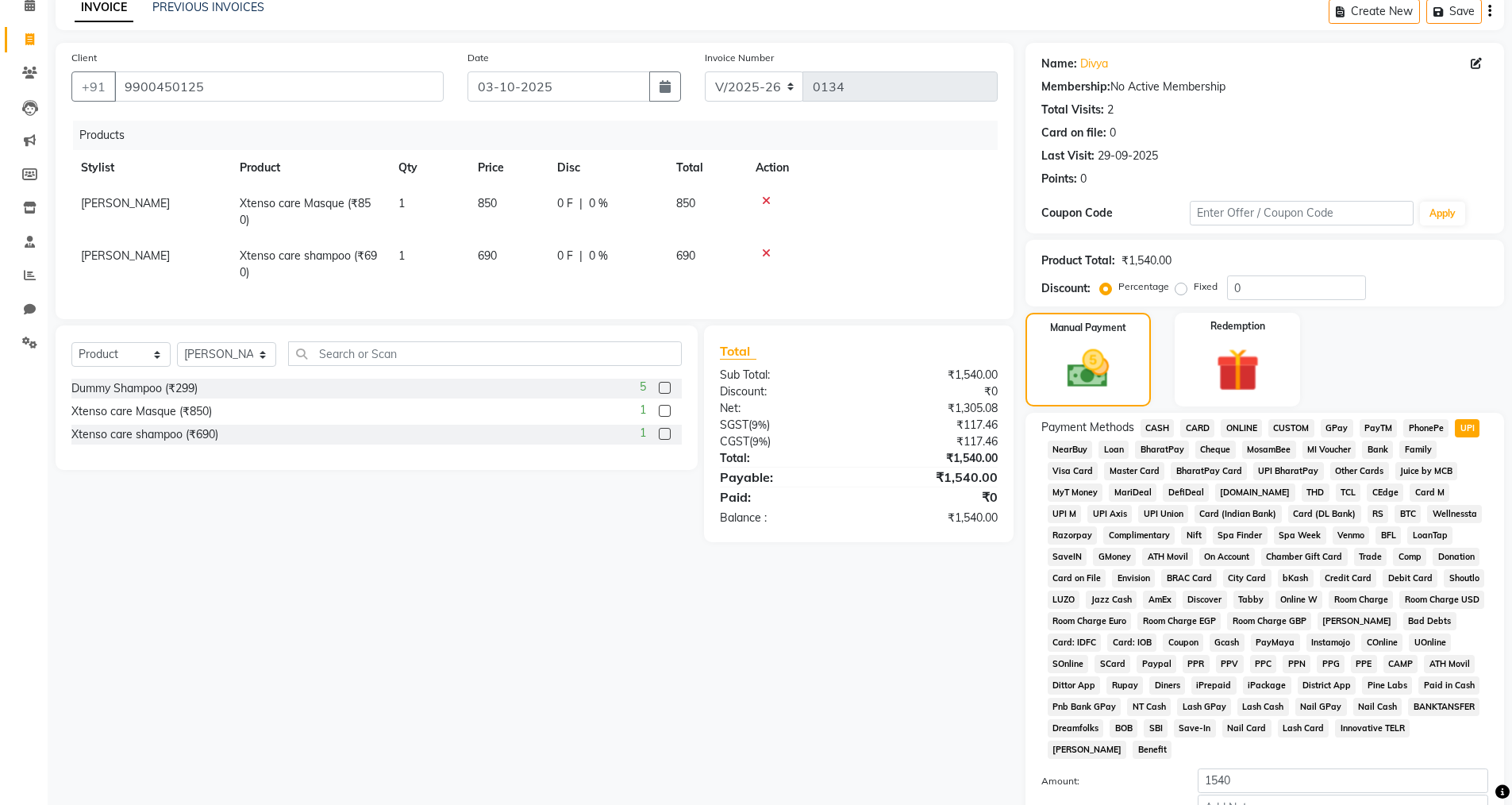
scroll to position [241, 0]
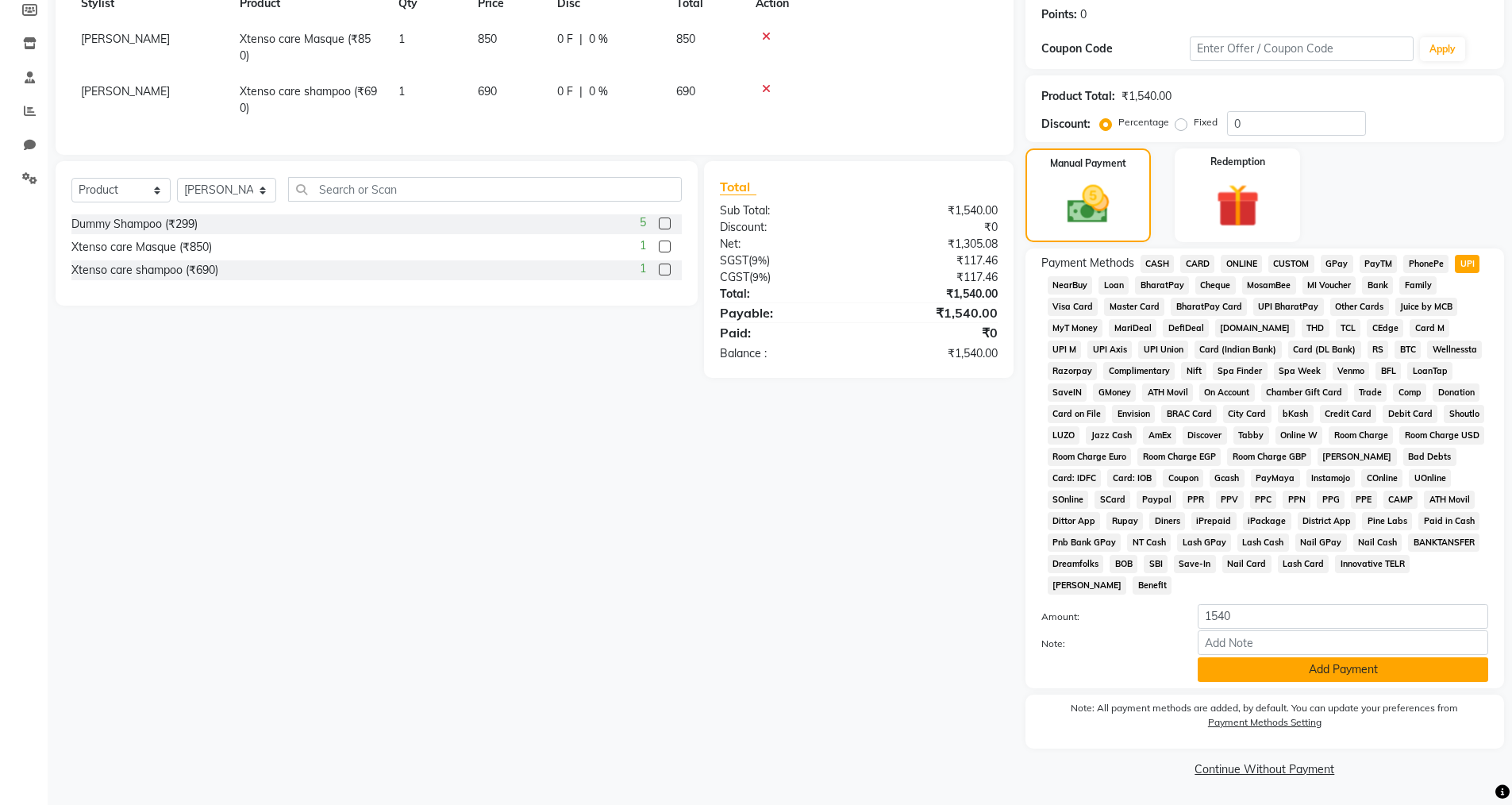
click at [1299, 665] on button "Add Payment" at bounding box center [1342, 669] width 290 height 25
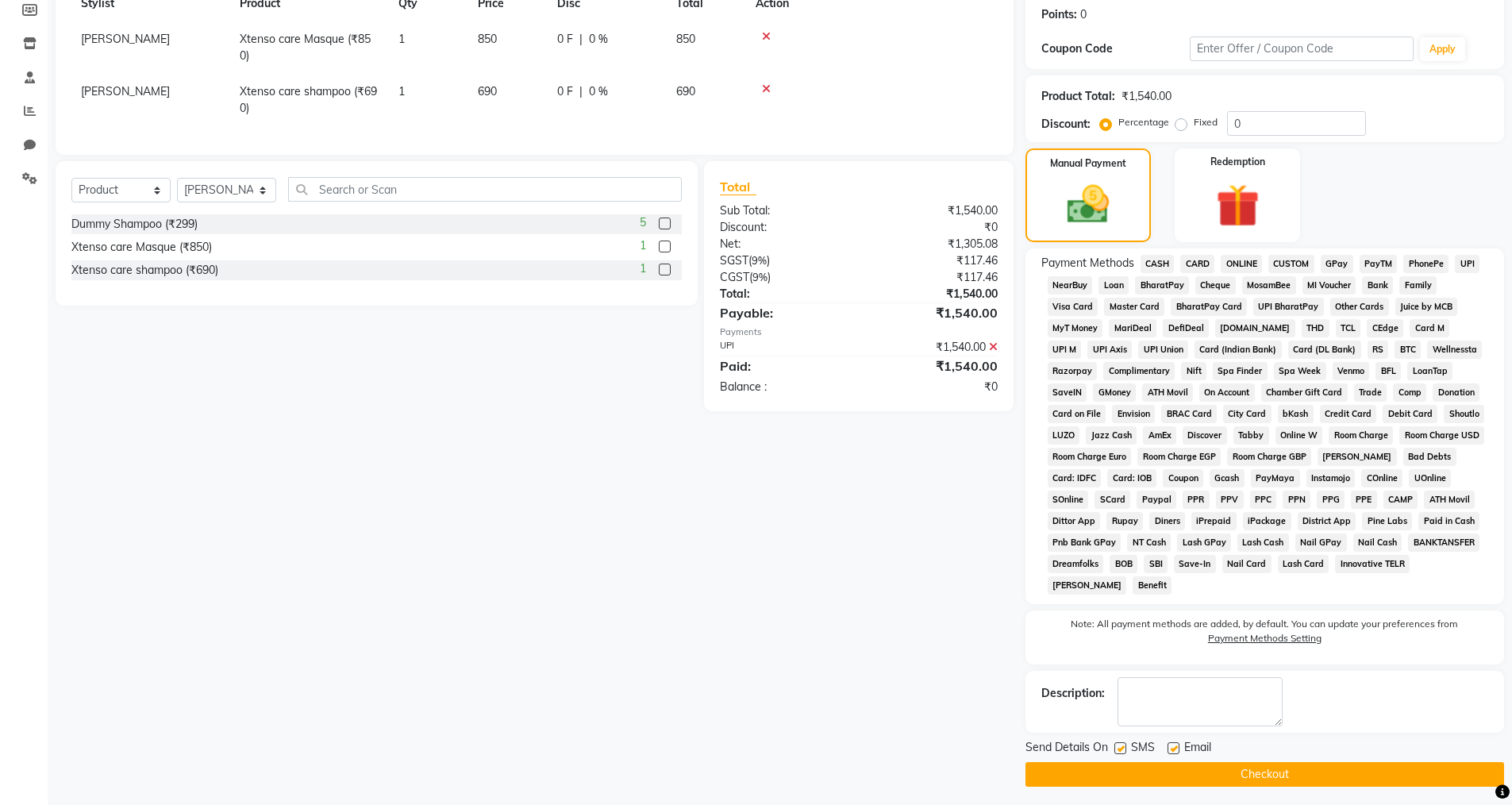
click at [1169, 745] on label at bounding box center [1174, 748] width 12 height 12
click at [1169, 745] on input "checkbox" at bounding box center [1173, 749] width 10 height 10
checkbox input "false"
click at [1117, 769] on button "Checkout" at bounding box center [1264, 775] width 478 height 25
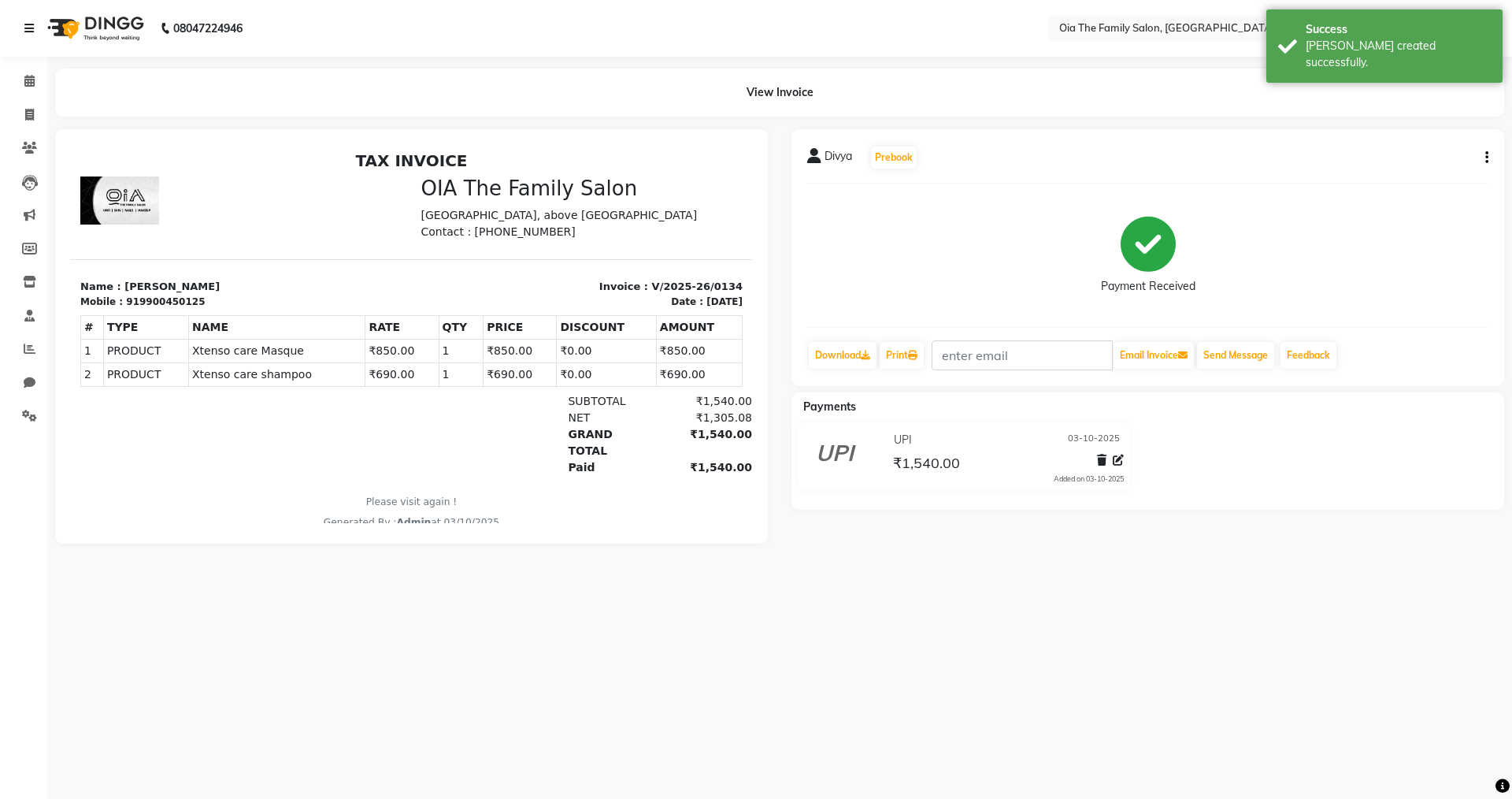
click at [27, 27] on icon at bounding box center [29, 28] width 9 height 11
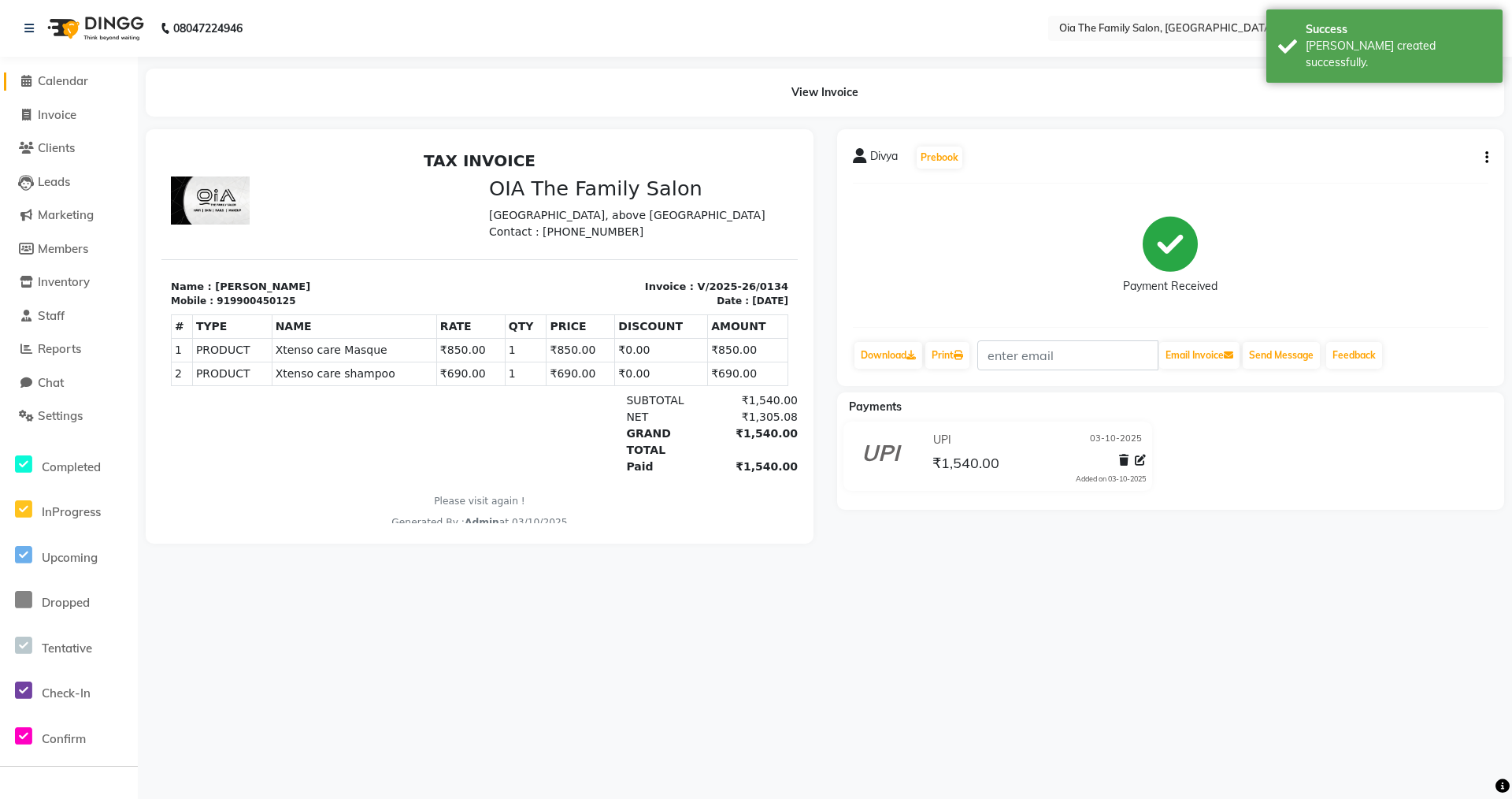
click at [37, 74] on span at bounding box center [26, 81] width 24 height 18
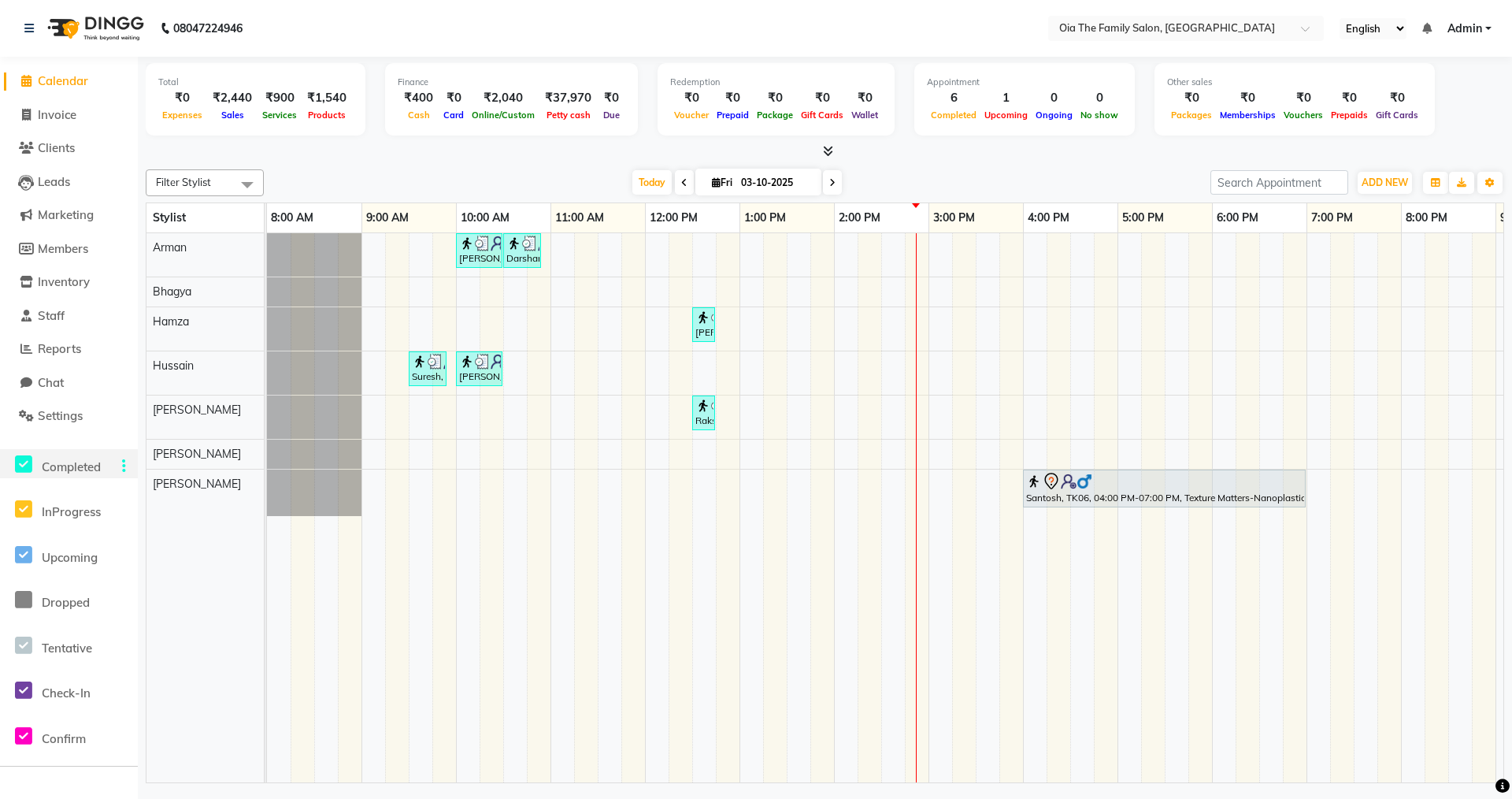
click at [91, 463] on span "Completed" at bounding box center [71, 467] width 59 height 15
click at [80, 551] on span "Upcoming" at bounding box center [70, 557] width 56 height 15
click at [69, 609] on span "Dropped" at bounding box center [66, 602] width 48 height 15
click at [56, 412] on span "Settings" at bounding box center [59, 416] width 45 height 15
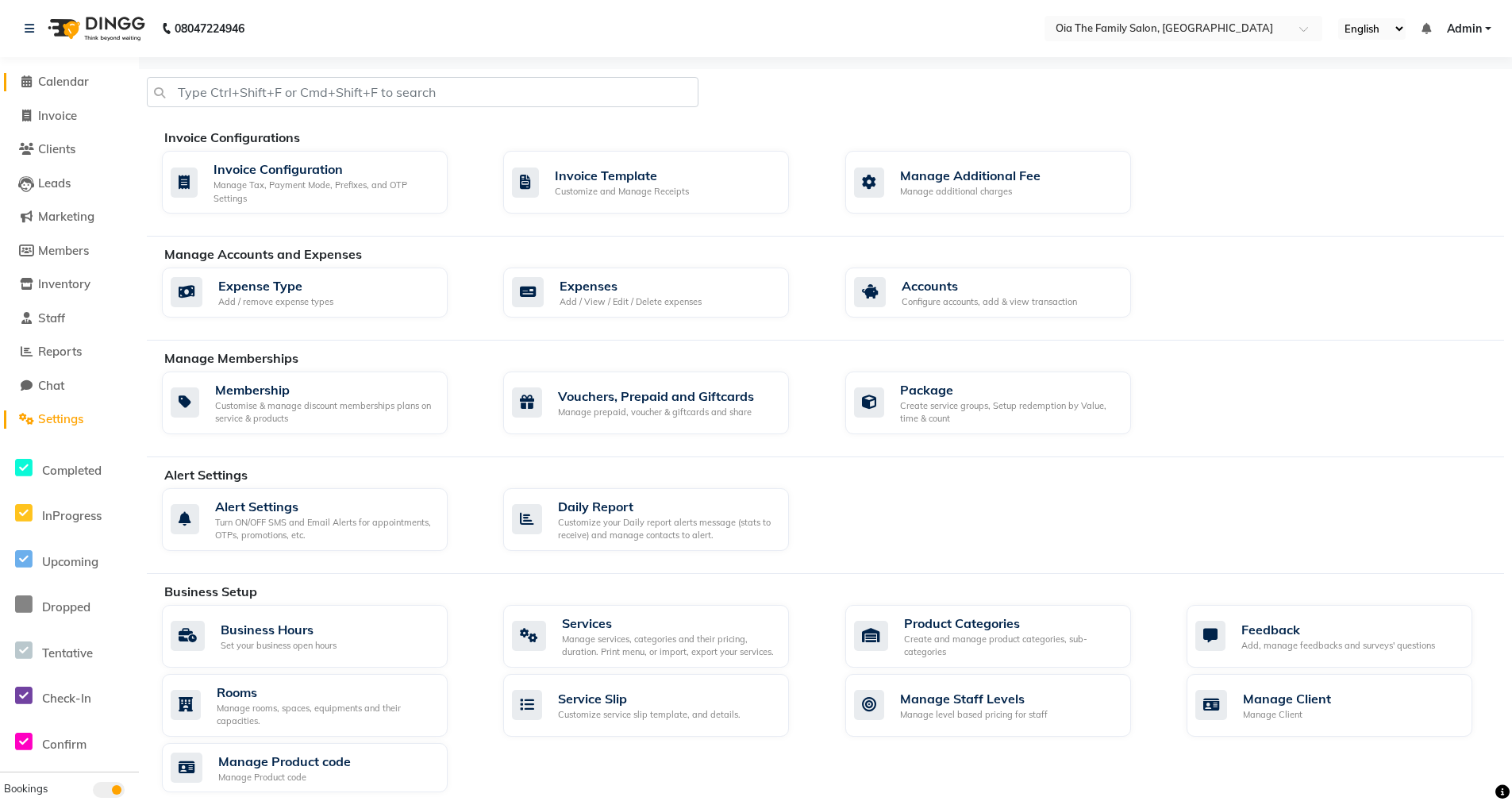
click at [67, 80] on span "Calendar" at bounding box center [63, 81] width 51 height 15
